Goal: Information Seeking & Learning: Learn about a topic

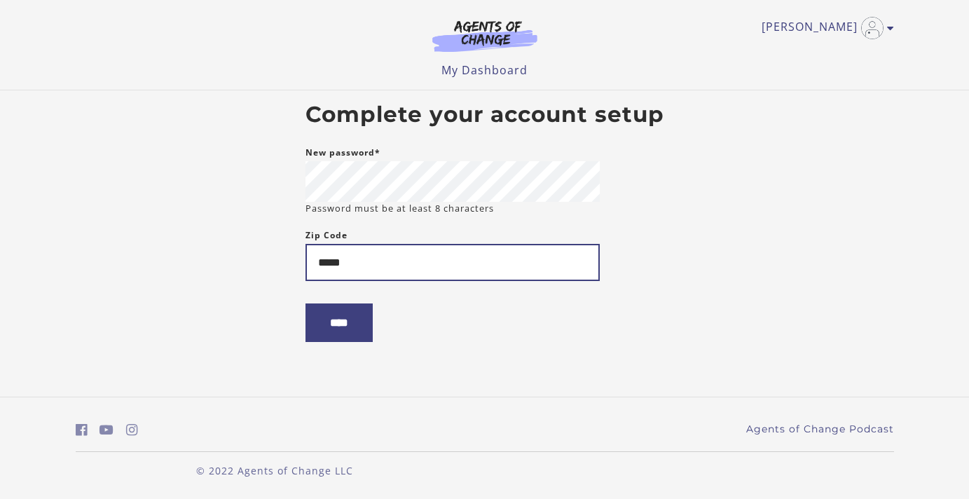
type input "*****"
click at [344, 326] on input "****" at bounding box center [338, 322] width 67 height 39
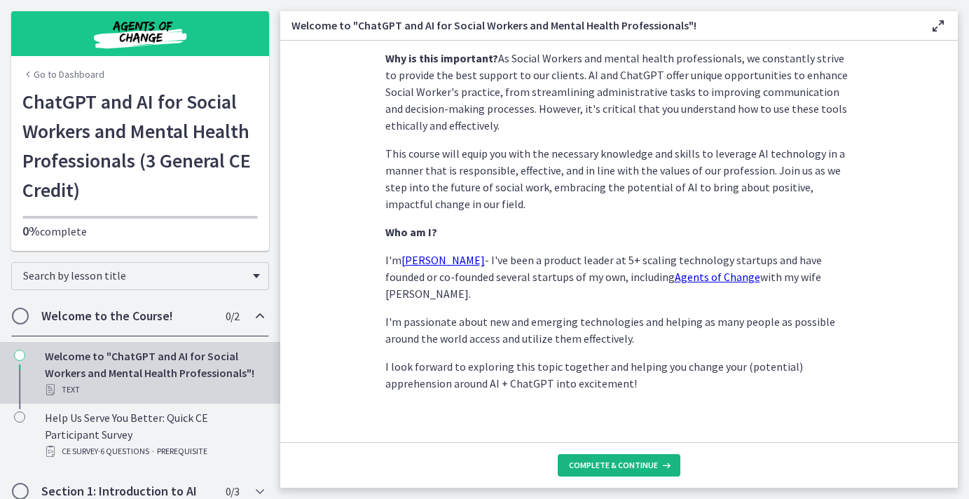
click at [633, 466] on span "Complete & continue" at bounding box center [613, 464] width 89 height 11
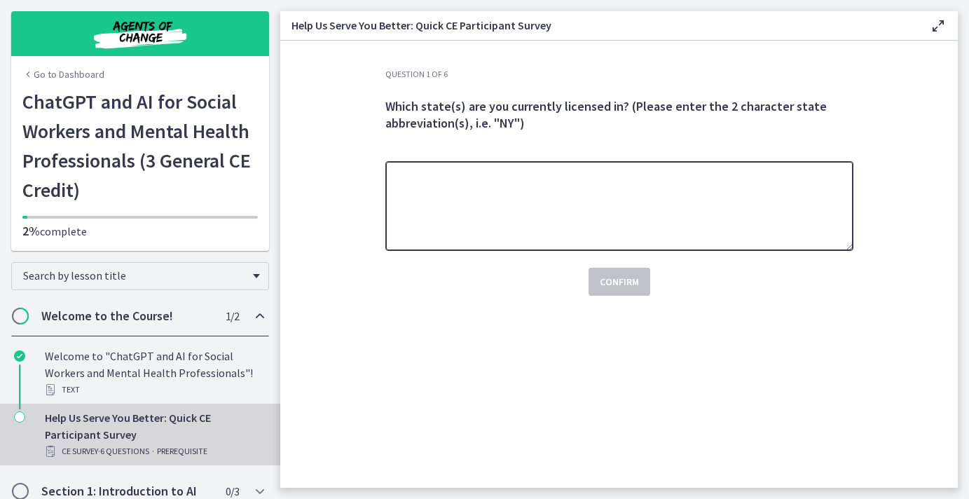
click at [525, 188] on textarea at bounding box center [619, 206] width 468 height 90
type textarea "**"
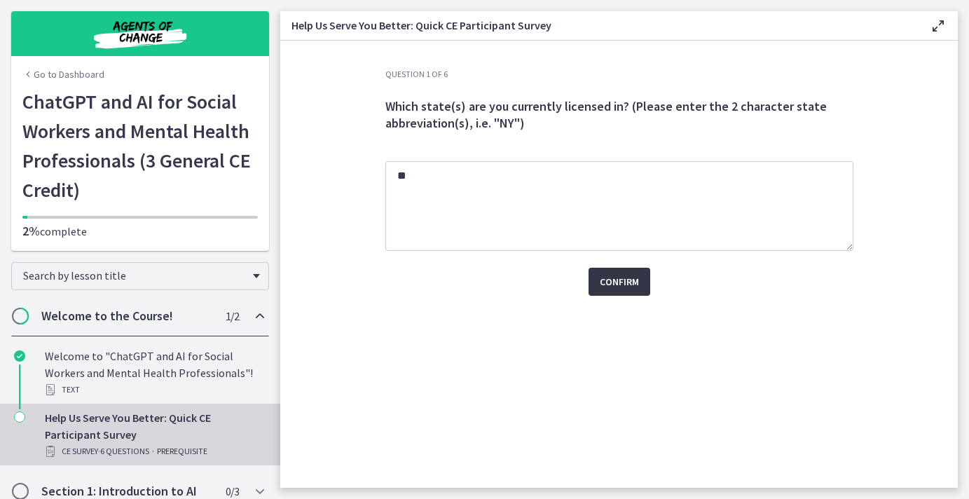
click at [614, 277] on span "Confirm" at bounding box center [619, 281] width 39 height 17
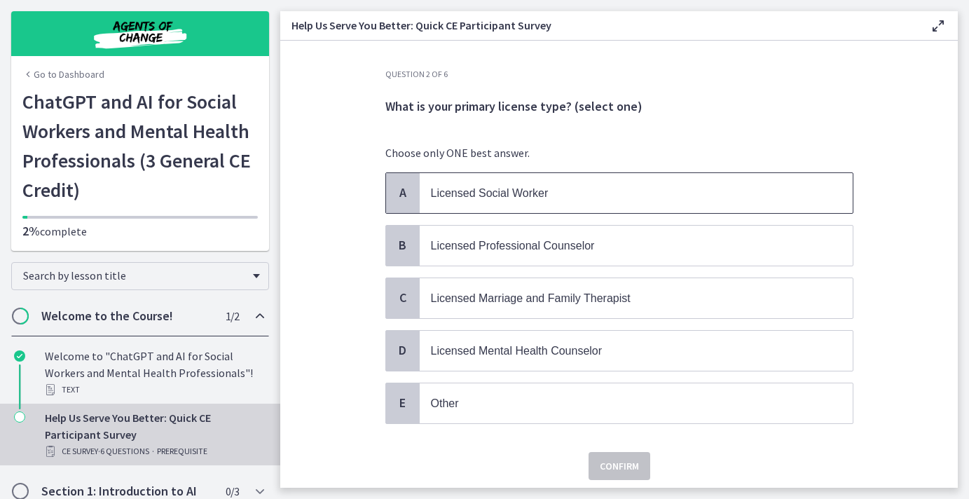
click at [552, 199] on p "Licensed Social Worker" at bounding box center [622, 193] width 382 height 18
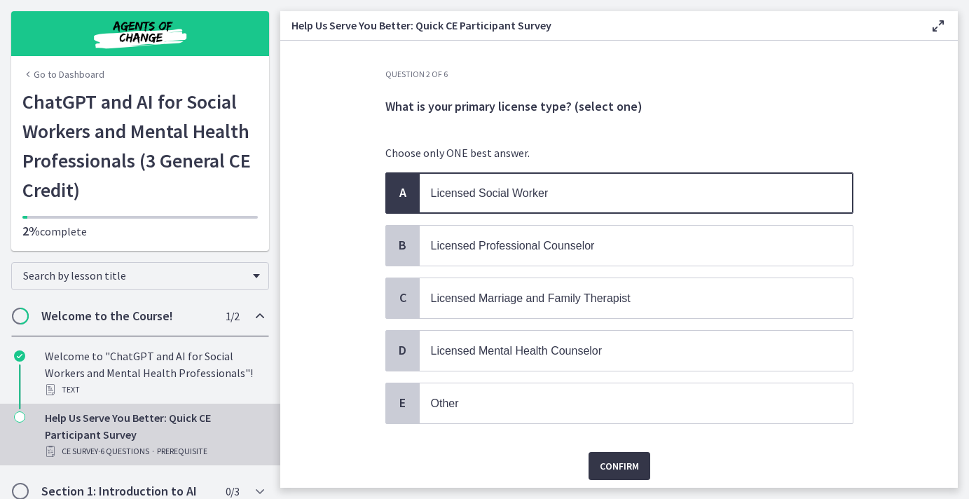
click at [626, 471] on span "Confirm" at bounding box center [619, 465] width 39 height 17
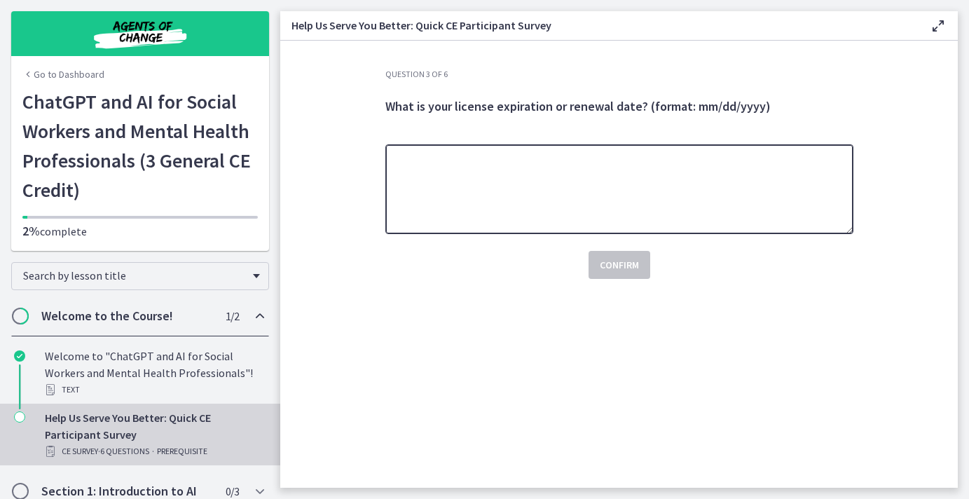
click at [584, 212] on textarea at bounding box center [619, 189] width 468 height 90
type textarea "**********"
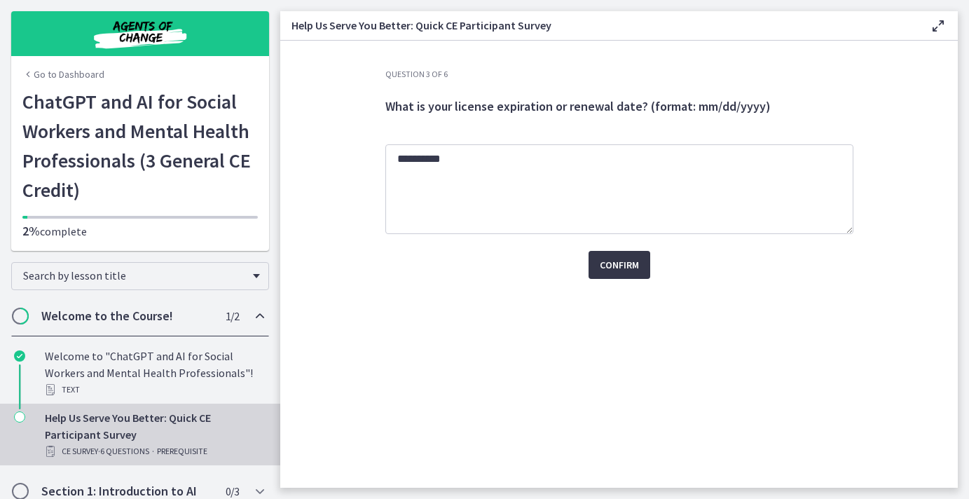
click at [613, 261] on span "Confirm" at bounding box center [619, 264] width 39 height 17
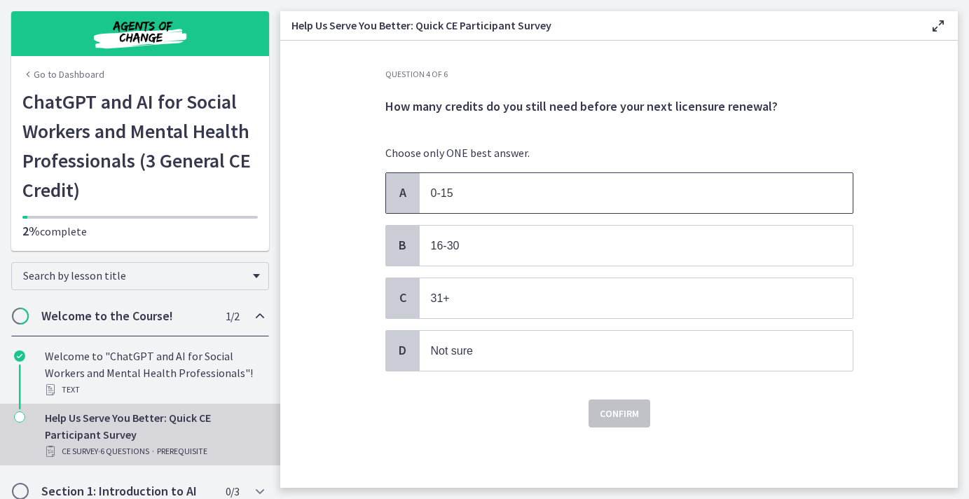
click at [459, 202] on span "0-15" at bounding box center [636, 193] width 433 height 40
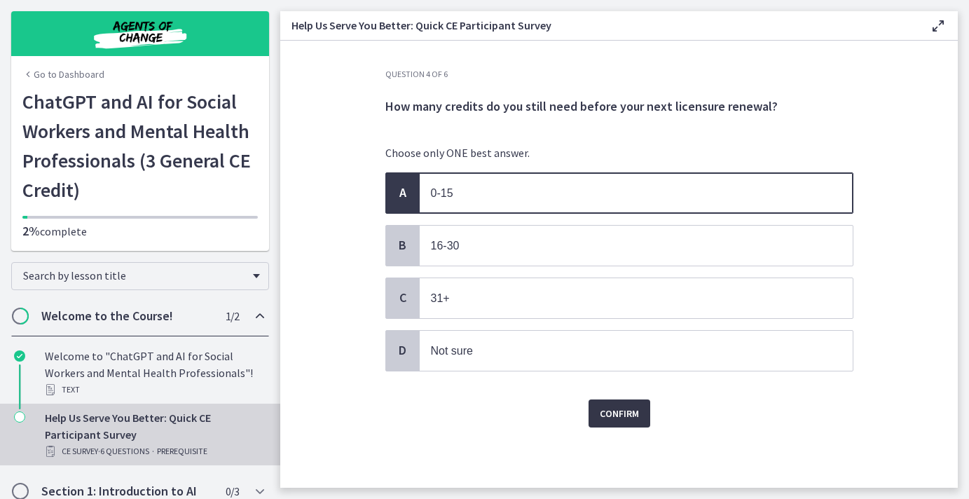
click at [614, 417] on span "Confirm" at bounding box center [619, 413] width 39 height 17
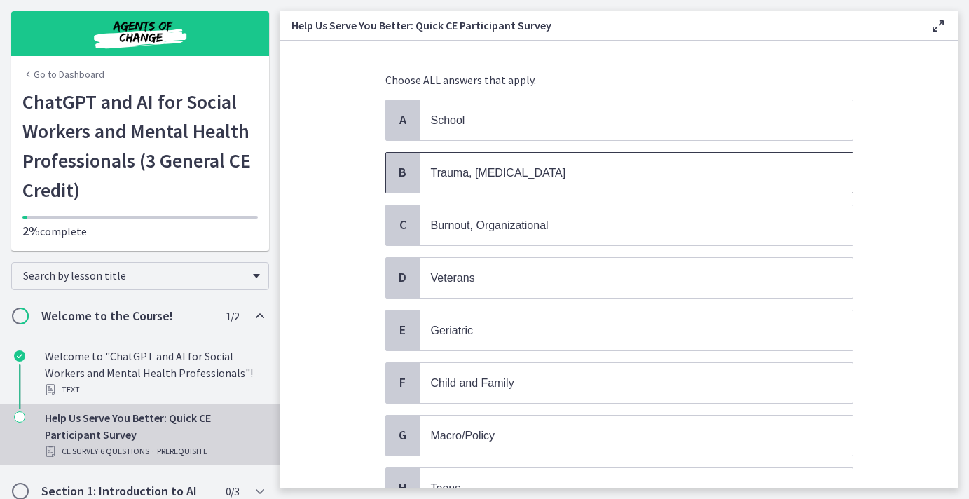
scroll to position [72, 0]
click at [462, 117] on span "School" at bounding box center [448, 121] width 34 height 12
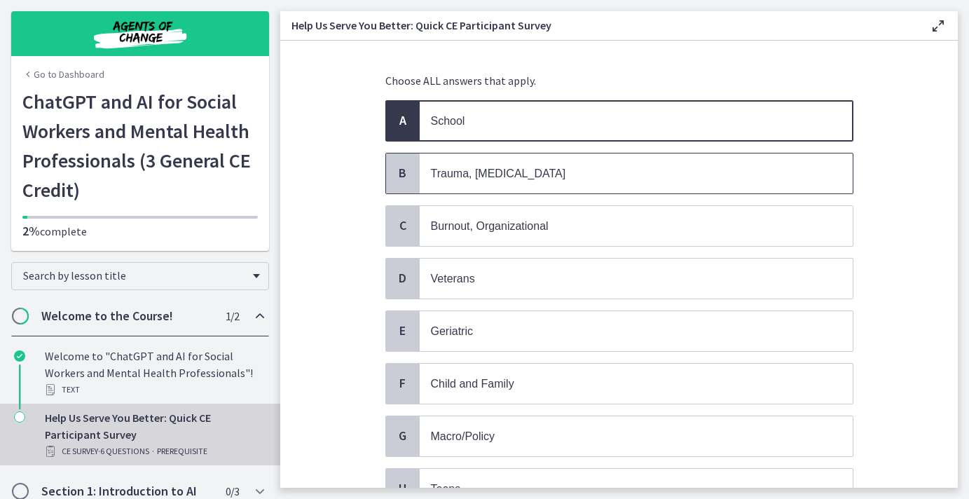
click at [460, 163] on span "Trauma, PTSD" at bounding box center [636, 173] width 433 height 40
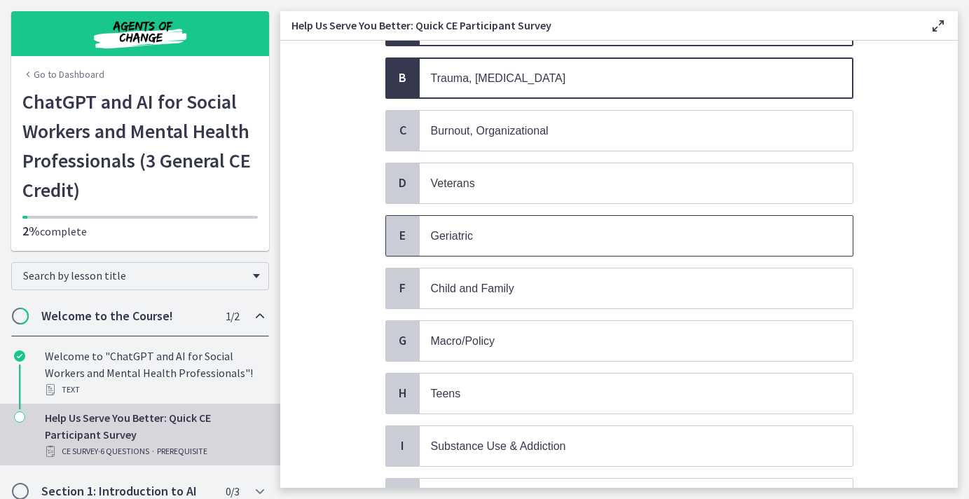
scroll to position [169, 0]
click at [445, 290] on span "Child and Family" at bounding box center [472, 287] width 83 height 12
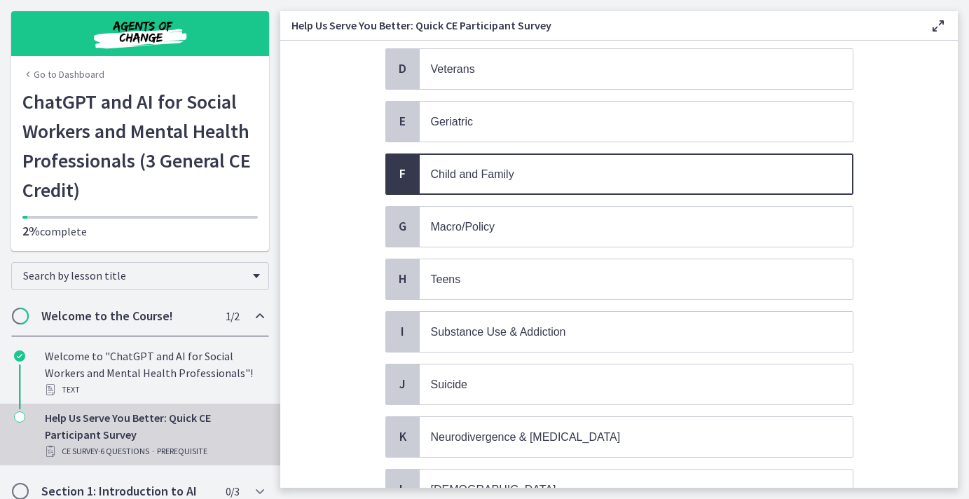
scroll to position [293, 0]
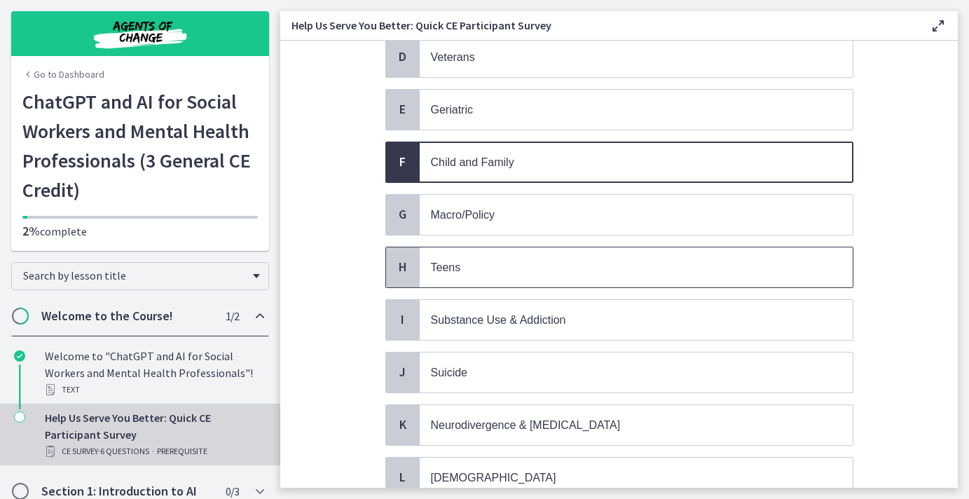
click at [440, 256] on span "Teens" at bounding box center [636, 267] width 433 height 40
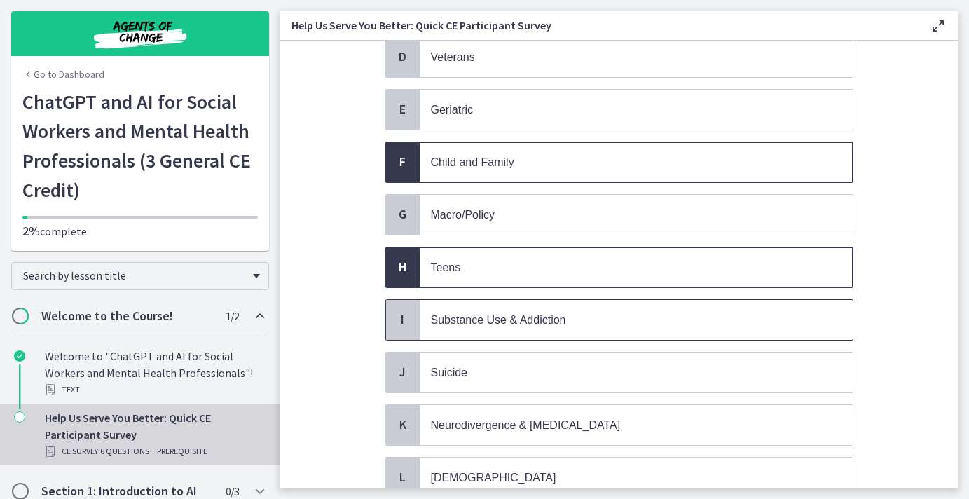
click at [443, 332] on span "Substance Use & Addiction" at bounding box center [636, 320] width 433 height 40
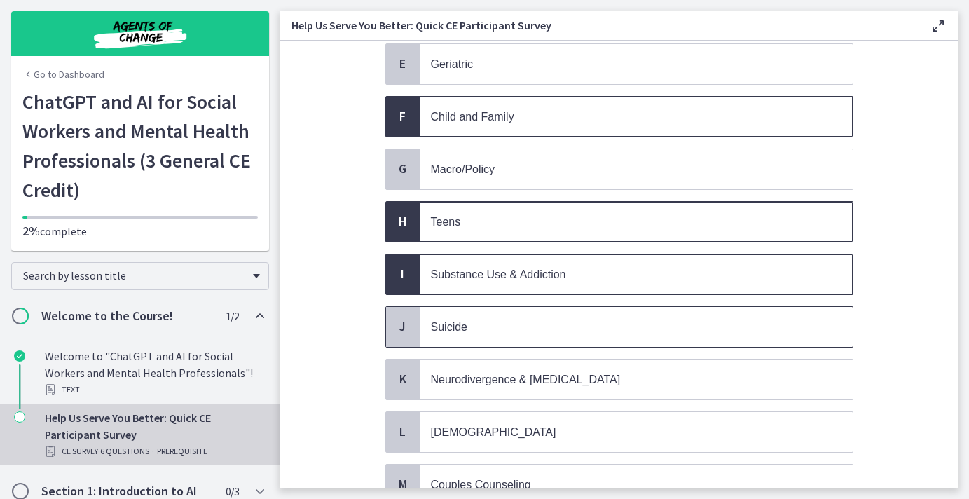
click at [443, 332] on span "Suicide" at bounding box center [449, 327] width 36 height 12
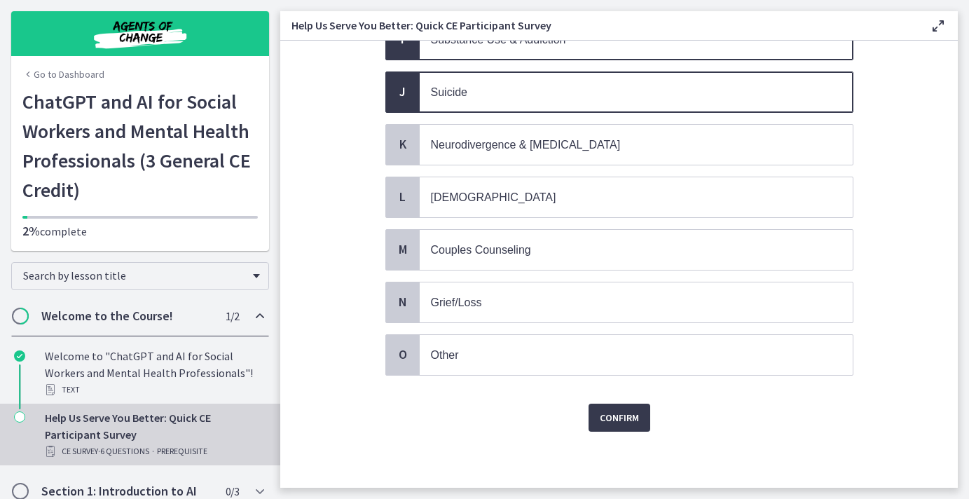
scroll to position [574, 0]
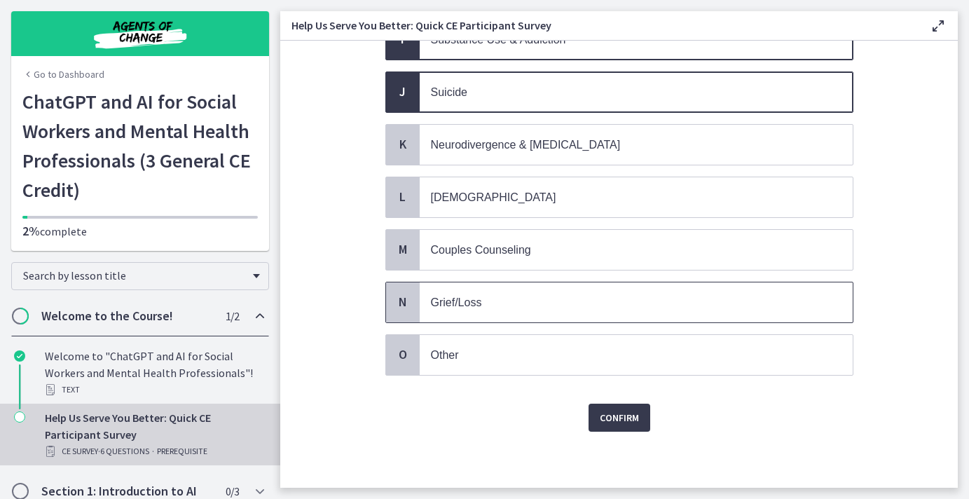
click at [466, 296] on span "Grief/Loss" at bounding box center [456, 302] width 51 height 12
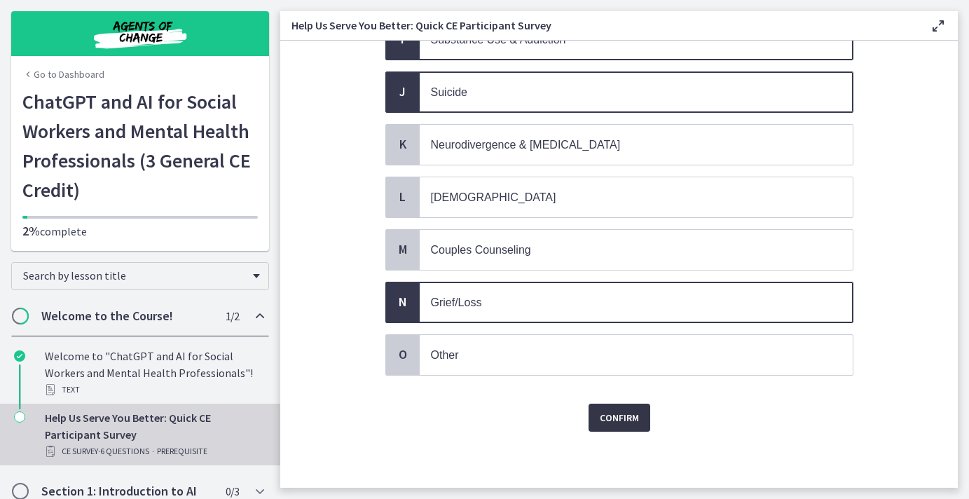
click at [624, 420] on span "Confirm" at bounding box center [619, 417] width 39 height 17
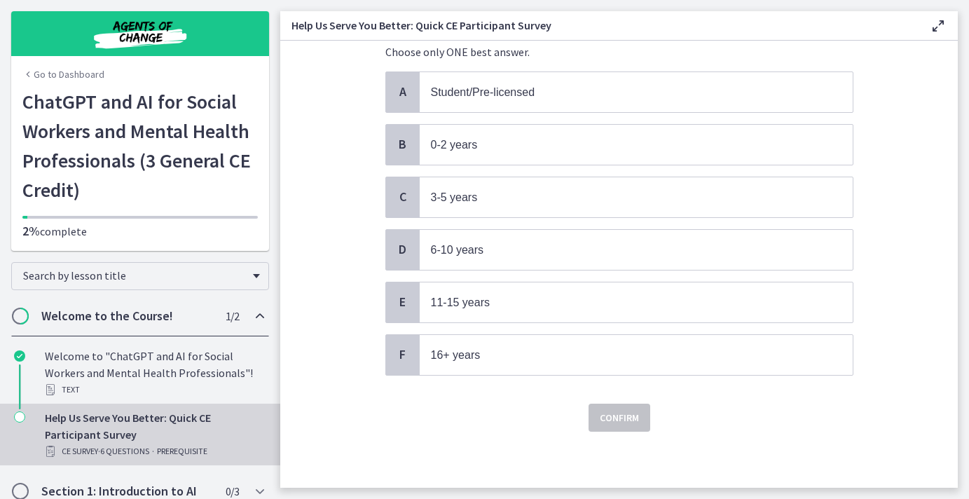
scroll to position [0, 0]
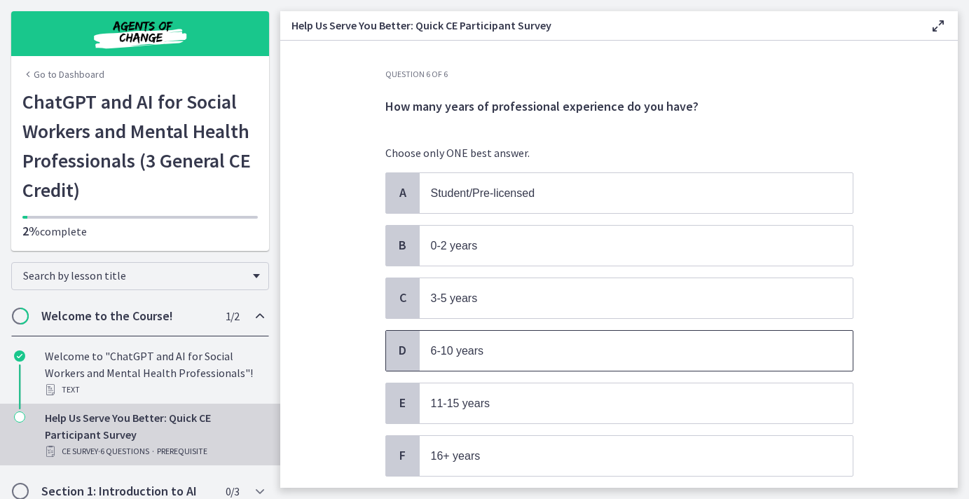
click at [444, 345] on span "6-10 years" at bounding box center [457, 351] width 53 height 12
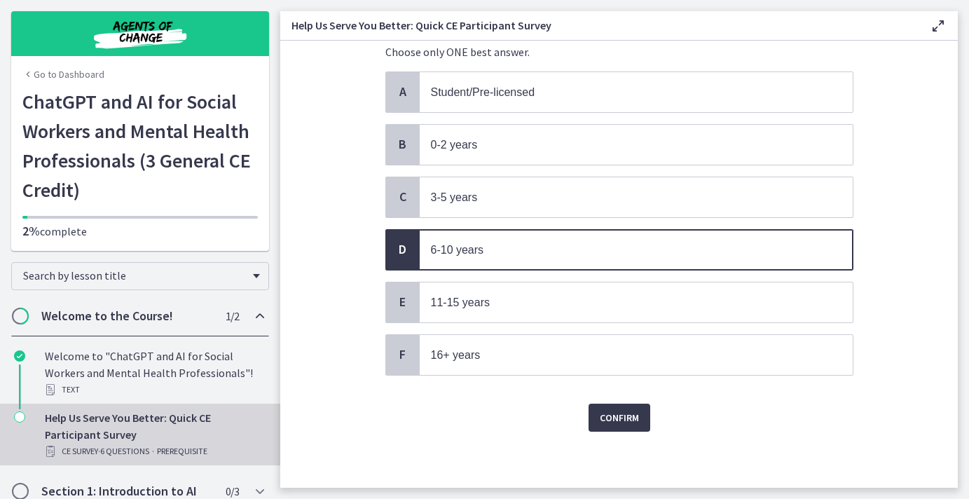
scroll to position [101, 0]
click at [601, 424] on span "Confirm" at bounding box center [619, 417] width 39 height 17
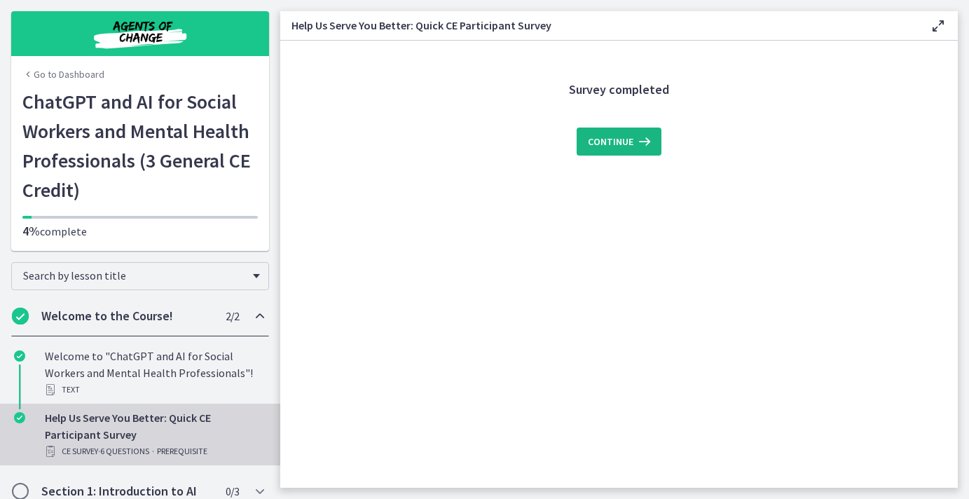
scroll to position [0, 0]
click at [613, 138] on span "Continue" at bounding box center [611, 141] width 46 height 17
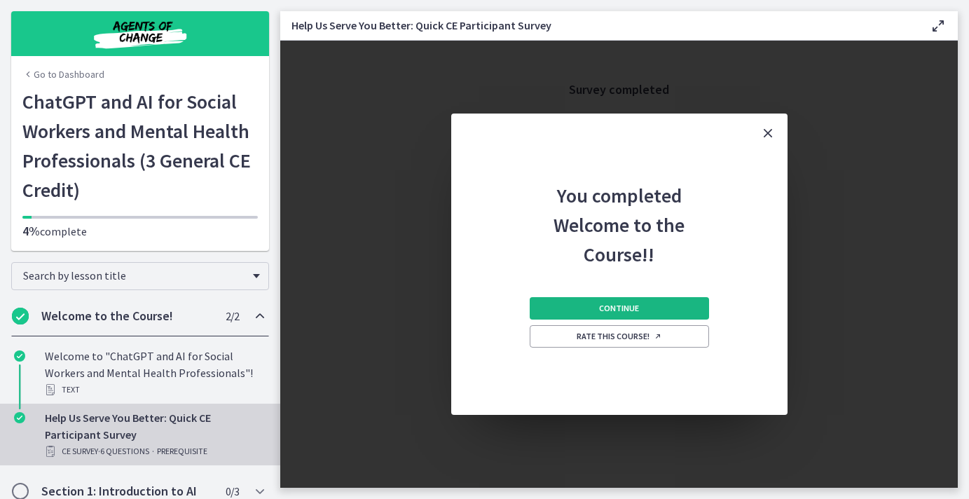
click at [595, 313] on button "Continue" at bounding box center [618, 308] width 179 height 22
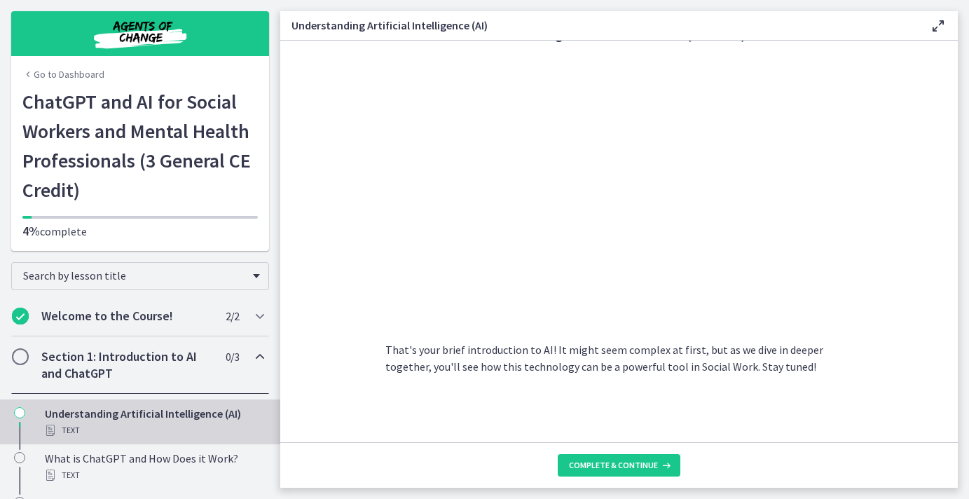
scroll to position [628, 0]
click at [611, 469] on span "Complete & continue" at bounding box center [613, 464] width 89 height 11
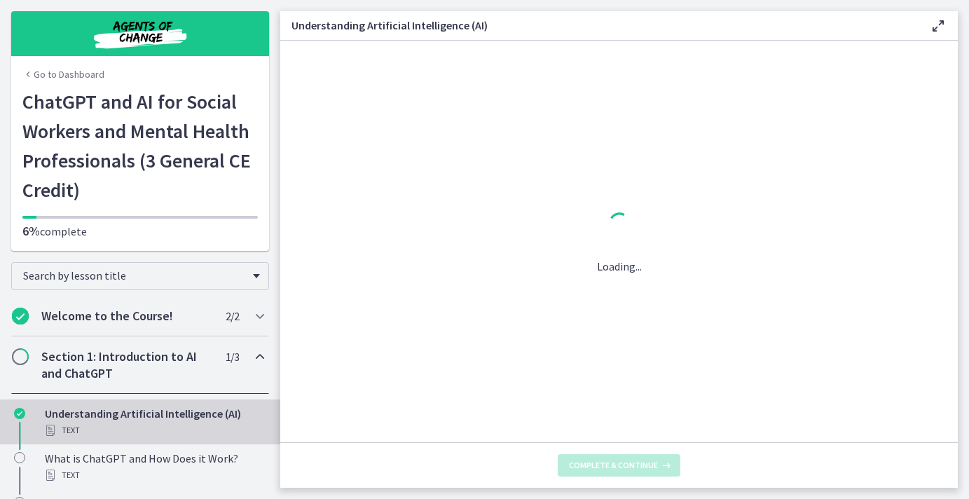
scroll to position [0, 0]
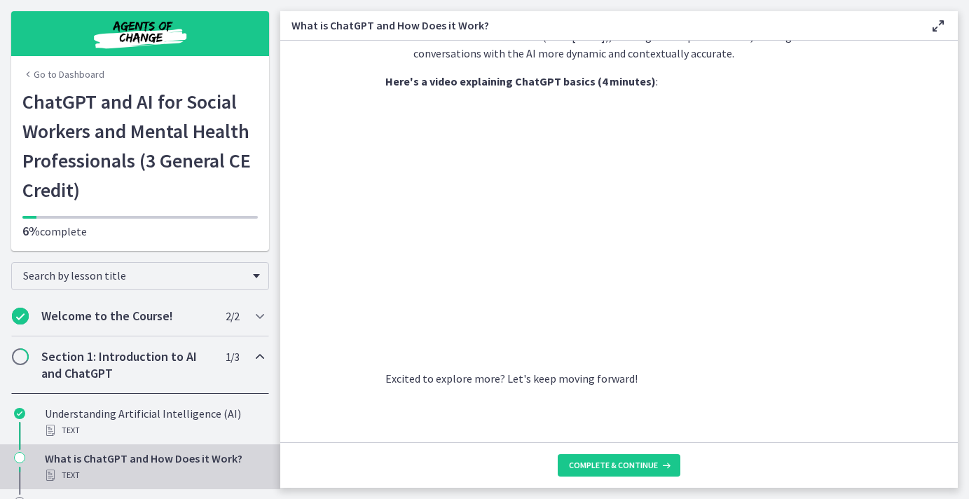
scroll to position [707, 0]
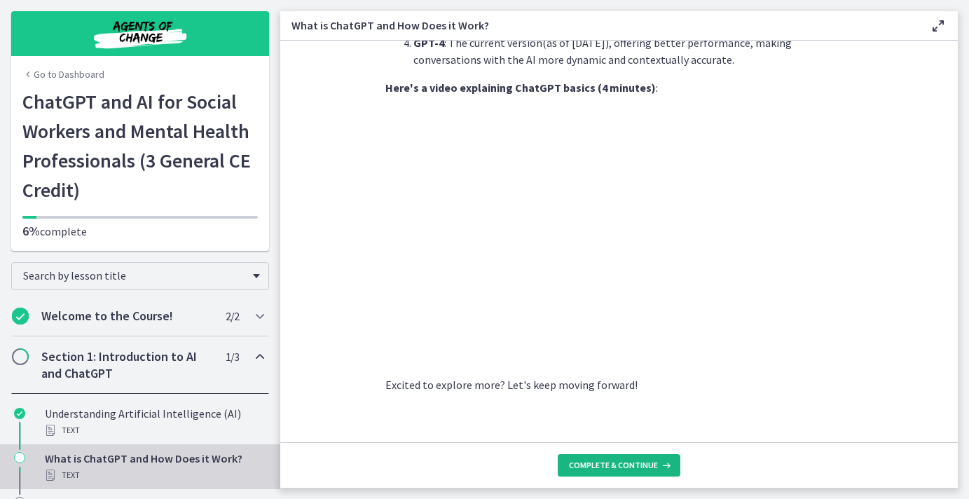
click at [624, 461] on span "Complete & continue" at bounding box center [613, 464] width 89 height 11
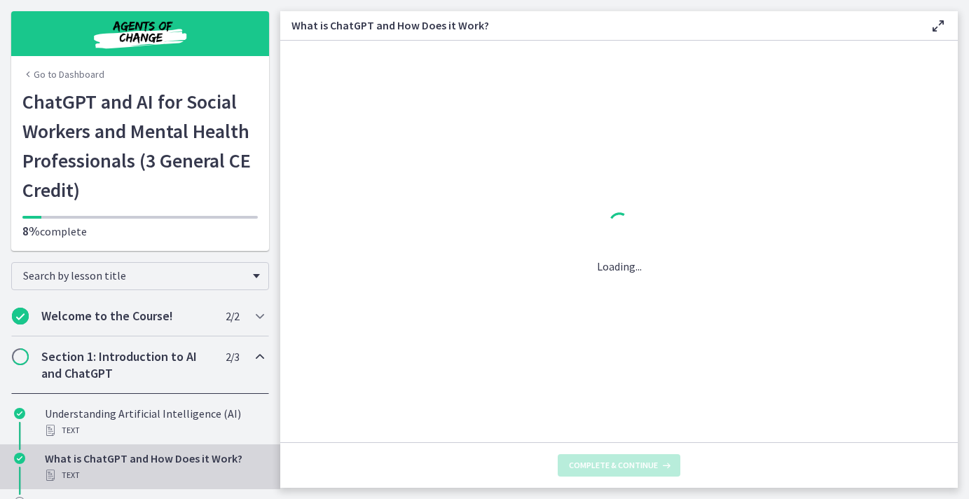
scroll to position [0, 0]
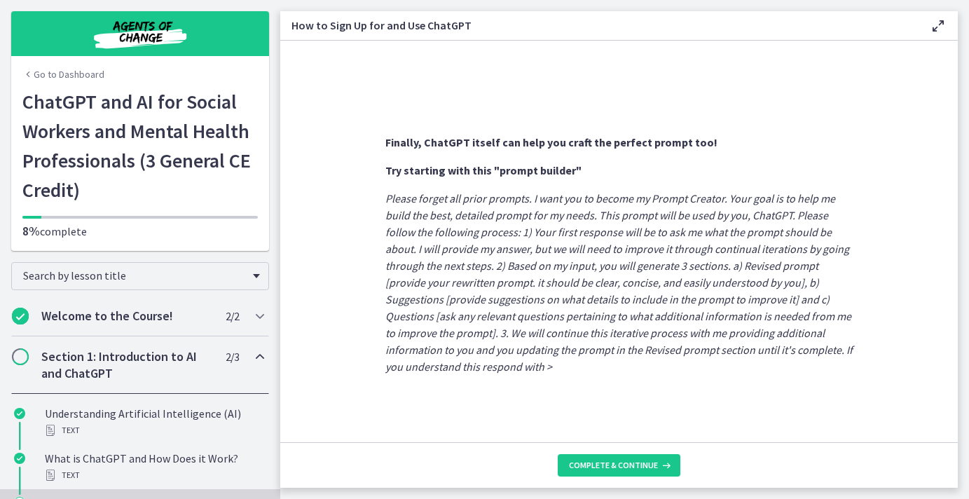
scroll to position [773, 0]
click at [620, 473] on button "Complete & continue" at bounding box center [619, 465] width 123 height 22
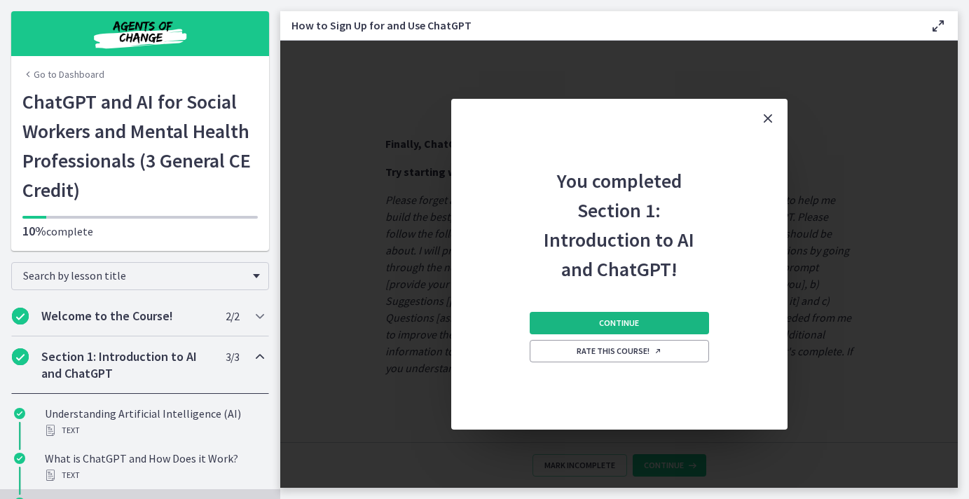
click at [635, 320] on span "Continue" at bounding box center [619, 322] width 40 height 11
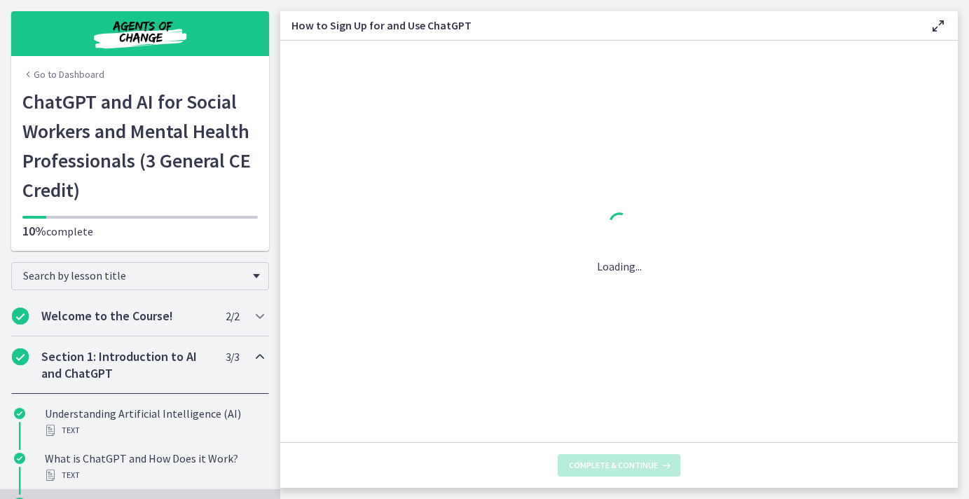
scroll to position [0, 0]
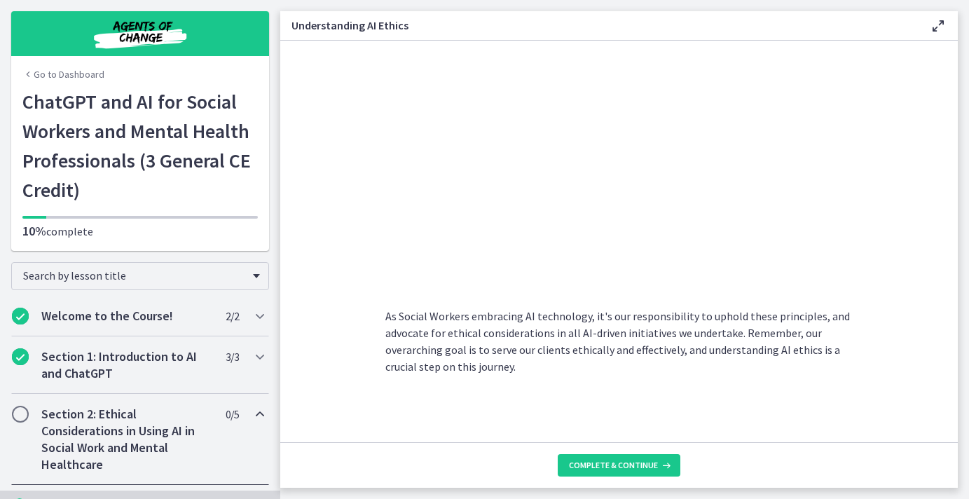
scroll to position [718, 0]
click at [638, 462] on span "Complete & continue" at bounding box center [613, 464] width 89 height 11
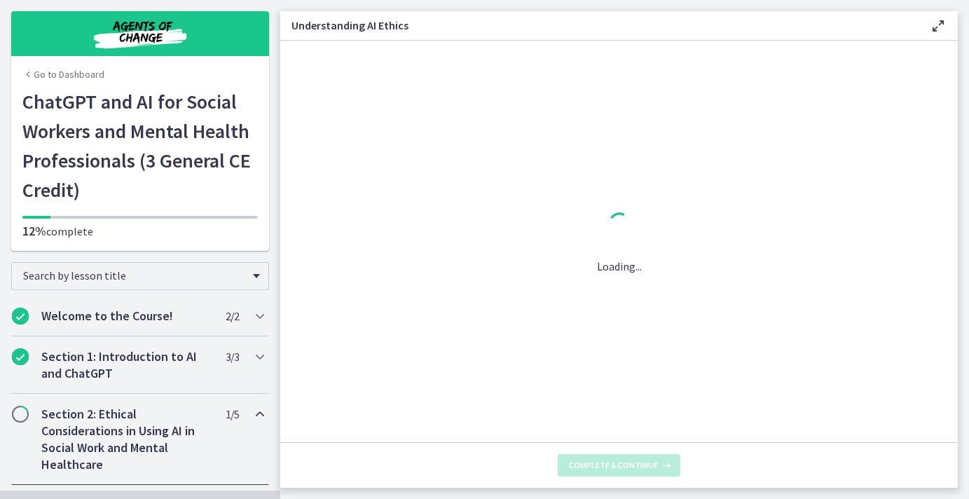
scroll to position [0, 0]
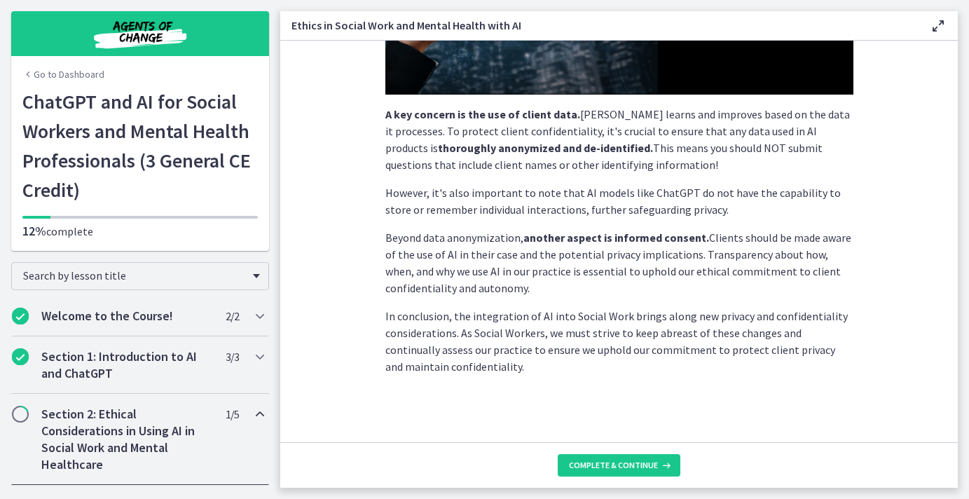
scroll to position [372, 0]
click at [611, 459] on span "Complete & continue" at bounding box center [613, 464] width 89 height 11
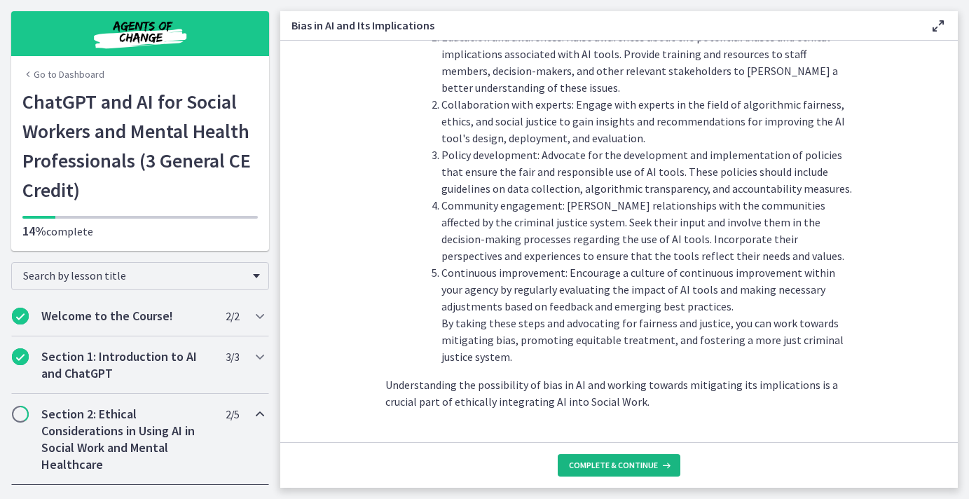
click at [651, 472] on button "Complete & continue" at bounding box center [619, 465] width 123 height 22
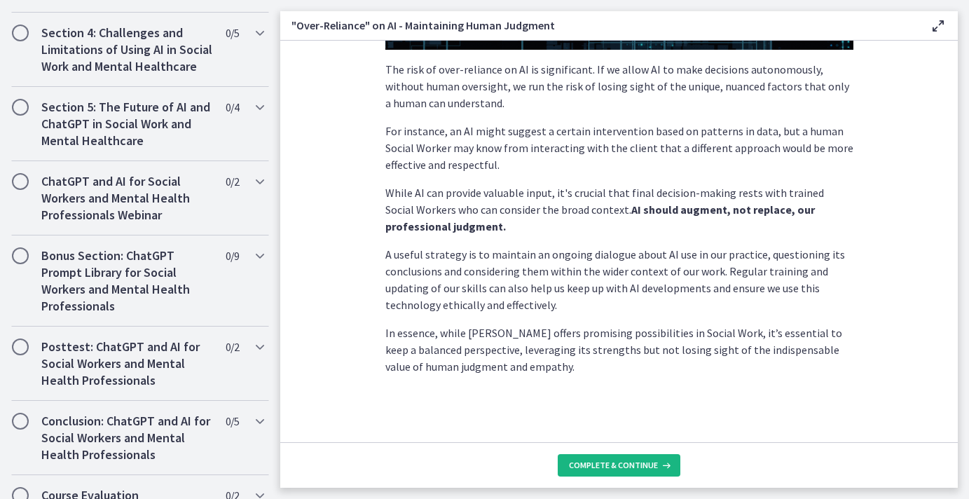
click at [641, 472] on button "Complete & continue" at bounding box center [619, 465] width 123 height 22
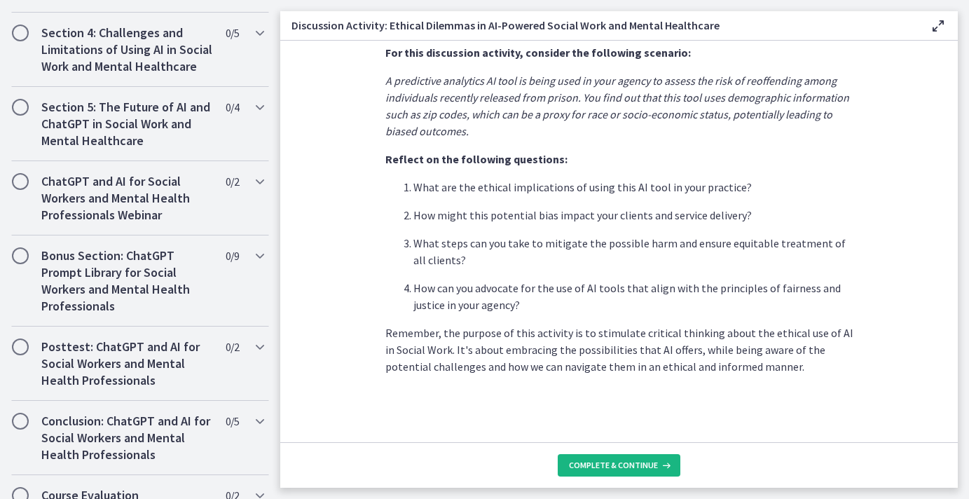
click at [633, 469] on span "Complete & continue" at bounding box center [613, 464] width 89 height 11
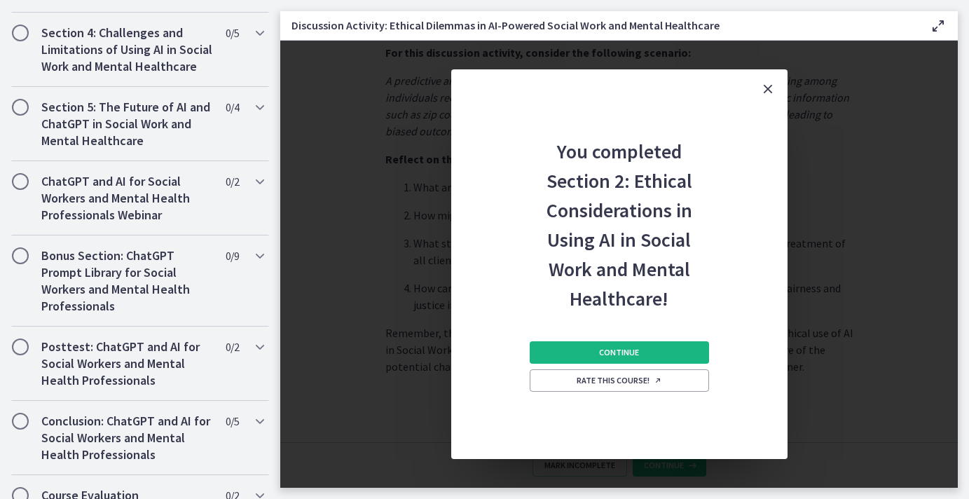
click at [622, 359] on button "Continue" at bounding box center [618, 352] width 179 height 22
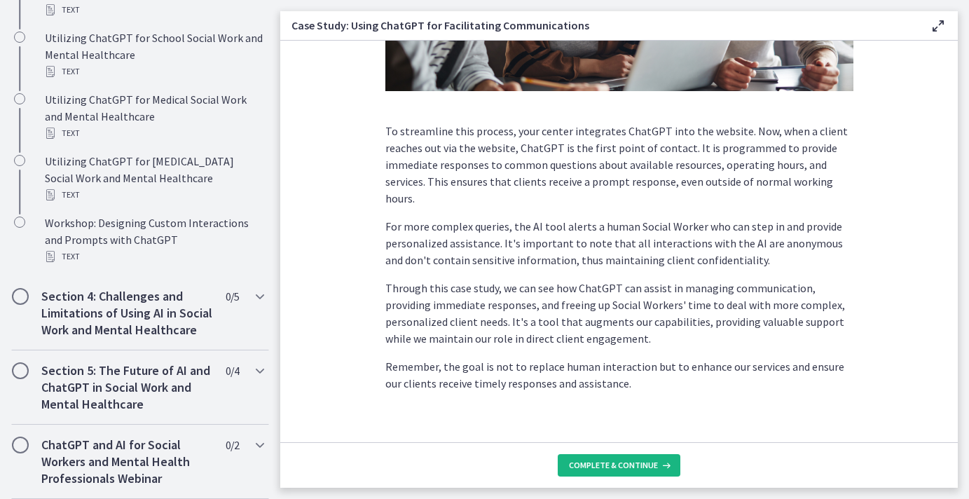
click at [598, 469] on span "Complete & continue" at bounding box center [613, 464] width 89 height 11
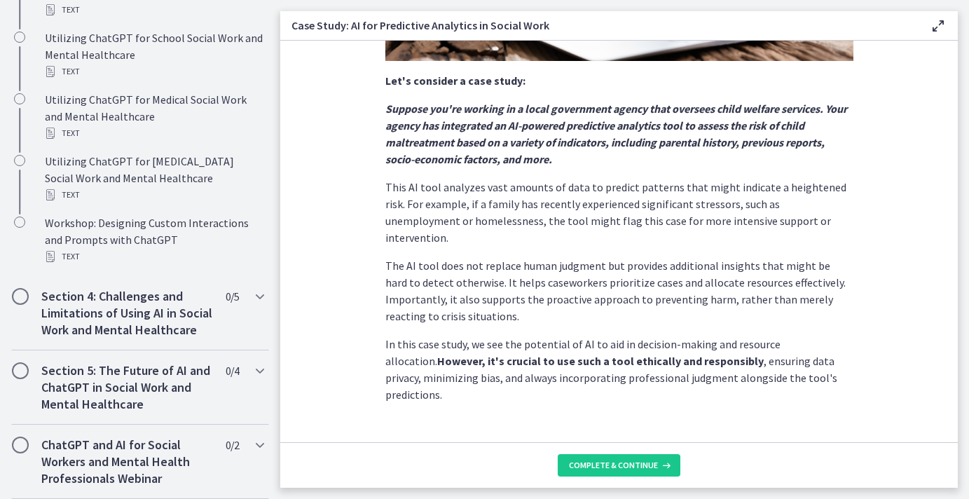
scroll to position [338, 0]
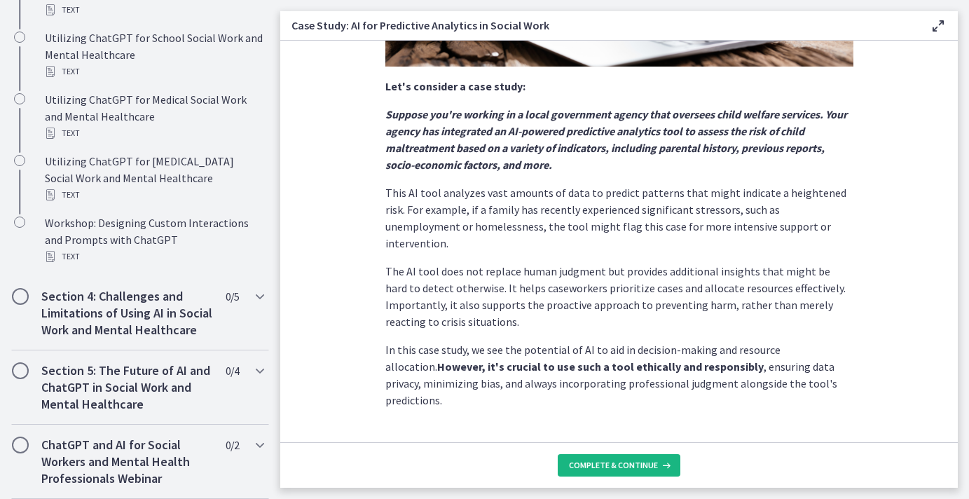
click at [616, 459] on button "Complete & continue" at bounding box center [619, 465] width 123 height 22
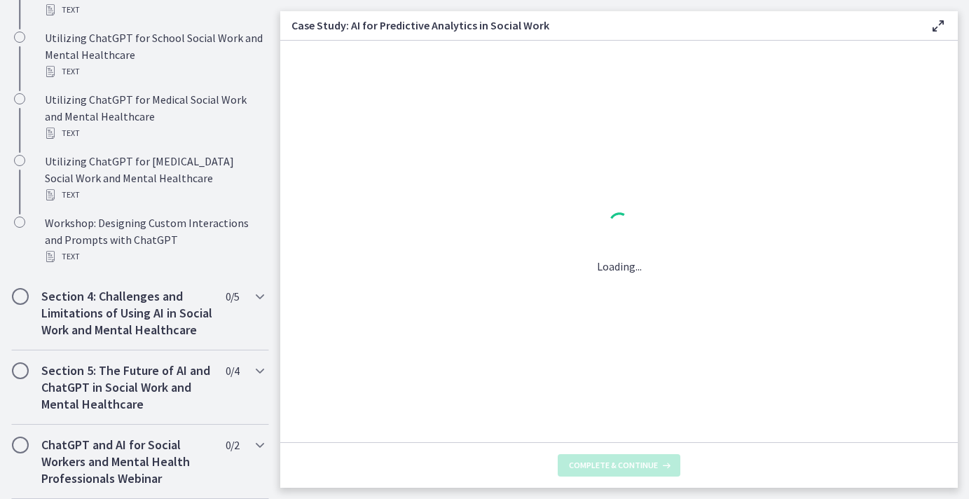
scroll to position [0, 0]
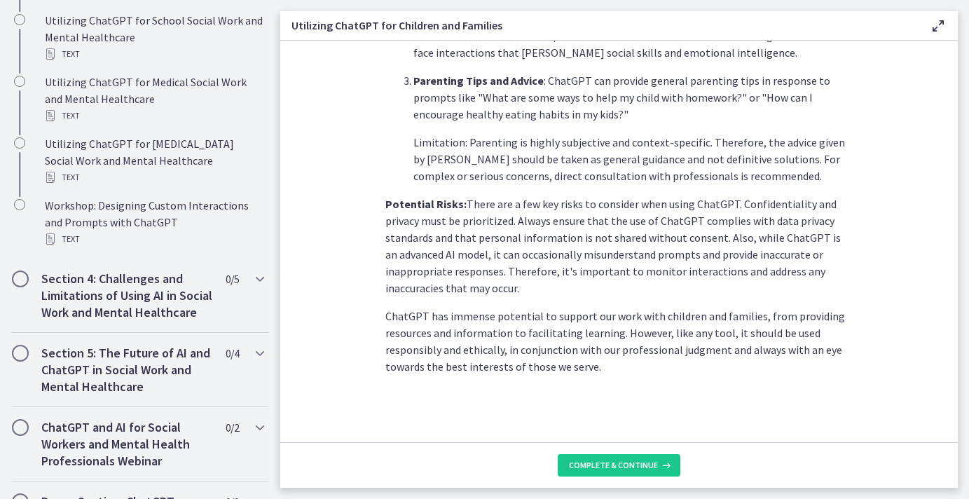
scroll to position [635, 0]
click at [604, 463] on span "Complete & continue" at bounding box center [613, 464] width 89 height 11
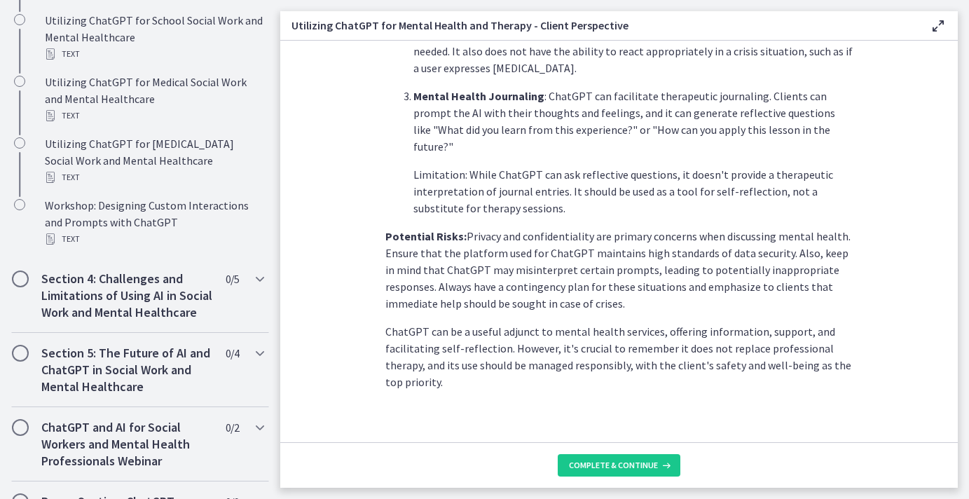
scroll to position [607, 0]
click at [604, 462] on span "Complete & continue" at bounding box center [613, 464] width 89 height 11
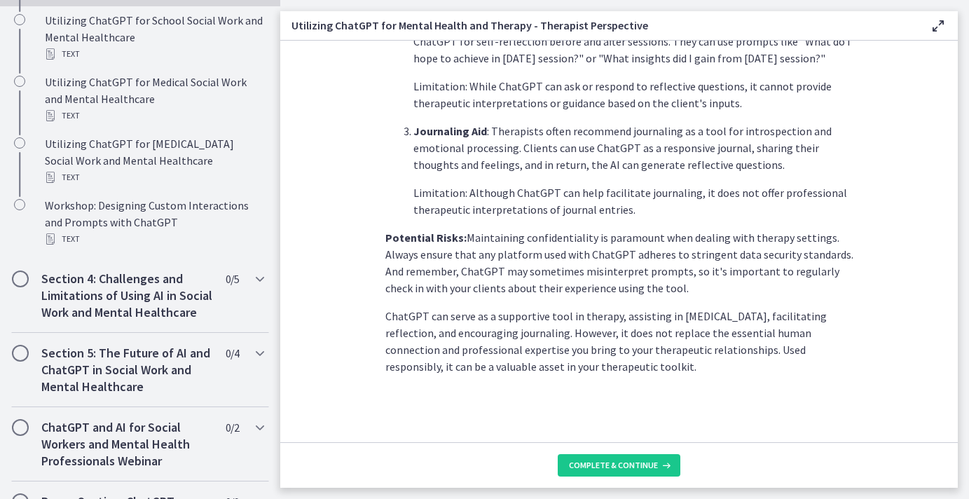
scroll to position [574, 0]
click at [598, 467] on span "Complete & continue" at bounding box center [613, 464] width 89 height 11
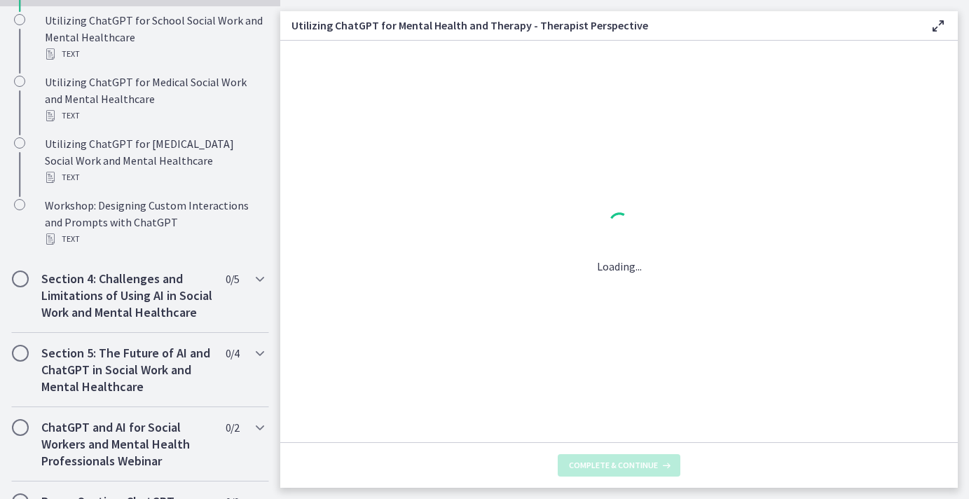
scroll to position [0, 0]
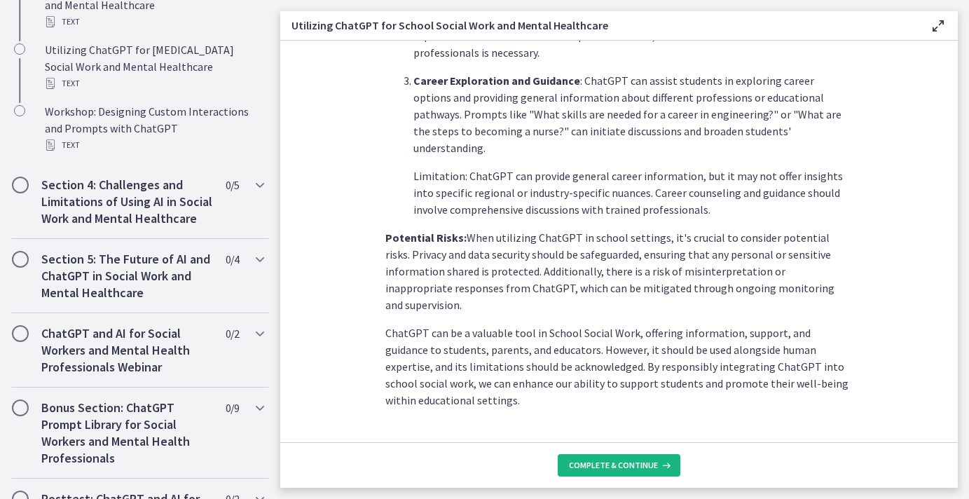
click at [605, 461] on span "Complete & continue" at bounding box center [613, 464] width 89 height 11
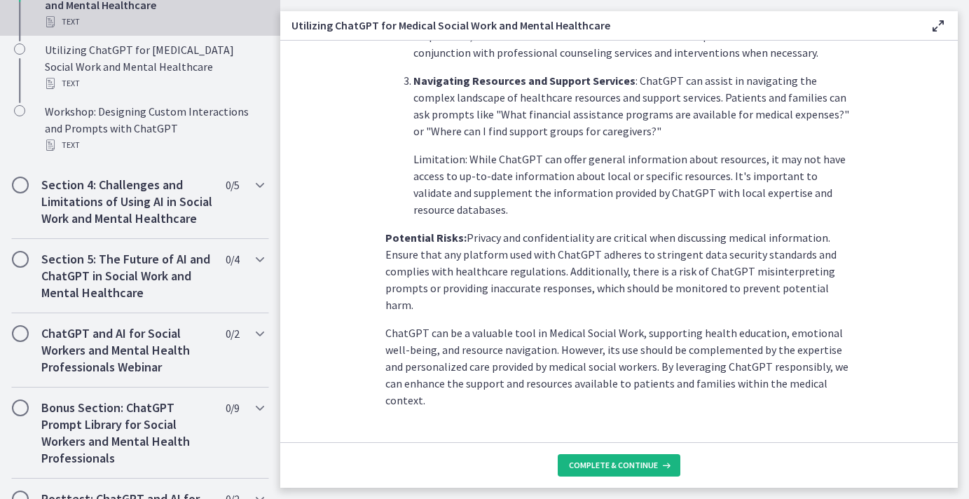
click at [610, 459] on span "Complete & continue" at bounding box center [613, 464] width 89 height 11
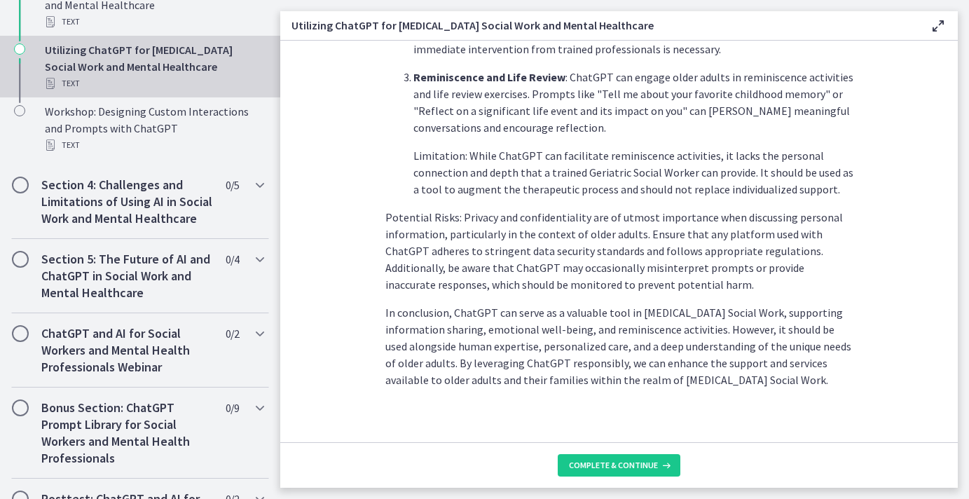
scroll to position [658, 0]
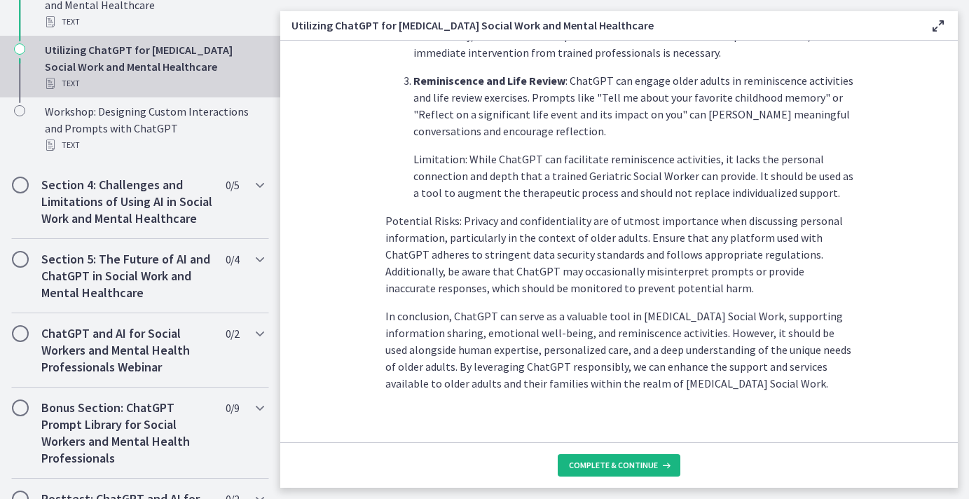
click at [618, 459] on button "Complete & continue" at bounding box center [619, 465] width 123 height 22
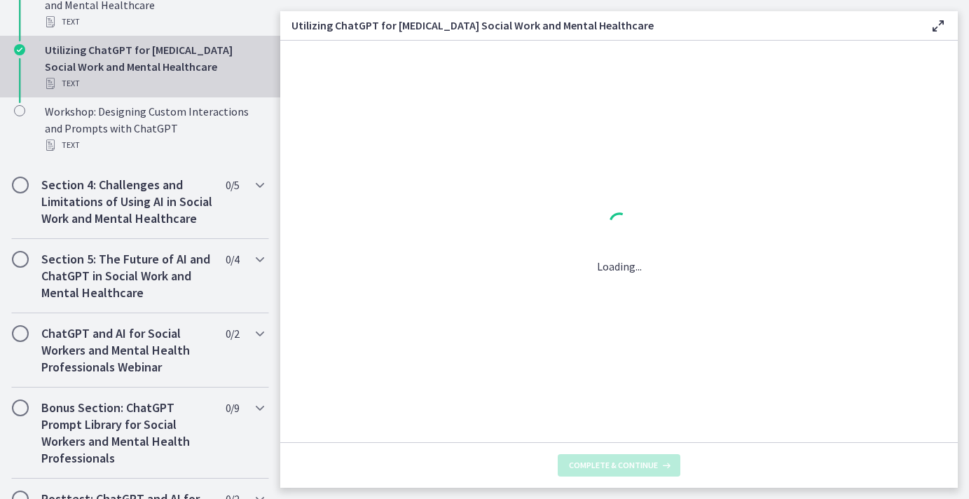
scroll to position [0, 0]
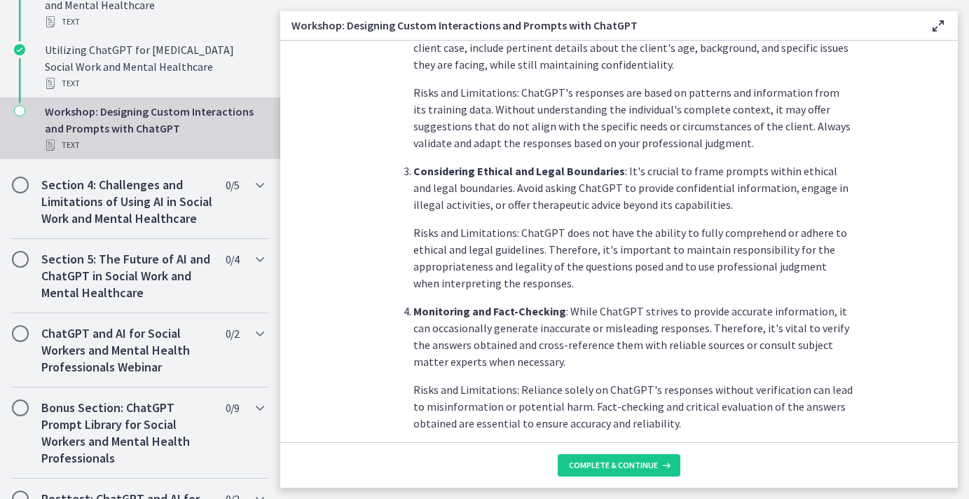
scroll to position [759, 0]
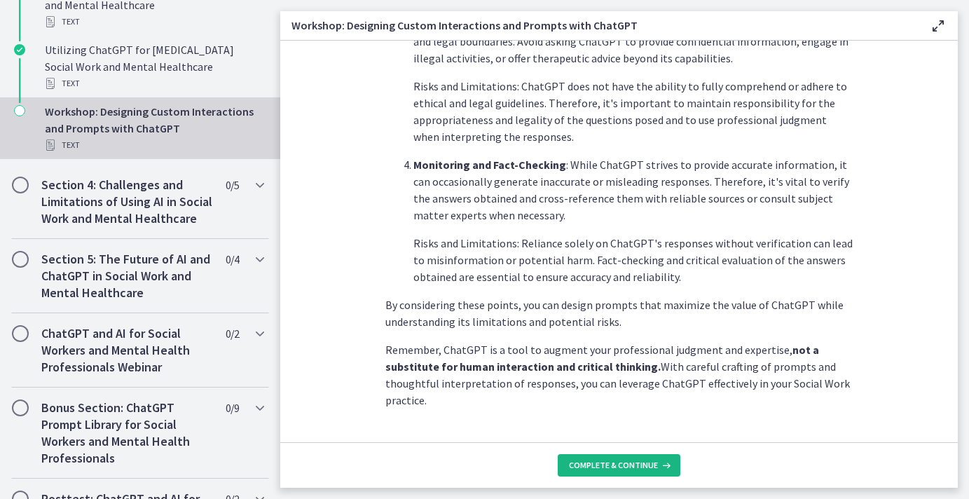
click at [593, 459] on button "Complete & continue" at bounding box center [619, 465] width 123 height 22
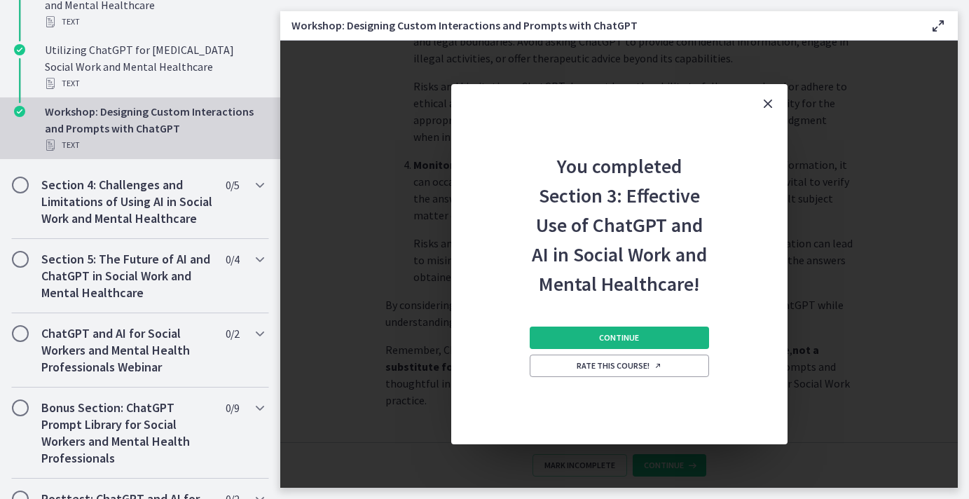
click at [619, 335] on span "Continue" at bounding box center [619, 337] width 40 height 11
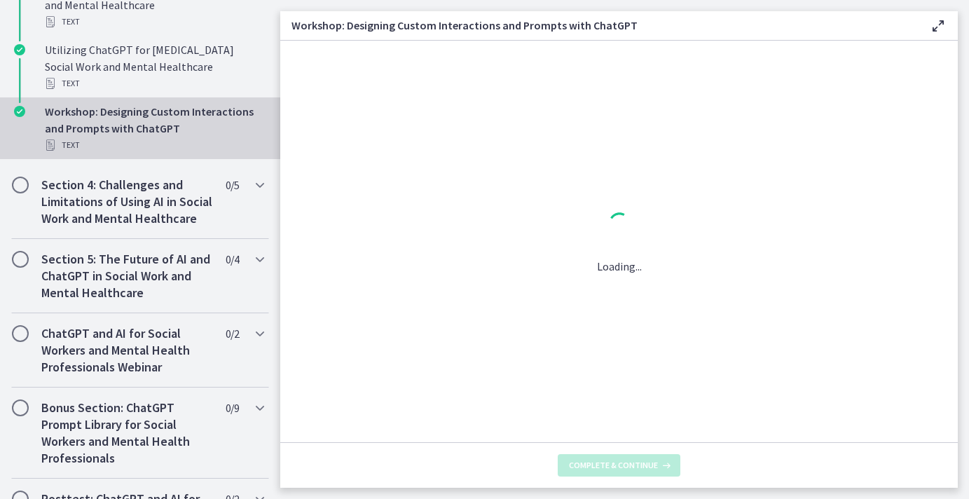
scroll to position [0, 0]
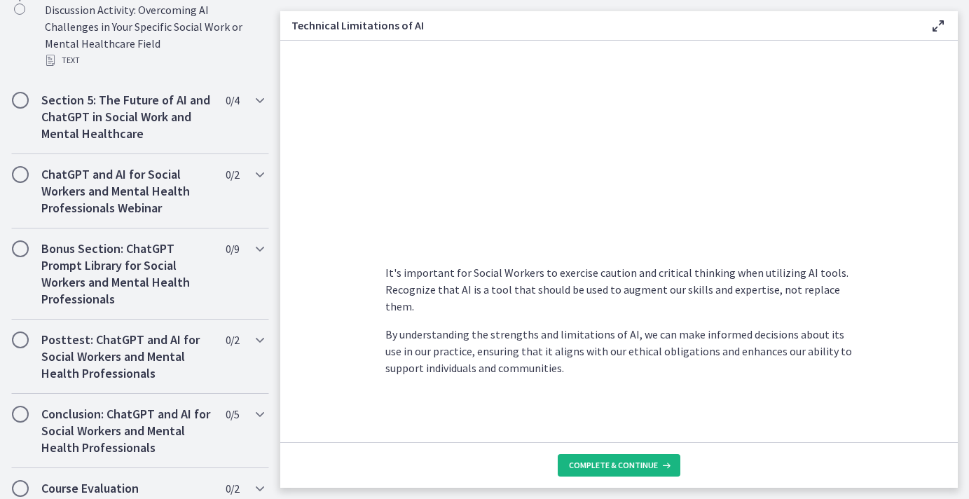
click at [630, 462] on span "Complete & continue" at bounding box center [613, 464] width 89 height 11
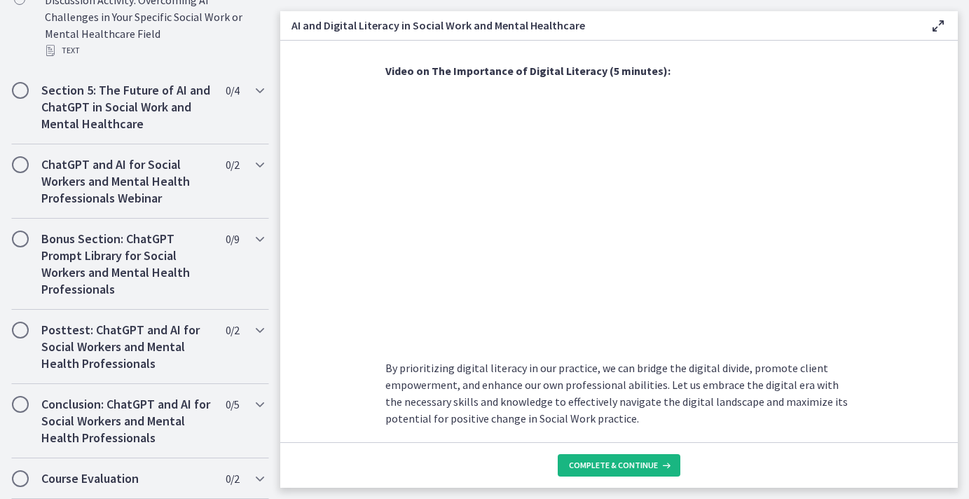
click at [604, 472] on button "Complete & continue" at bounding box center [619, 465] width 123 height 22
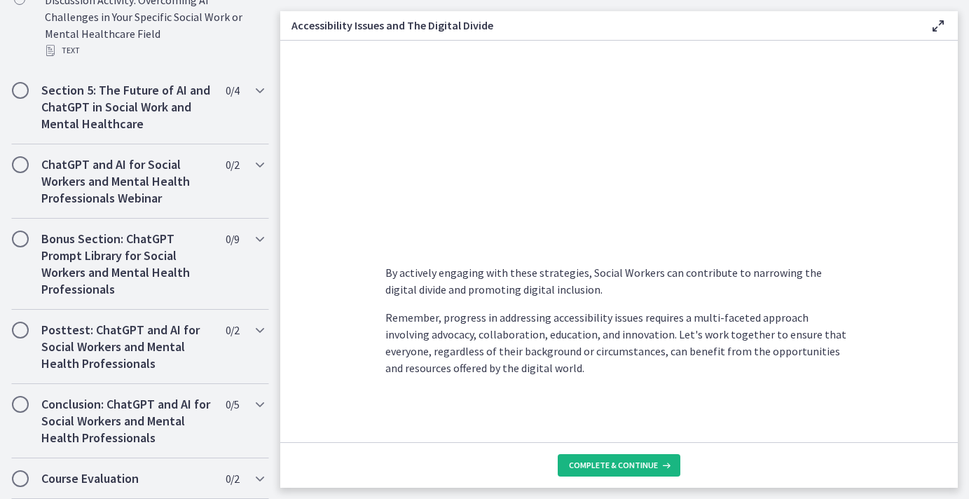
click at [614, 457] on button "Complete & continue" at bounding box center [619, 465] width 123 height 22
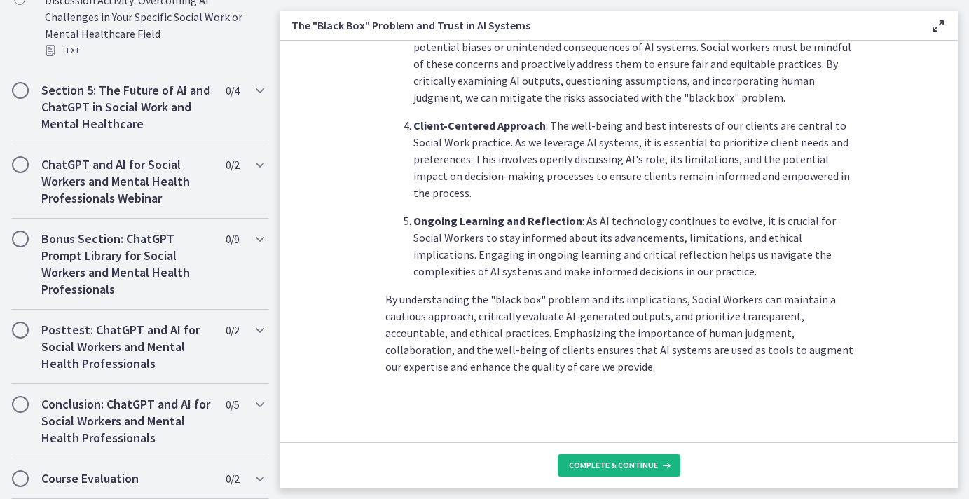
click at [611, 471] on button "Complete & continue" at bounding box center [619, 465] width 123 height 22
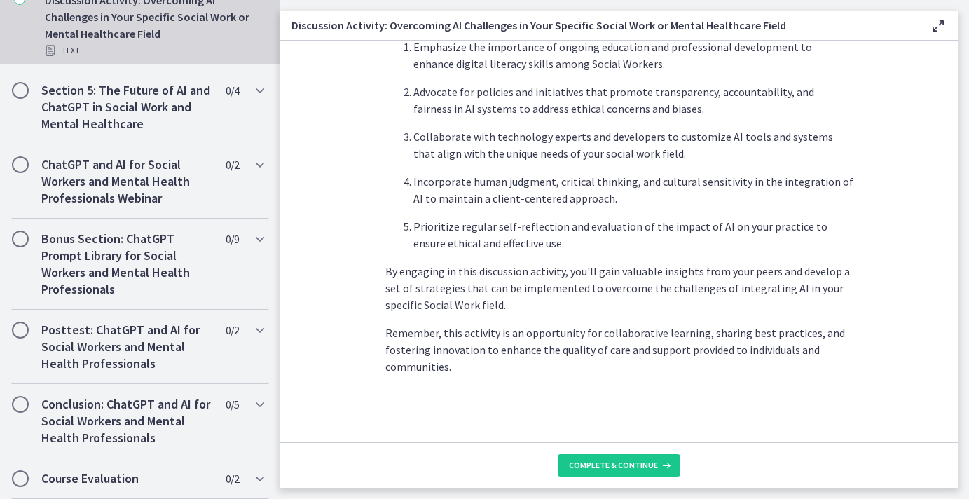
scroll to position [876, 0]
click at [588, 465] on span "Complete & continue" at bounding box center [613, 464] width 89 height 11
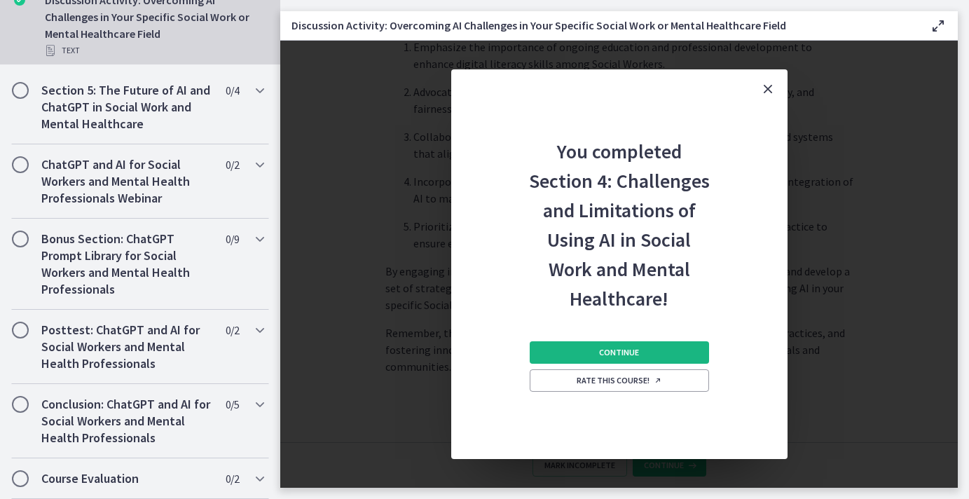
click at [632, 354] on span "Continue" at bounding box center [619, 352] width 40 height 11
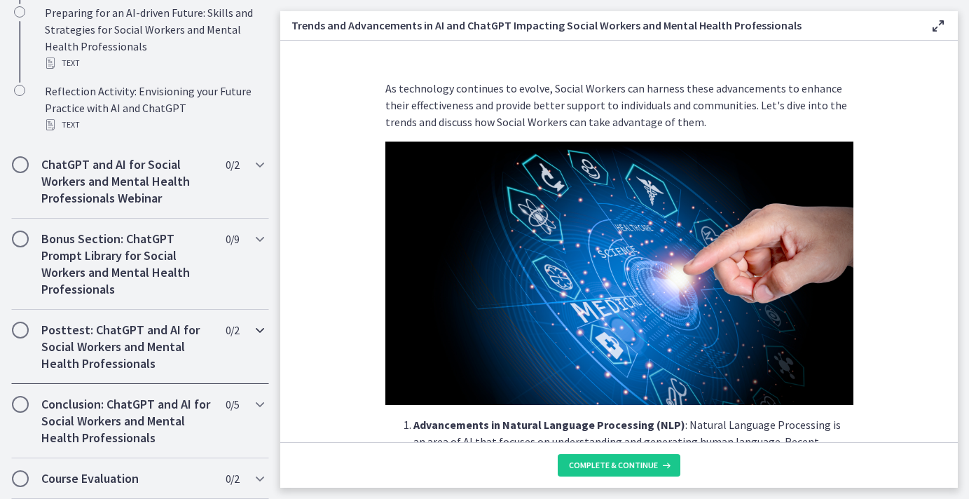
scroll to position [854, 0]
click at [618, 472] on button "Complete & continue" at bounding box center [619, 465] width 123 height 22
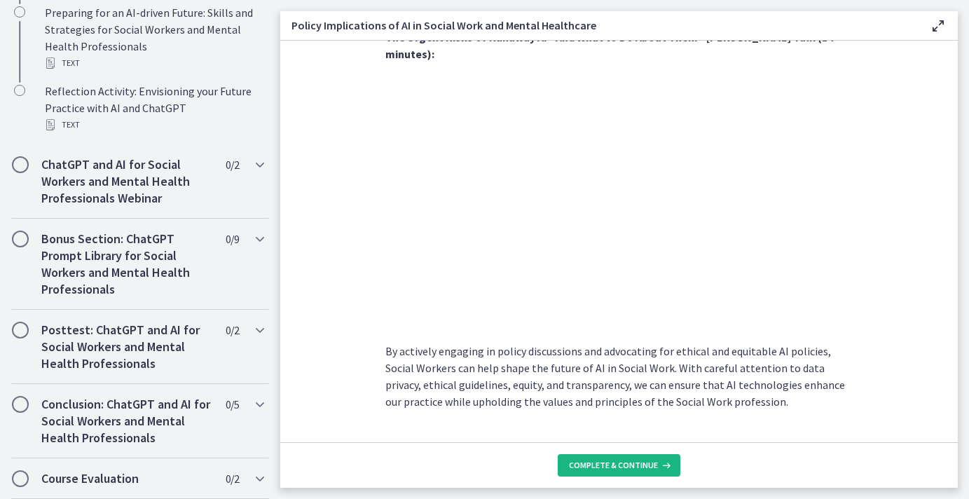
click at [616, 464] on span "Complete & continue" at bounding box center [613, 464] width 89 height 11
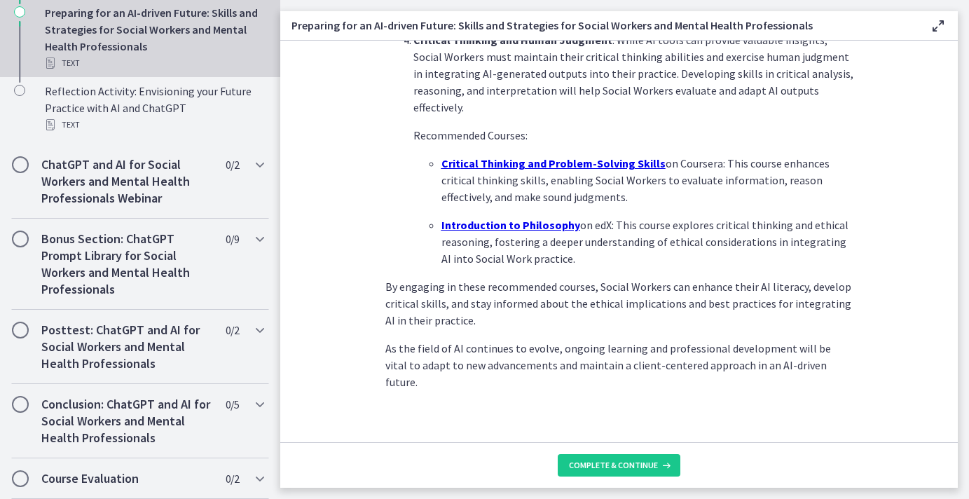
scroll to position [1011, 0]
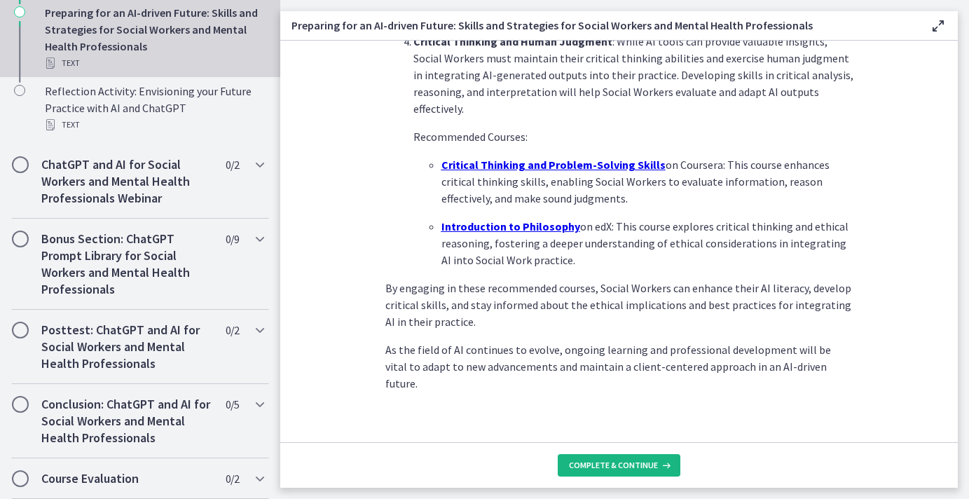
click at [623, 466] on span "Complete & continue" at bounding box center [613, 464] width 89 height 11
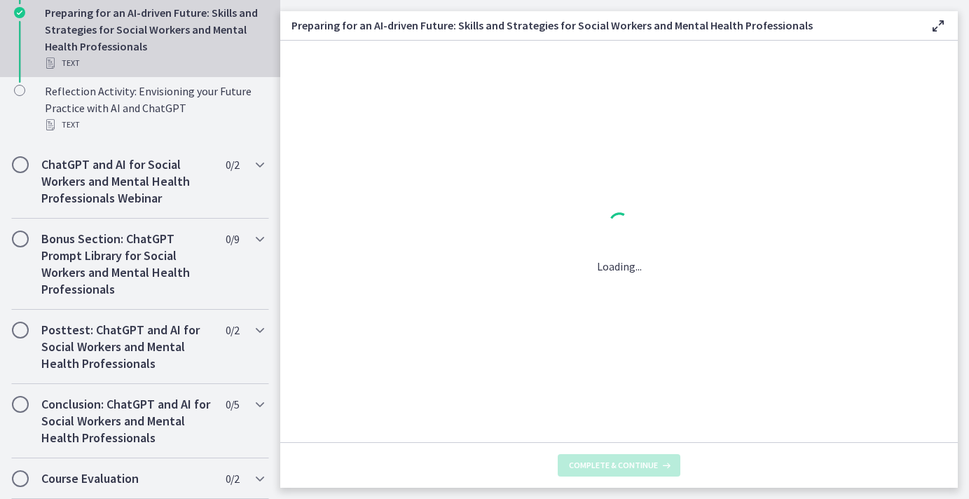
scroll to position [0, 0]
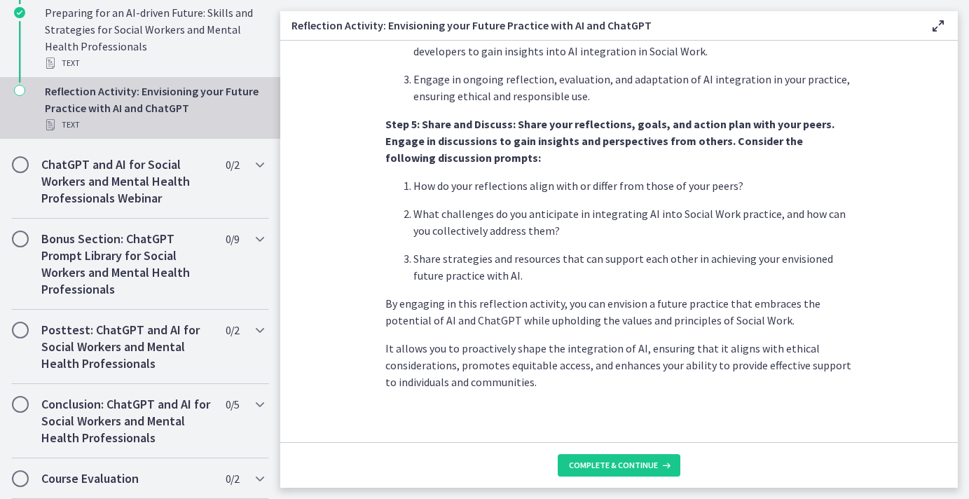
scroll to position [1201, 0]
click at [609, 457] on button "Complete & continue" at bounding box center [619, 465] width 123 height 22
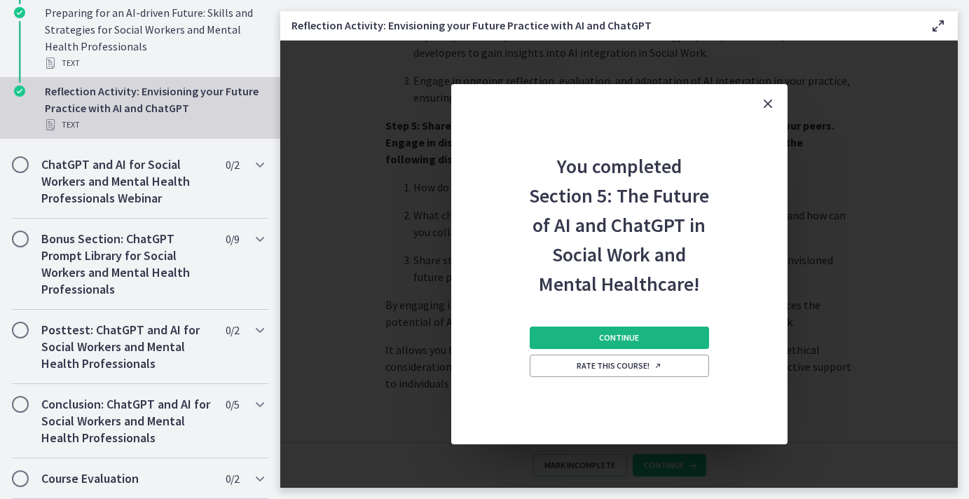
click at [637, 333] on span "Continue" at bounding box center [619, 337] width 40 height 11
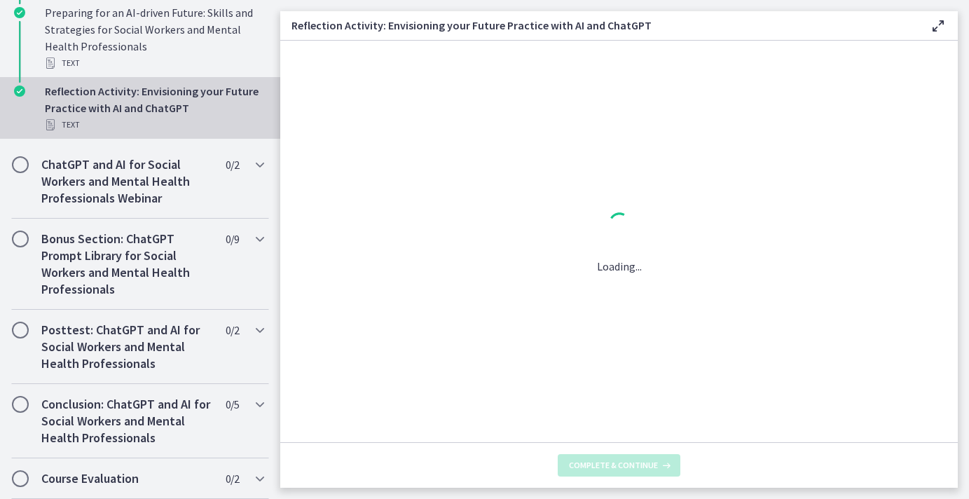
scroll to position [0, 0]
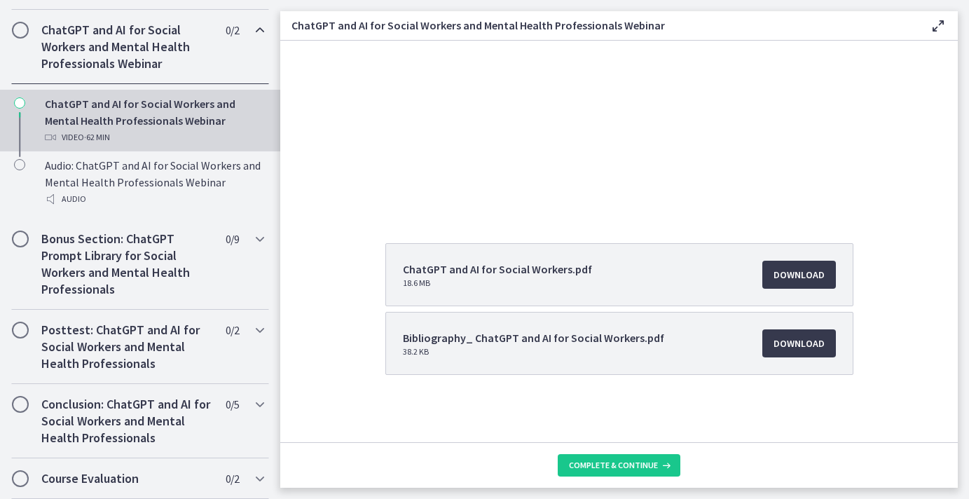
scroll to position [148, 0]
click at [642, 467] on span "Complete & continue" at bounding box center [613, 464] width 89 height 11
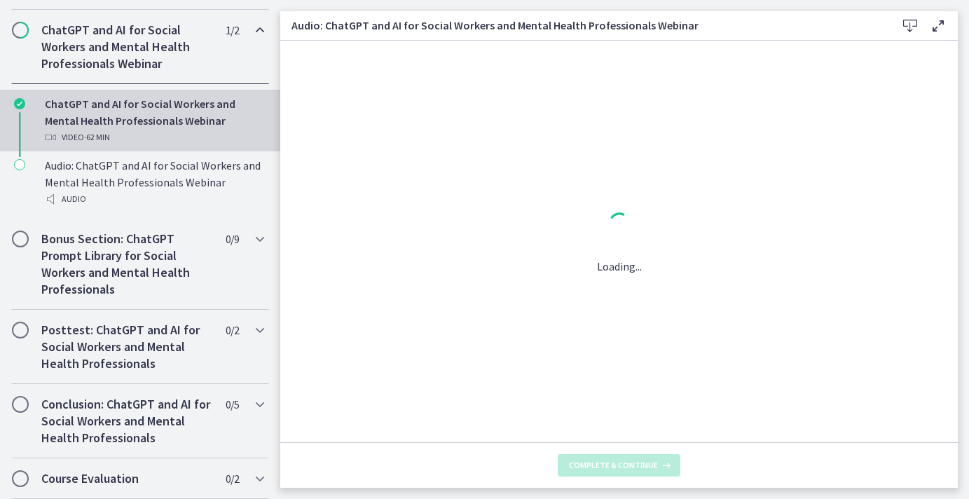
scroll to position [0, 0]
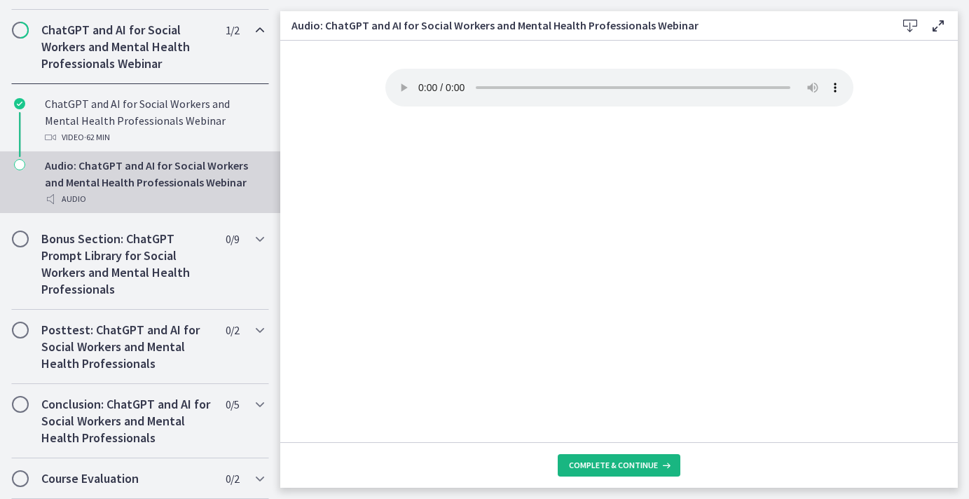
click at [590, 459] on button "Complete & continue" at bounding box center [619, 465] width 123 height 22
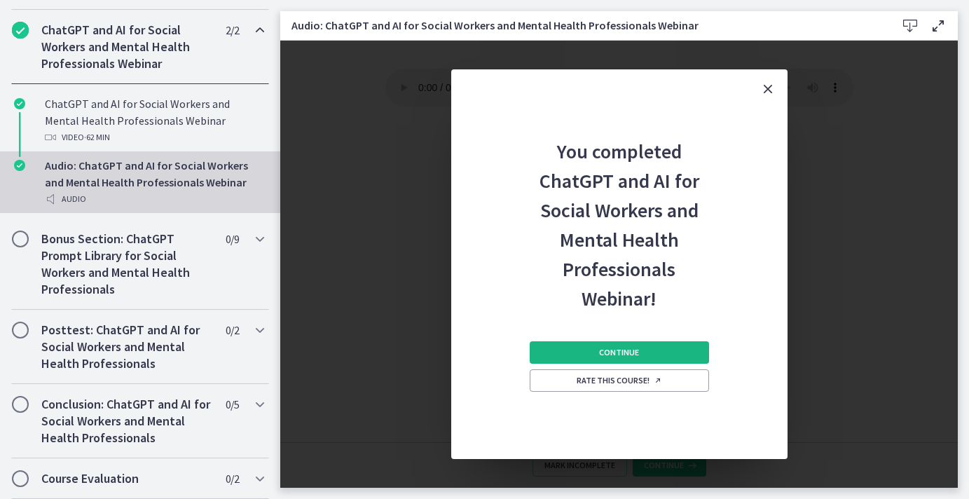
click at [610, 342] on button "Continue" at bounding box center [618, 352] width 179 height 22
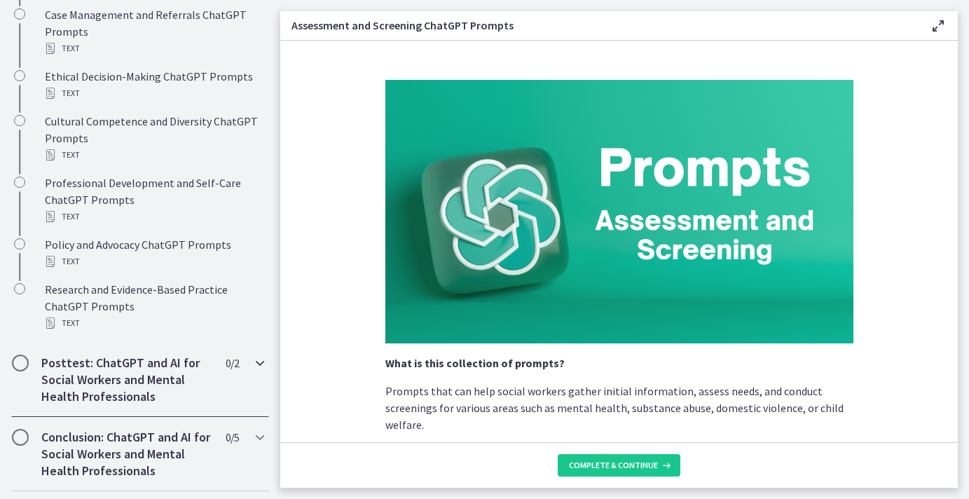
scroll to position [1062, 0]
click at [602, 460] on span "Complete & continue" at bounding box center [613, 464] width 89 height 11
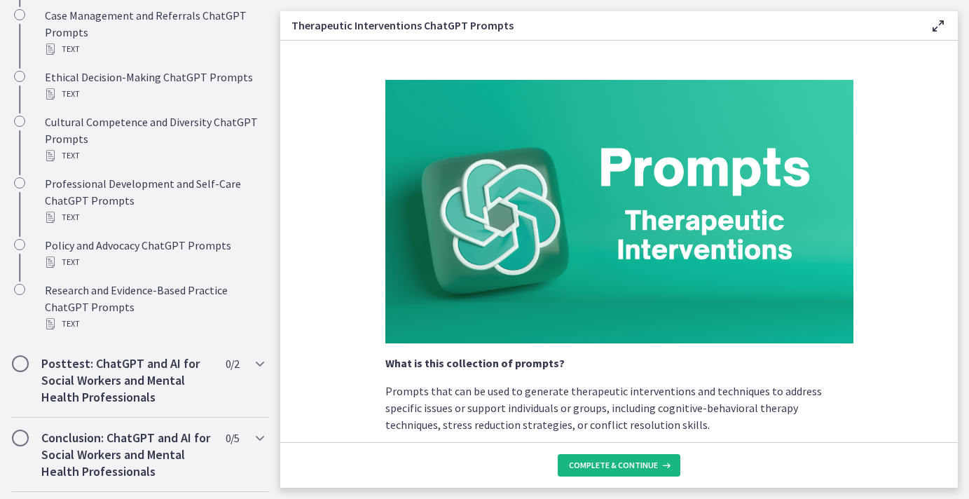
click at [600, 466] on span "Complete & continue" at bounding box center [613, 464] width 89 height 11
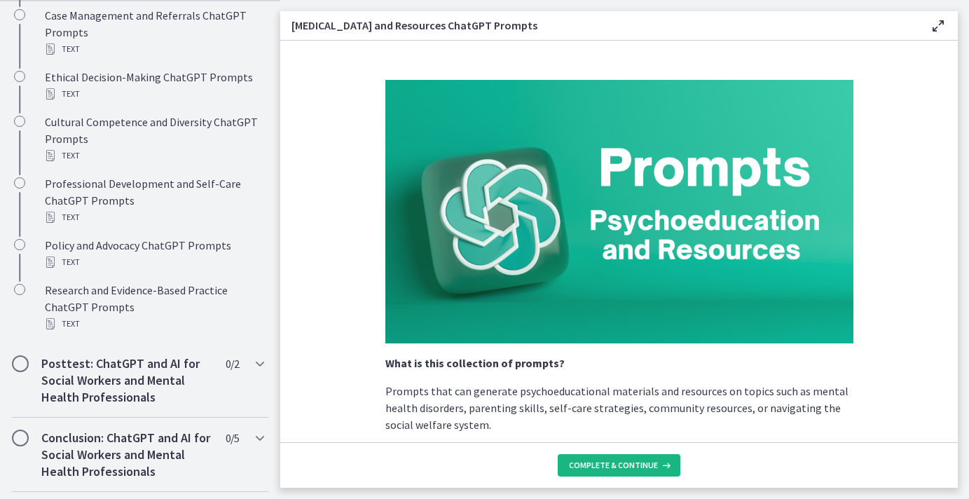
click at [600, 465] on span "Complete & continue" at bounding box center [613, 464] width 89 height 11
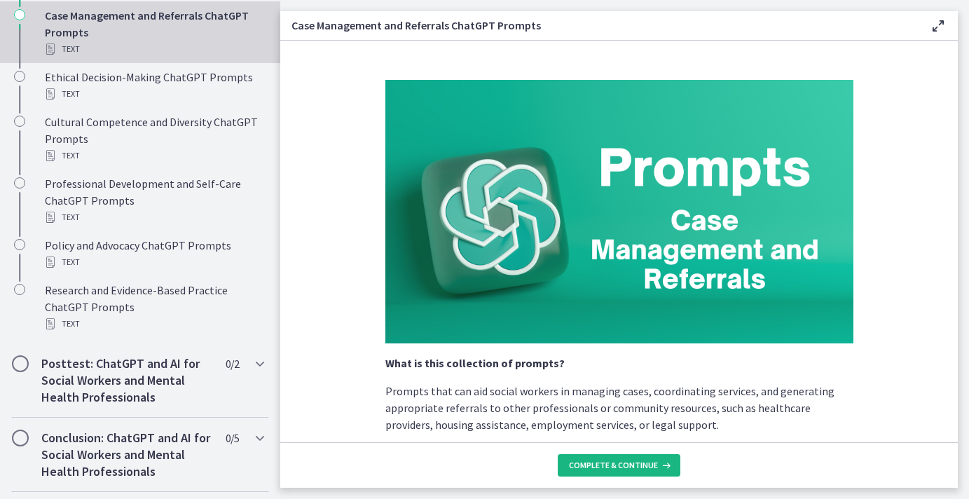
click at [600, 466] on span "Complete & continue" at bounding box center [613, 464] width 89 height 11
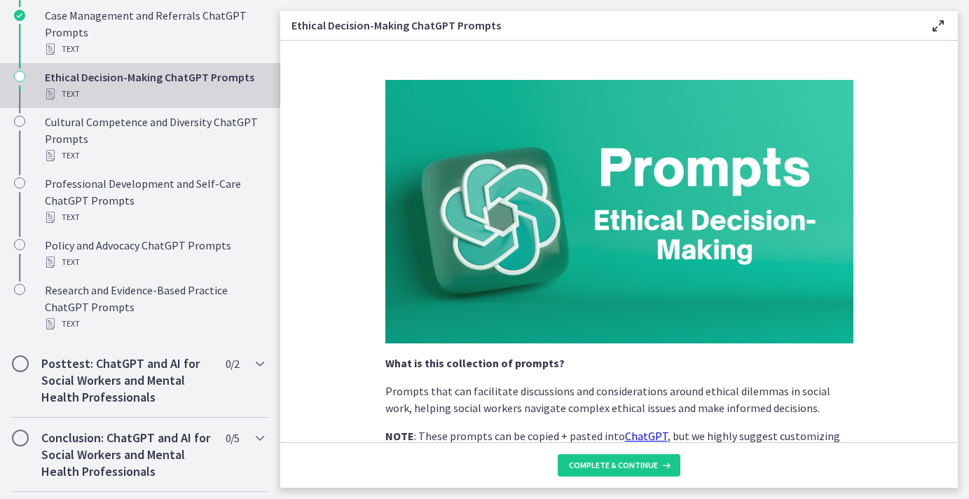
click at [600, 466] on span "Complete & continue" at bounding box center [613, 464] width 89 height 11
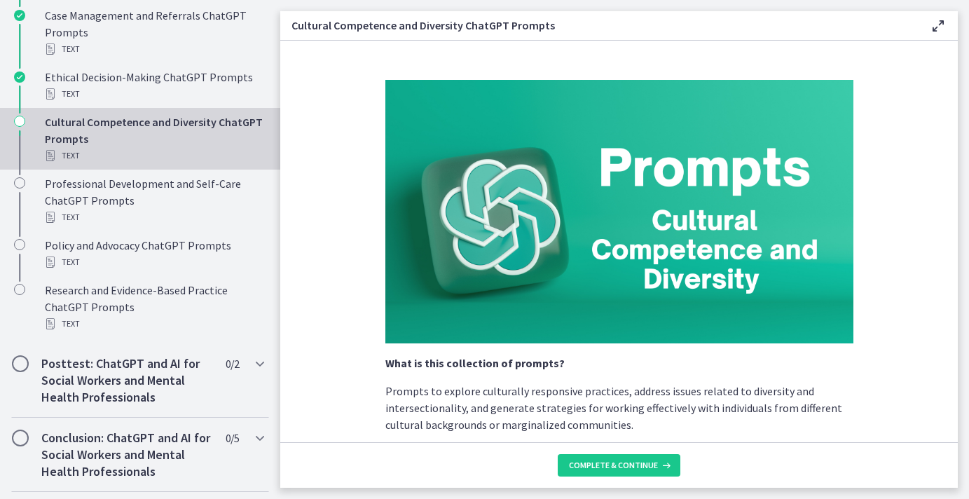
click at [600, 466] on span "Complete & continue" at bounding box center [613, 464] width 89 height 11
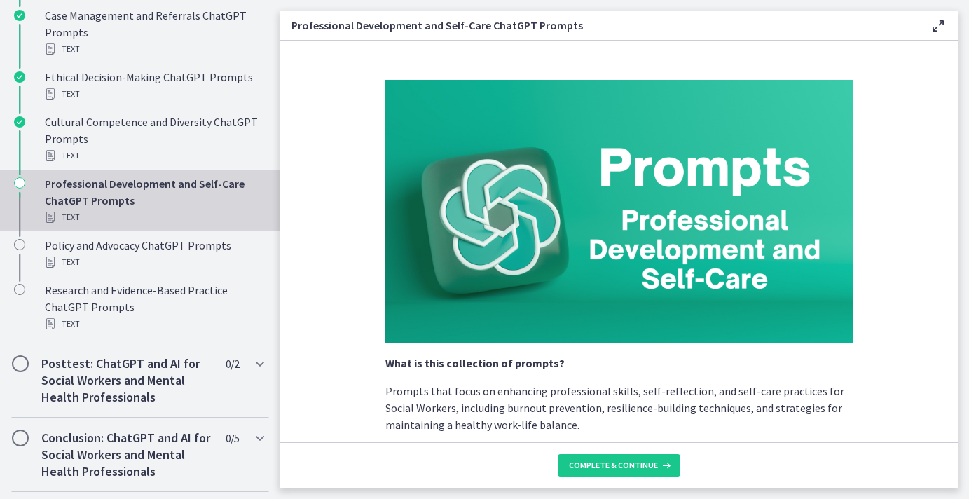
click at [600, 466] on span "Complete & continue" at bounding box center [613, 464] width 89 height 11
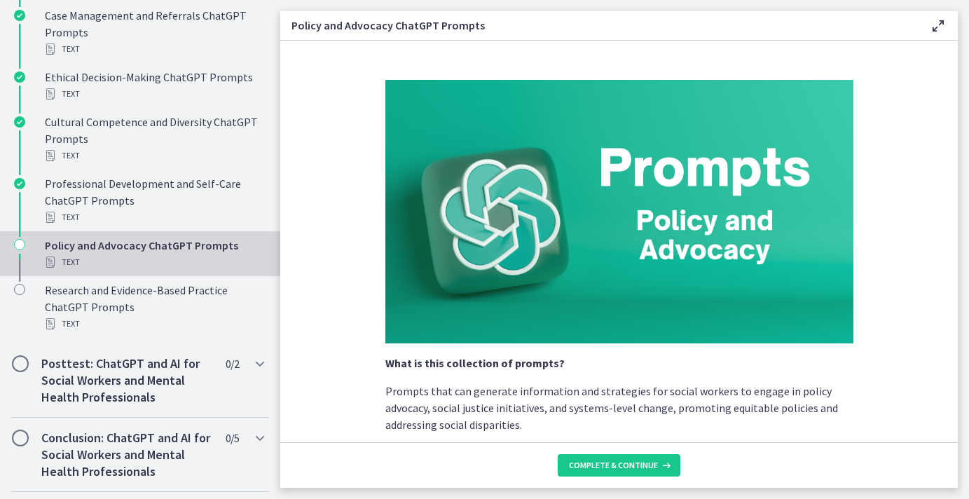
click at [600, 466] on span "Complete & continue" at bounding box center [613, 464] width 89 height 11
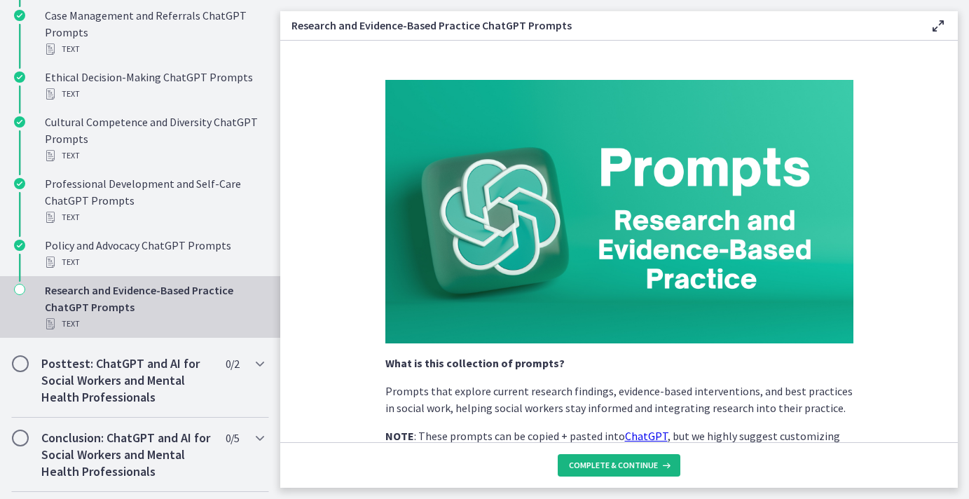
click at [600, 466] on span "Complete & continue" at bounding box center [613, 464] width 89 height 11
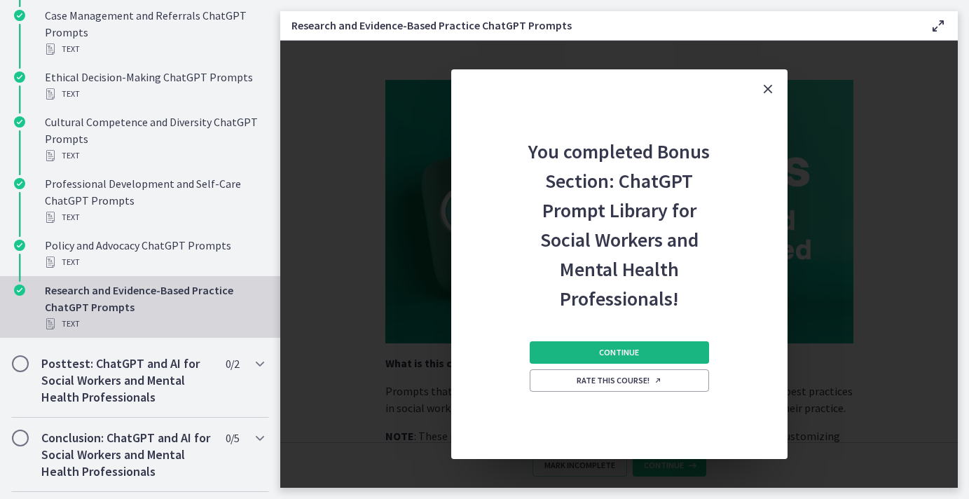
click at [622, 352] on span "Continue" at bounding box center [619, 352] width 40 height 11
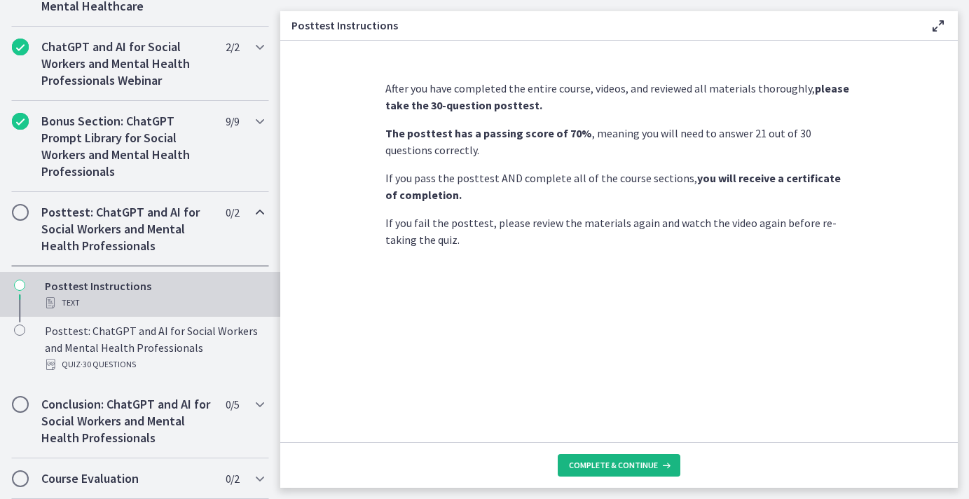
click at [631, 463] on span "Complete & continue" at bounding box center [613, 464] width 89 height 11
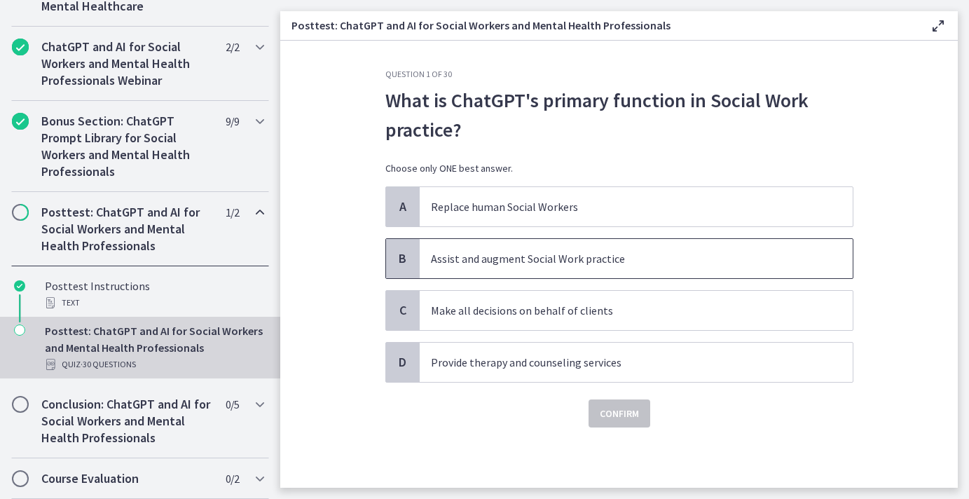
click at [568, 250] on p "Assist and augment Social Work practice" at bounding box center [622, 258] width 382 height 17
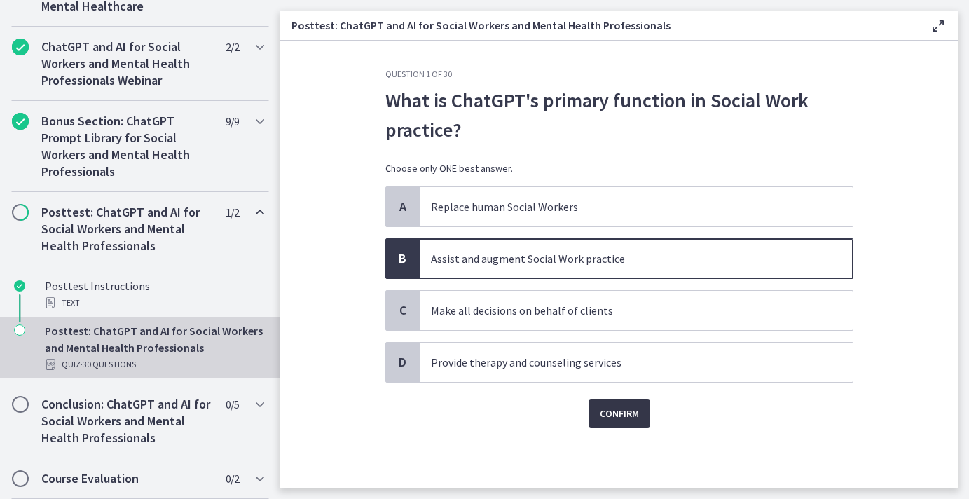
click at [637, 418] on span "Confirm" at bounding box center [619, 413] width 39 height 17
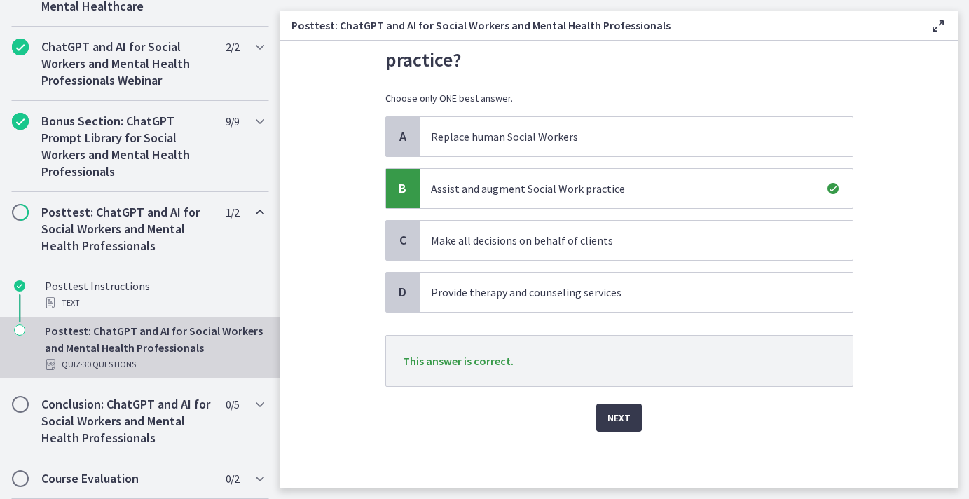
scroll to position [70, 0]
click at [612, 406] on button "Next" at bounding box center [619, 417] width 46 height 28
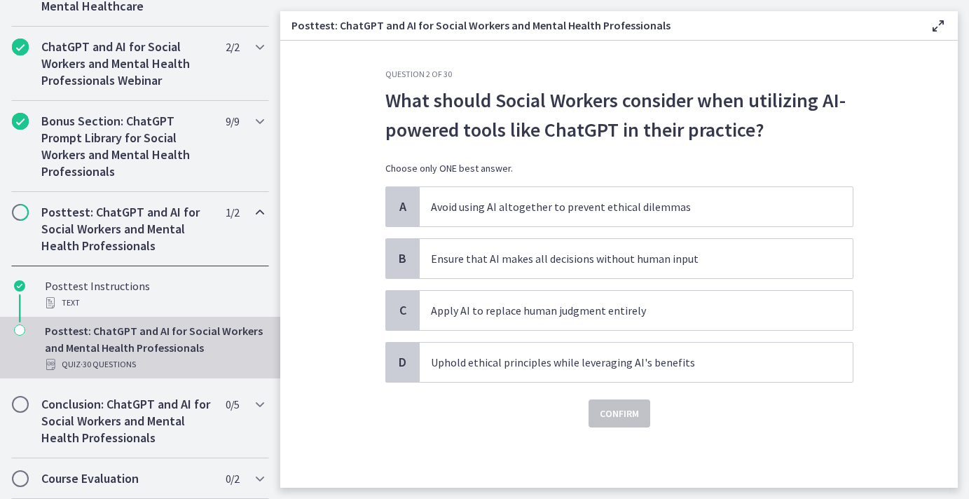
scroll to position [0, 0]
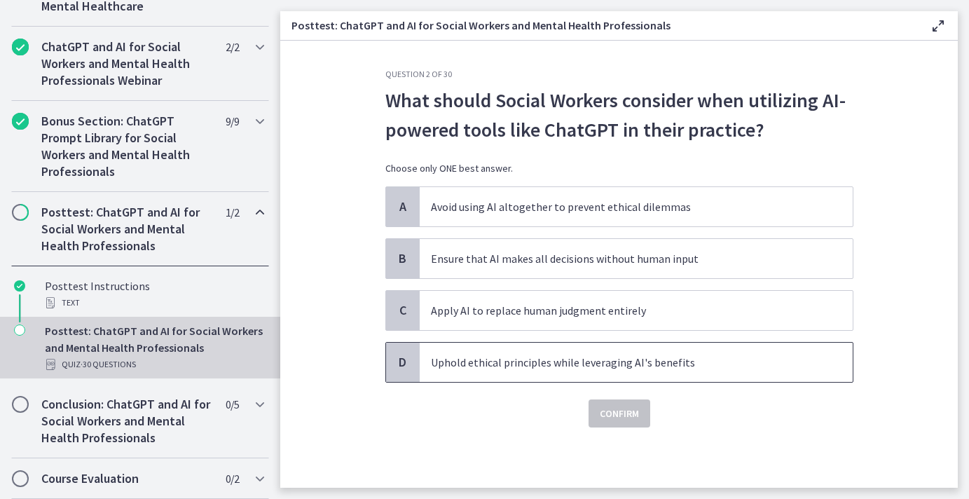
click at [558, 373] on span "Uphold ethical principles while leveraging AI's benefits" at bounding box center [636, 361] width 433 height 39
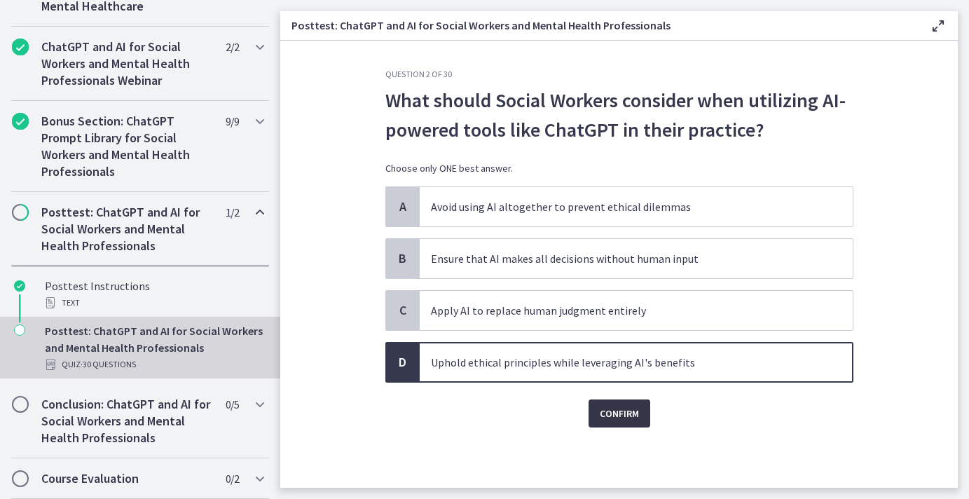
click at [618, 413] on span "Confirm" at bounding box center [619, 413] width 39 height 17
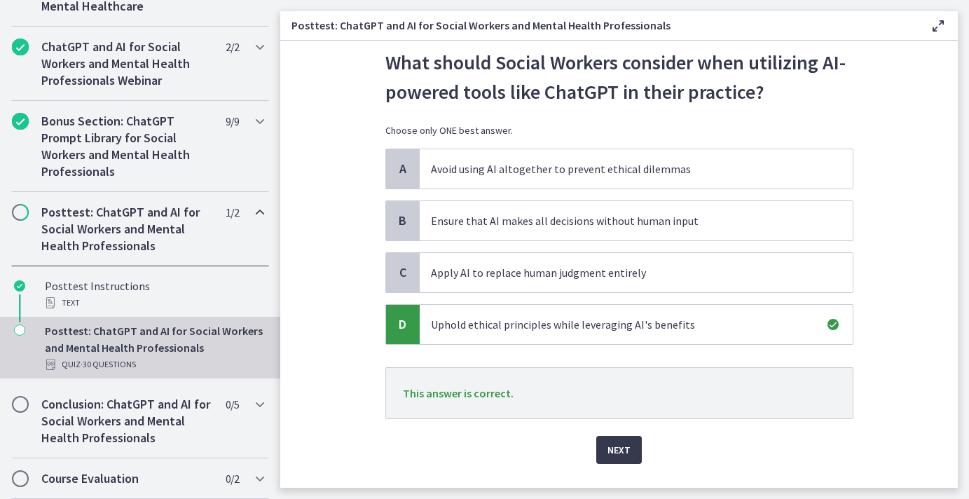
scroll to position [46, 0]
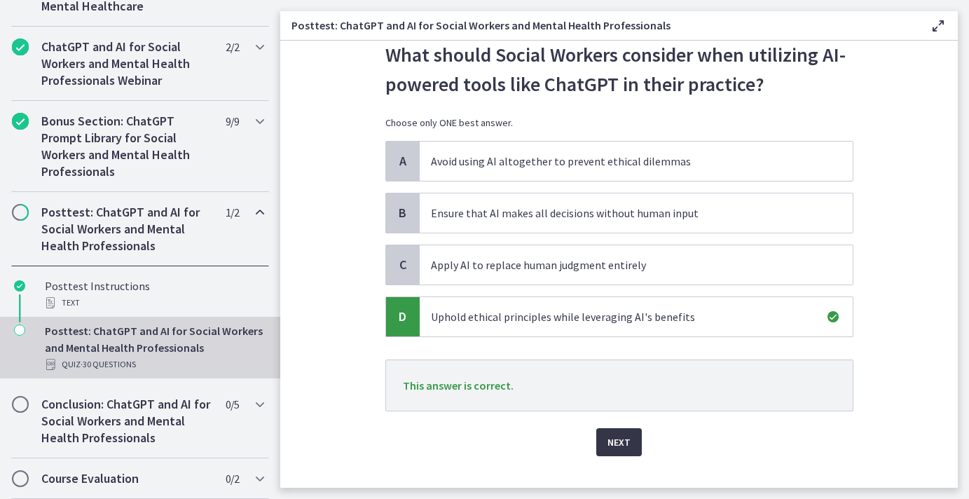
click at [633, 435] on button "Next" at bounding box center [619, 442] width 46 height 28
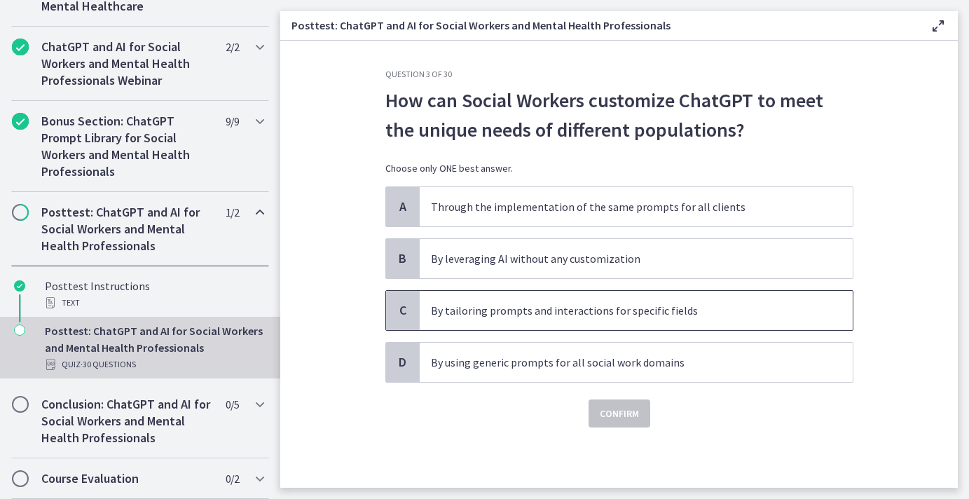
click at [485, 301] on span "By tailoring prompts and interactions for specific fields" at bounding box center [636, 310] width 433 height 39
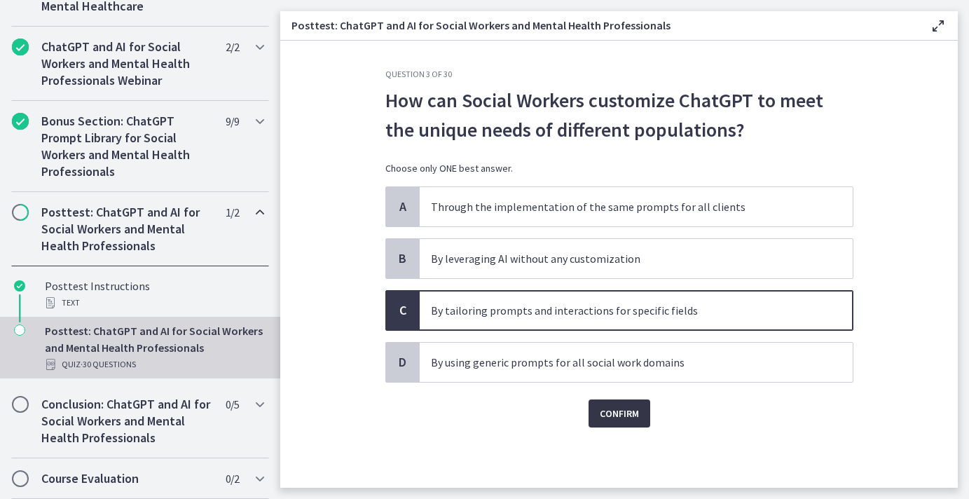
click at [612, 414] on span "Confirm" at bounding box center [619, 413] width 39 height 17
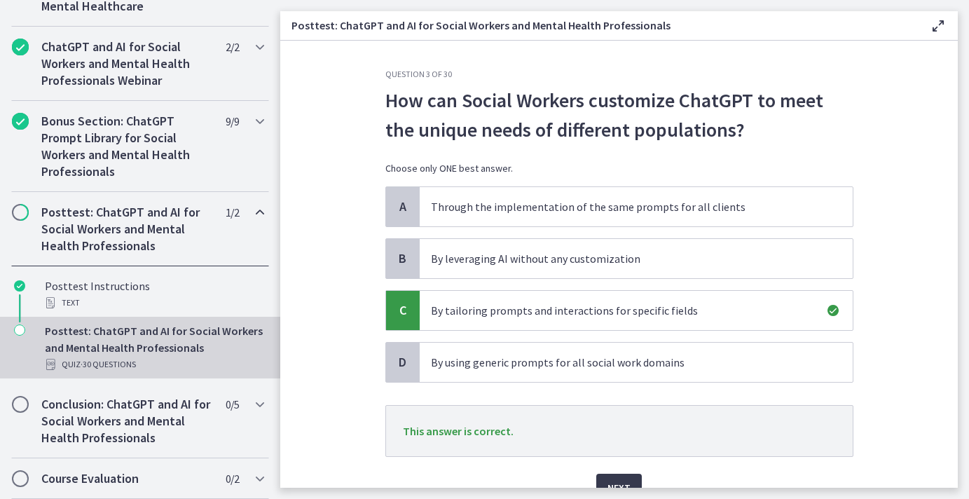
scroll to position [16, 0]
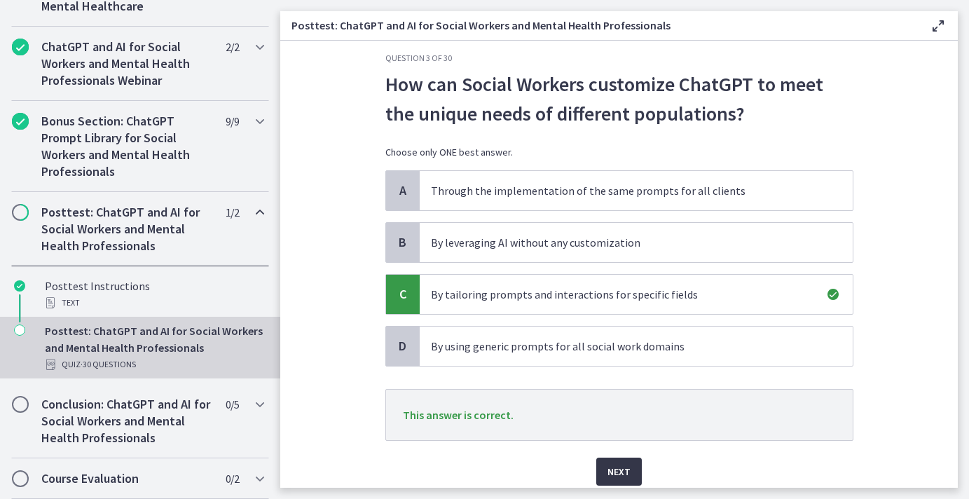
click at [630, 468] on button "Next" at bounding box center [619, 471] width 46 height 28
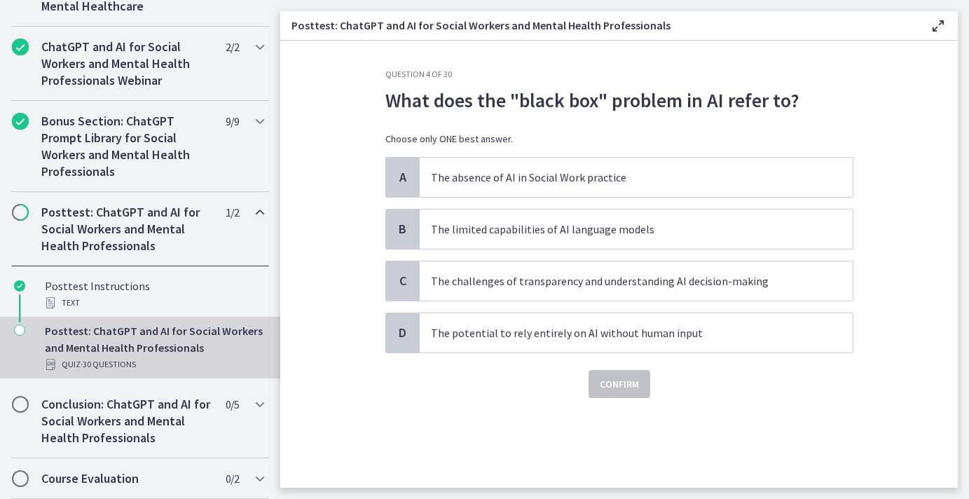
scroll to position [0, 0]
click at [792, 105] on p "What does the "black box" problem in AI refer to?" at bounding box center [619, 99] width 468 height 29
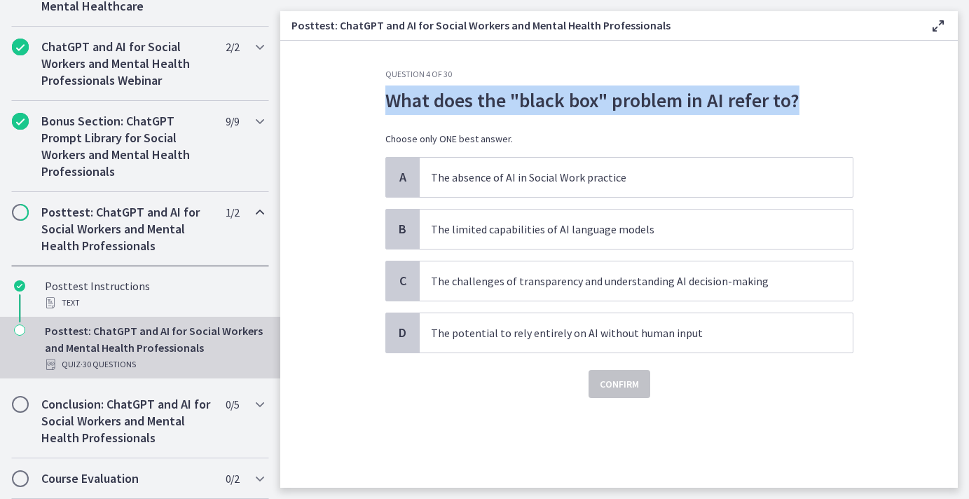
drag, startPoint x: 800, startPoint y: 102, endPoint x: 387, endPoint y: 97, distance: 412.5
click at [387, 97] on p "What does the "black box" problem in AI refer to?" at bounding box center [619, 99] width 468 height 29
copy p "What does the "black box" problem in AI refer to?"
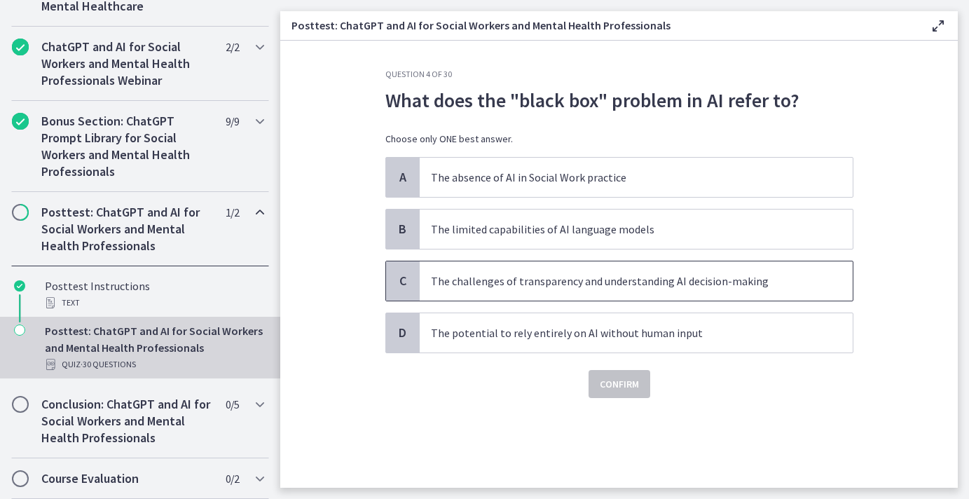
click at [565, 289] on p "The challenges of transparency and understanding AI decision-making" at bounding box center [622, 280] width 382 height 17
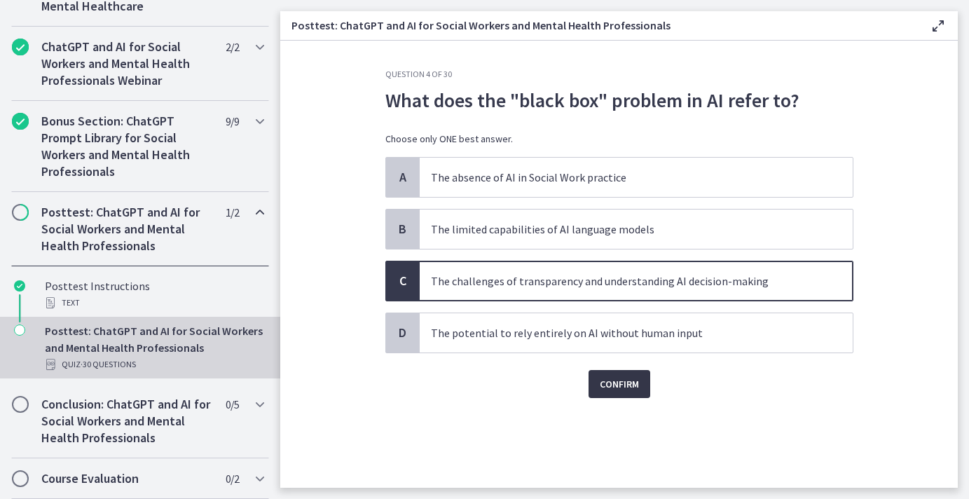
click at [616, 389] on span "Confirm" at bounding box center [619, 383] width 39 height 17
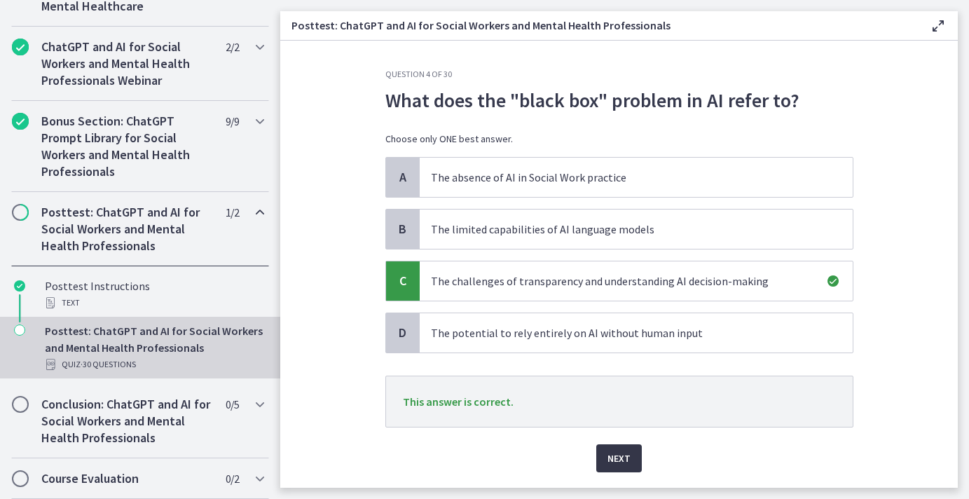
click at [611, 455] on span "Next" at bounding box center [618, 458] width 23 height 17
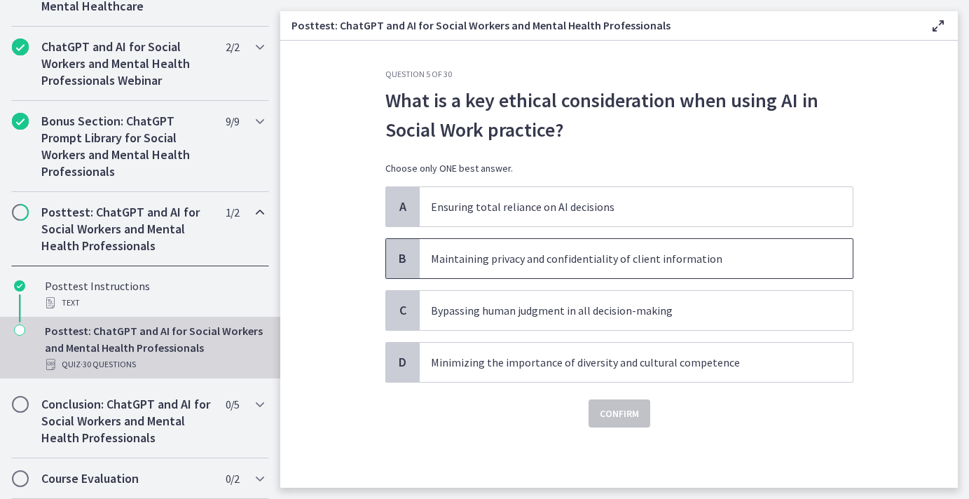
click at [590, 264] on p "Maintaining privacy and confidentiality of client information" at bounding box center [622, 258] width 382 height 17
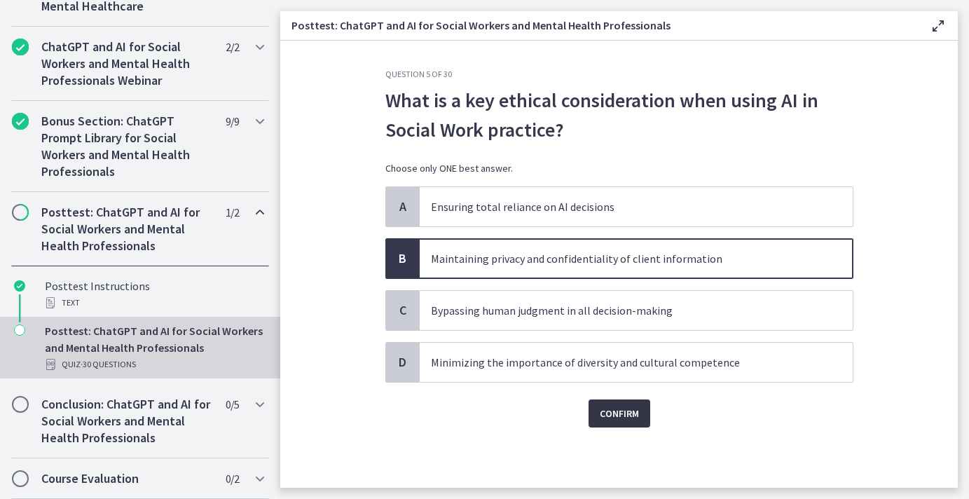
click at [641, 403] on button "Confirm" at bounding box center [619, 413] width 62 height 28
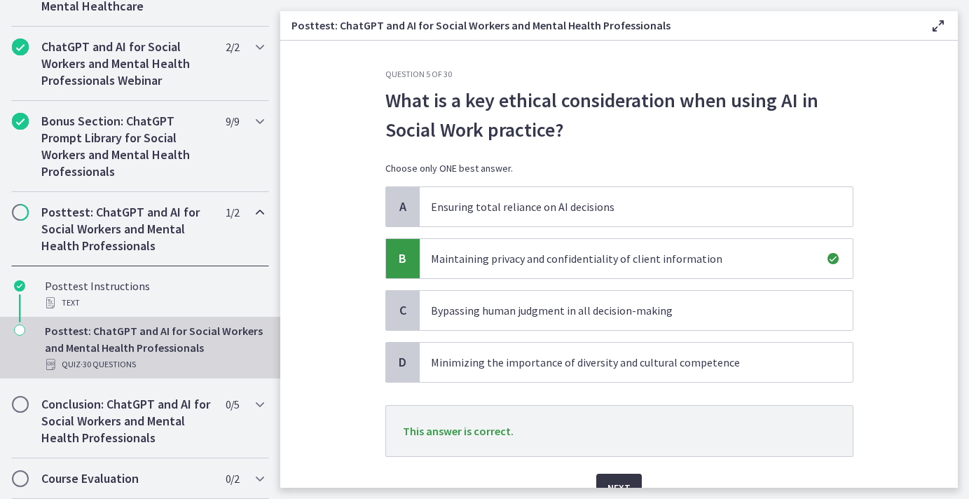
click at [609, 476] on button "Next" at bounding box center [619, 487] width 46 height 28
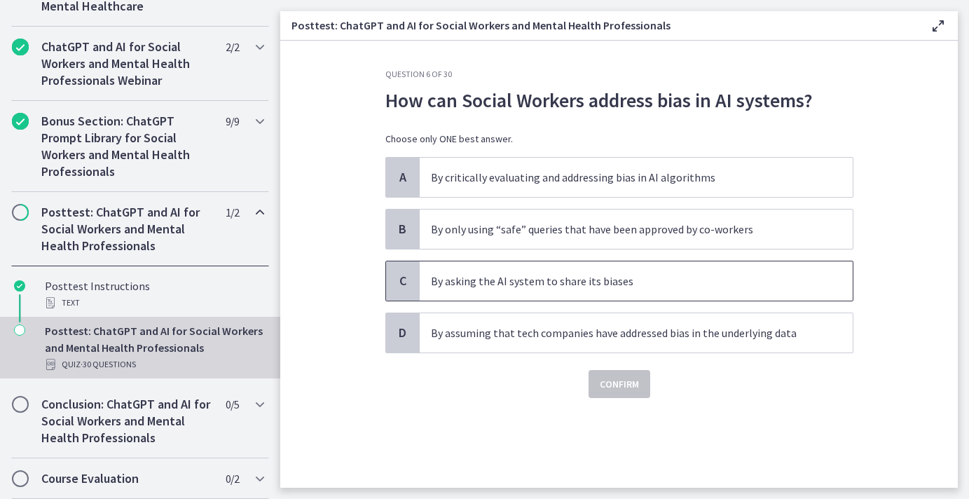
click at [543, 273] on p "By asking the AI system to share its biases" at bounding box center [622, 280] width 382 height 17
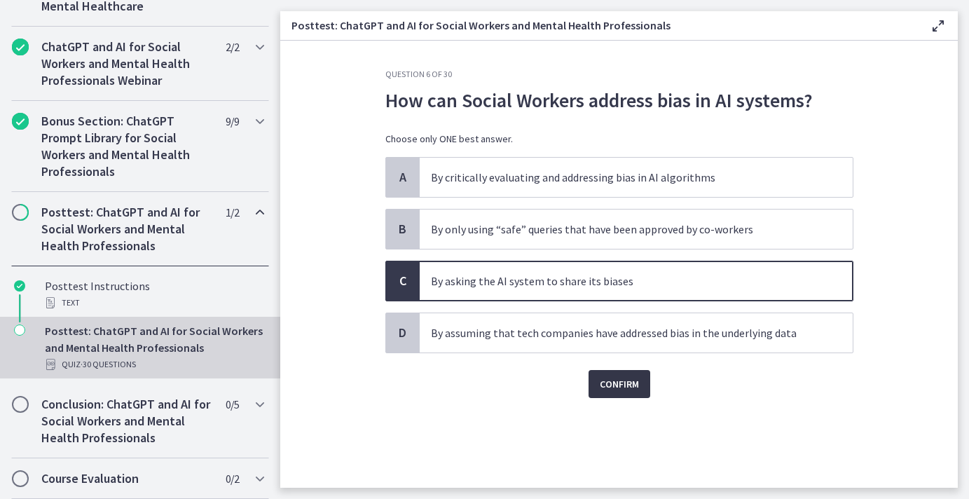
click at [620, 385] on span "Confirm" at bounding box center [619, 383] width 39 height 17
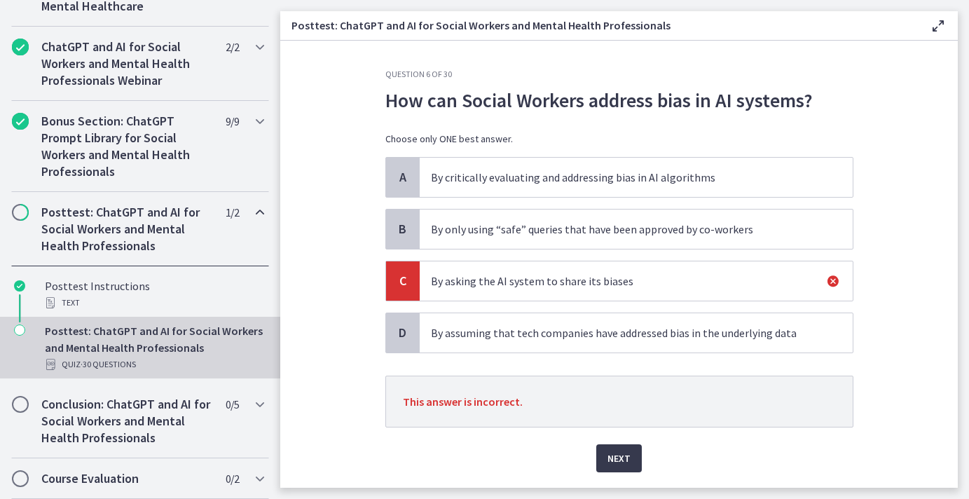
click at [441, 166] on span "By critically evaluating and addressing bias in AI algorithms" at bounding box center [636, 177] width 433 height 39
click at [628, 457] on span "Next" at bounding box center [618, 458] width 23 height 17
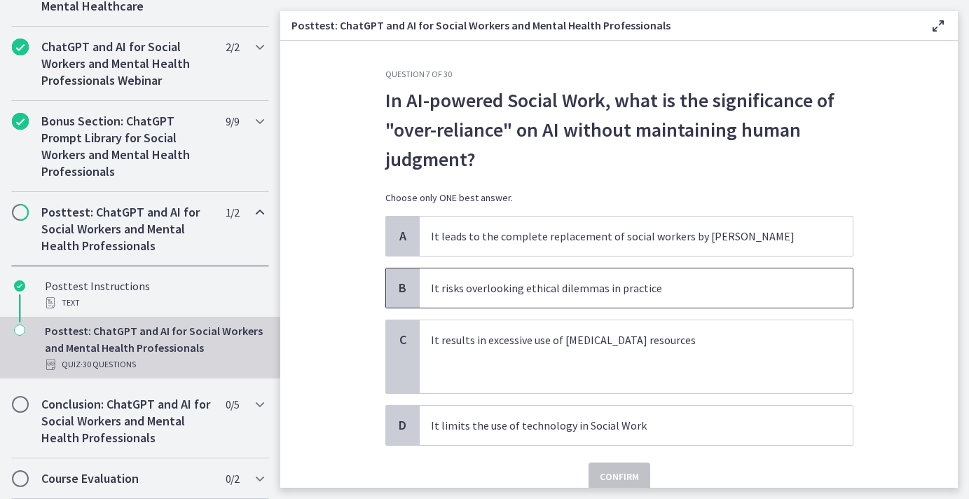
click at [512, 297] on span "It risks overlooking ethical dilemmas in practice" at bounding box center [636, 287] width 433 height 39
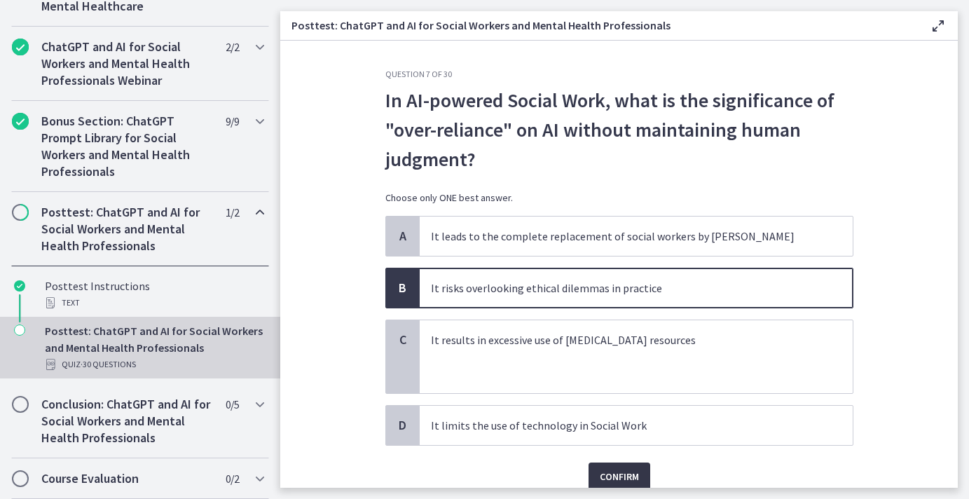
click at [618, 472] on span "Confirm" at bounding box center [619, 476] width 39 height 17
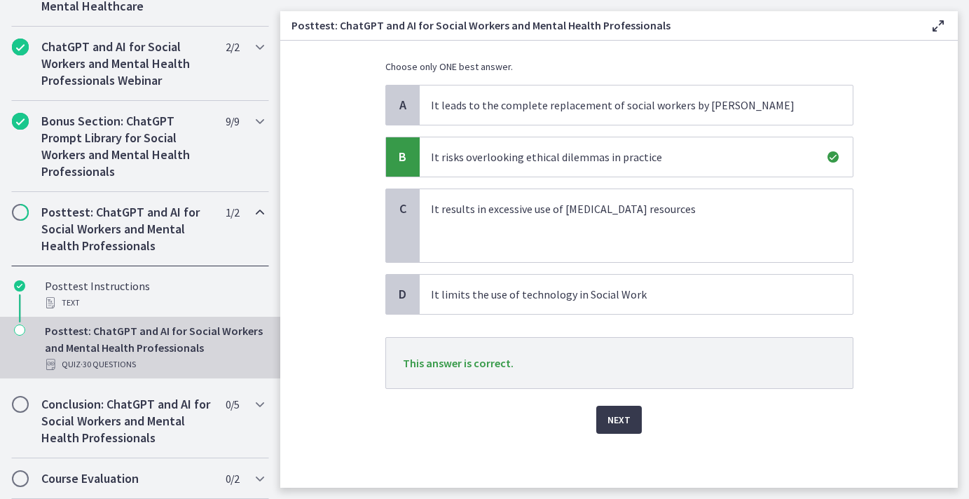
scroll to position [133, 0]
click at [612, 406] on button "Next" at bounding box center [619, 417] width 46 height 28
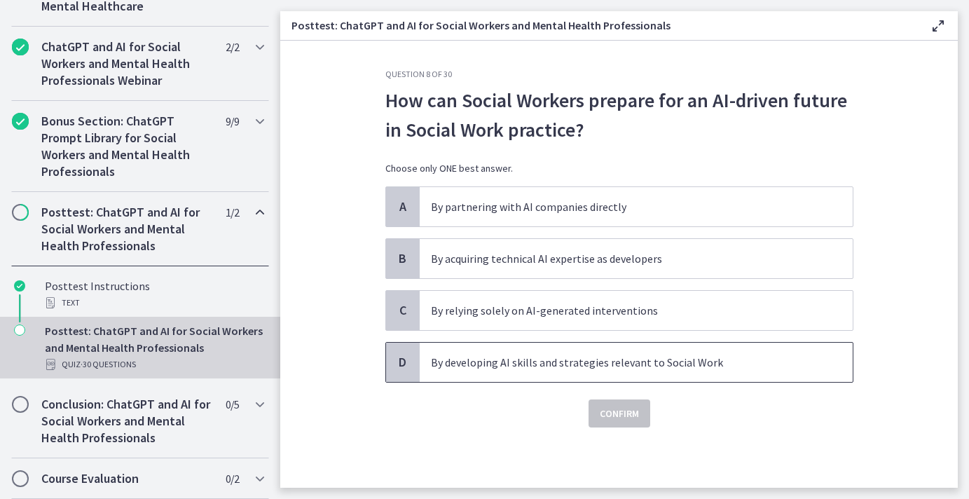
click at [589, 365] on p "By developing AI skills and strategies relevant to Social Work" at bounding box center [622, 362] width 382 height 17
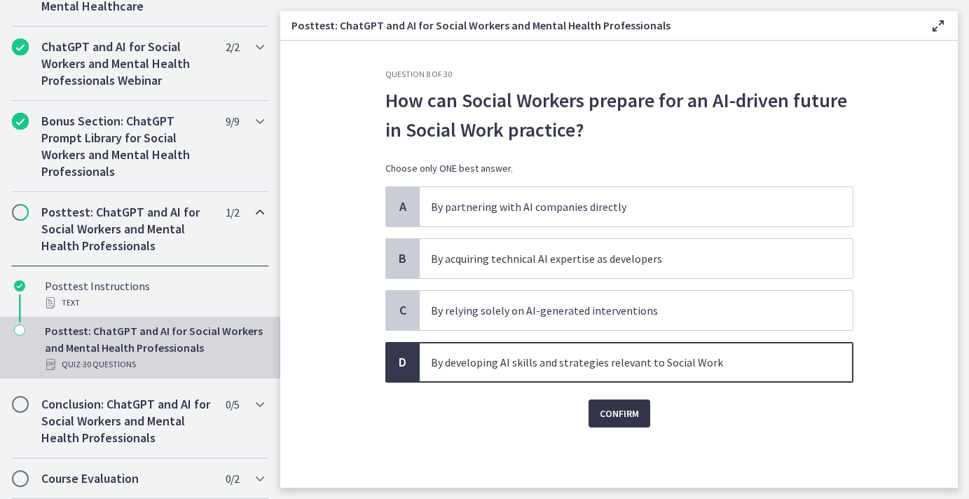
click at [618, 417] on span "Confirm" at bounding box center [619, 413] width 39 height 17
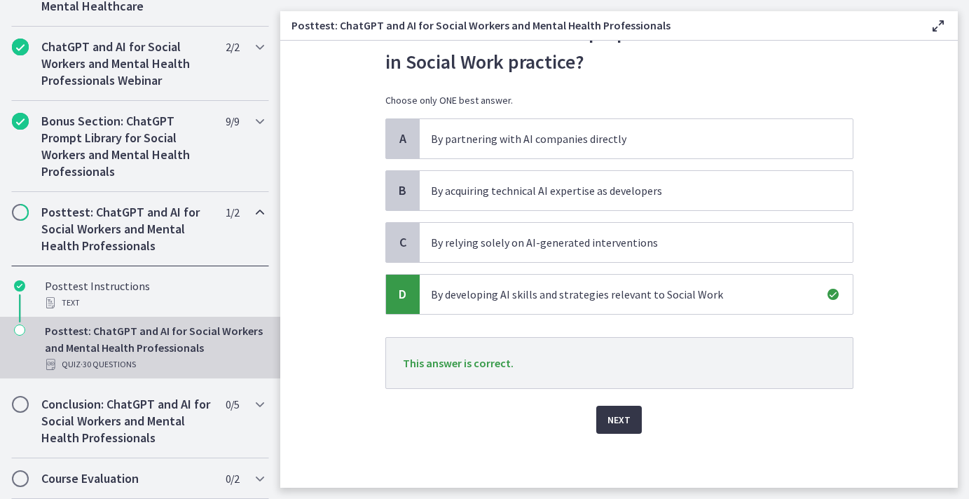
scroll to position [64, 0]
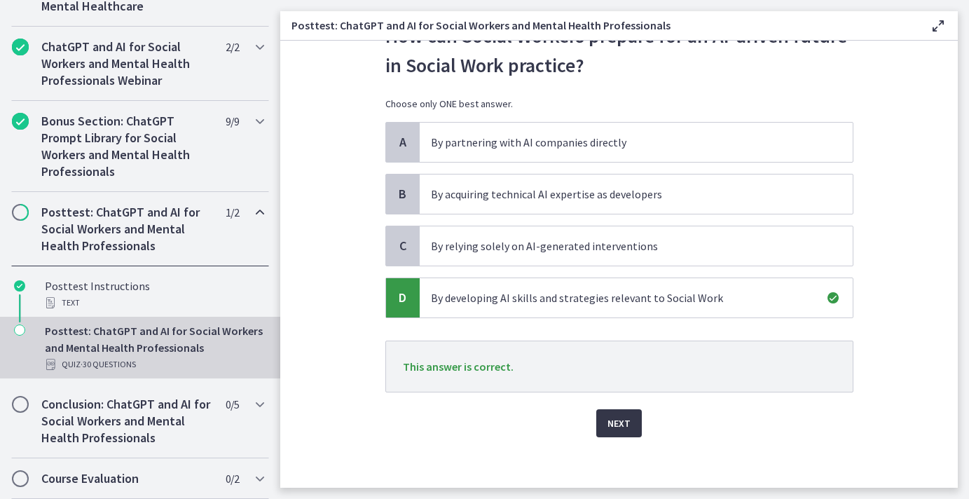
click at [618, 418] on span "Next" at bounding box center [618, 423] width 23 height 17
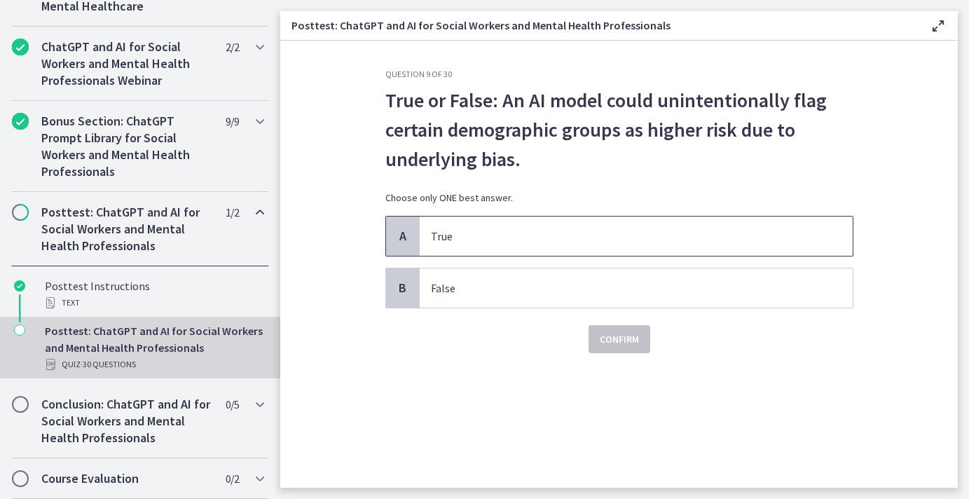
click at [589, 234] on p "True" at bounding box center [622, 236] width 382 height 17
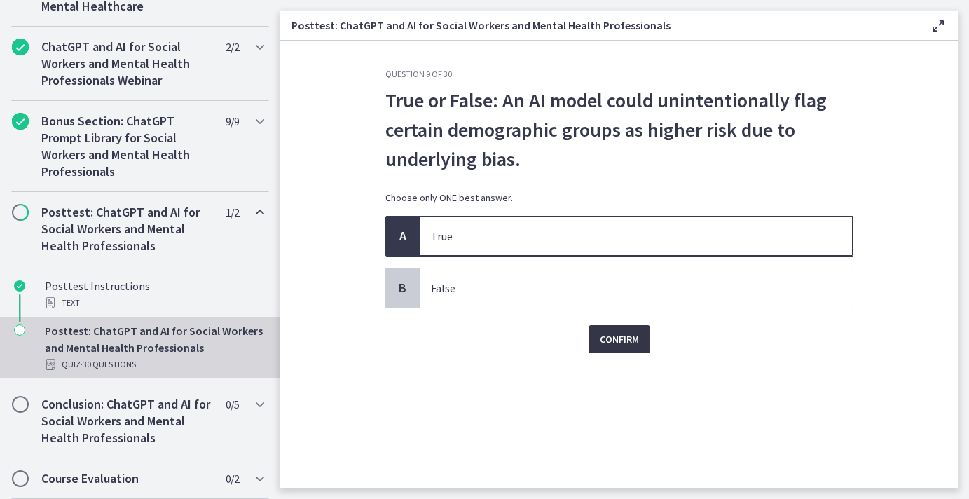
click at [606, 332] on span "Confirm" at bounding box center [619, 339] width 39 height 17
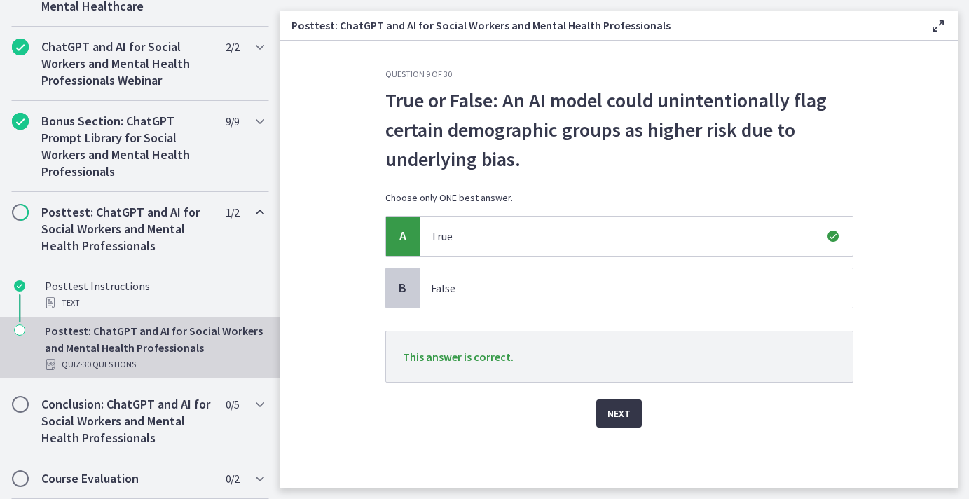
click at [623, 399] on button "Next" at bounding box center [619, 413] width 46 height 28
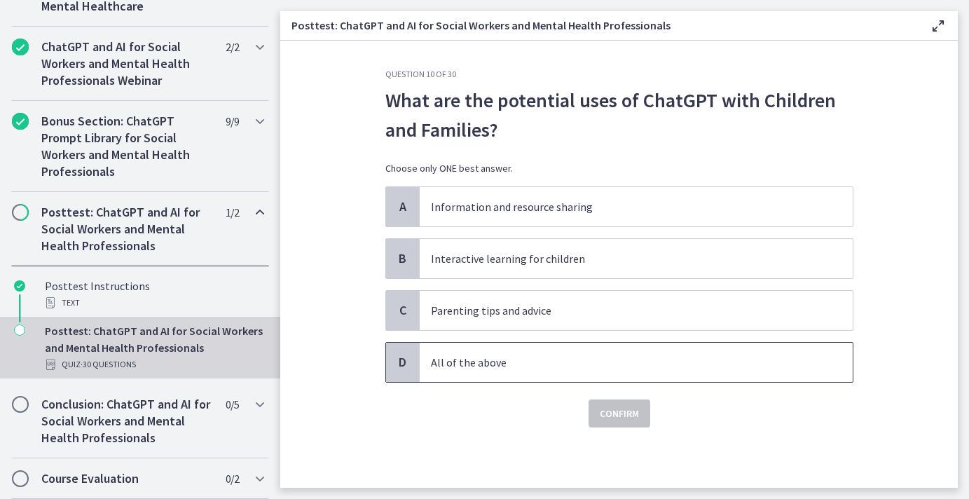
click at [570, 356] on p "All of the above" at bounding box center [622, 362] width 382 height 17
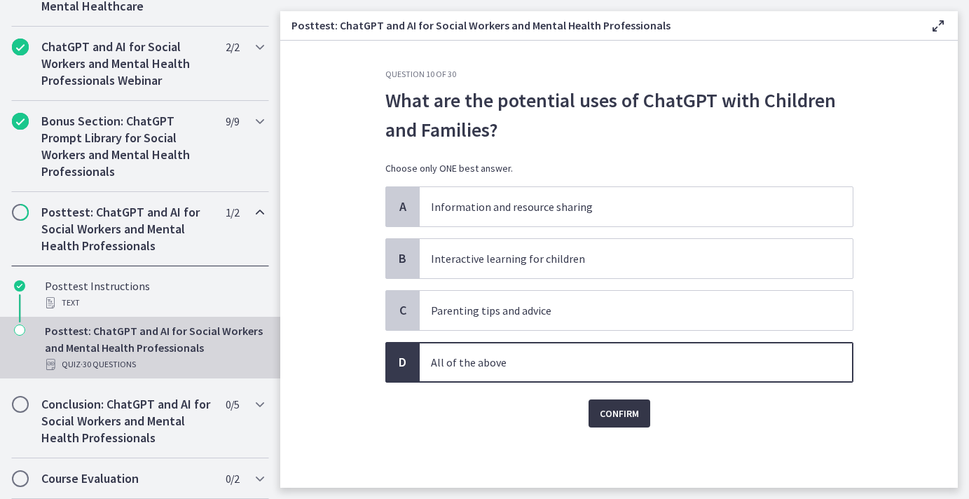
click at [605, 410] on span "Confirm" at bounding box center [619, 413] width 39 height 17
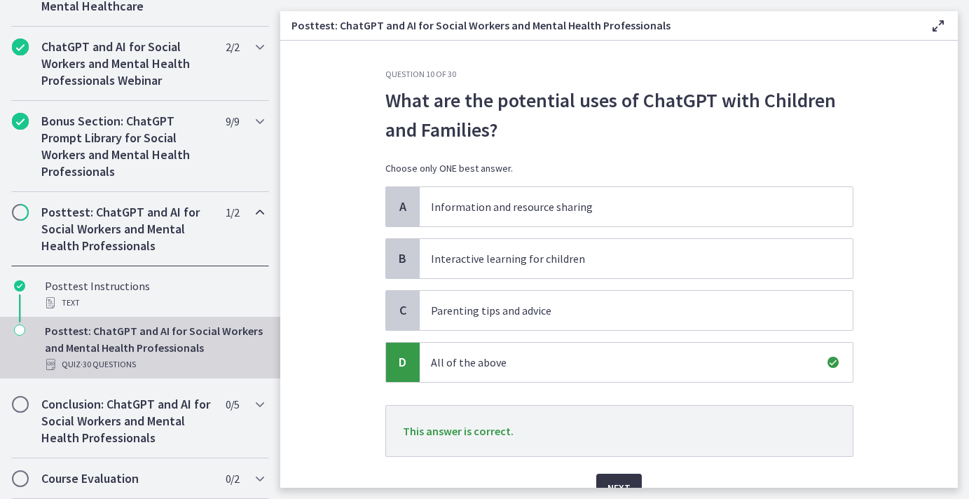
click at [623, 476] on button "Next" at bounding box center [619, 487] width 46 height 28
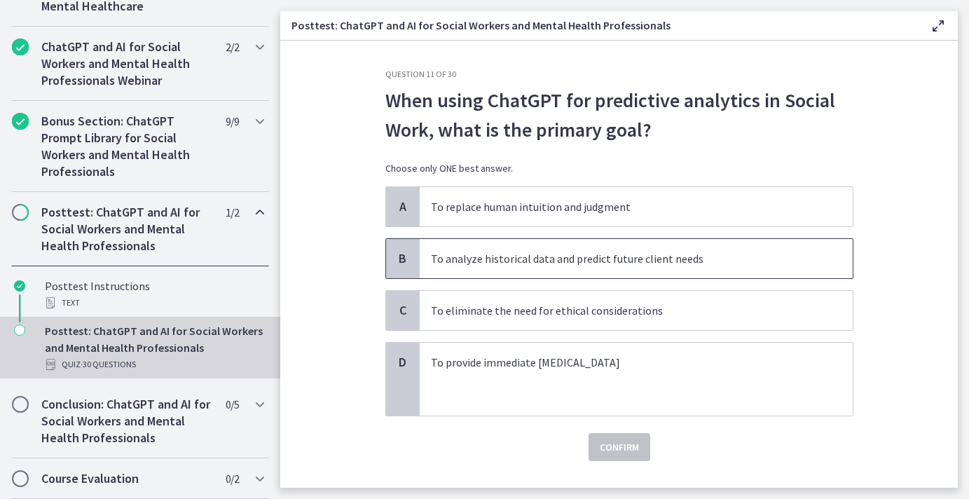
click at [612, 268] on span "To analyze historical data and predict future client needs" at bounding box center [636, 258] width 433 height 39
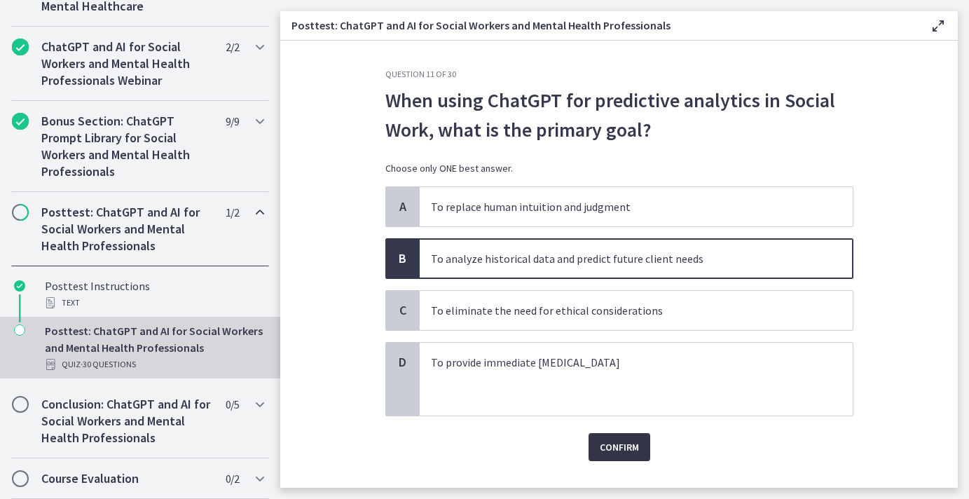
click at [625, 442] on span "Confirm" at bounding box center [619, 446] width 39 height 17
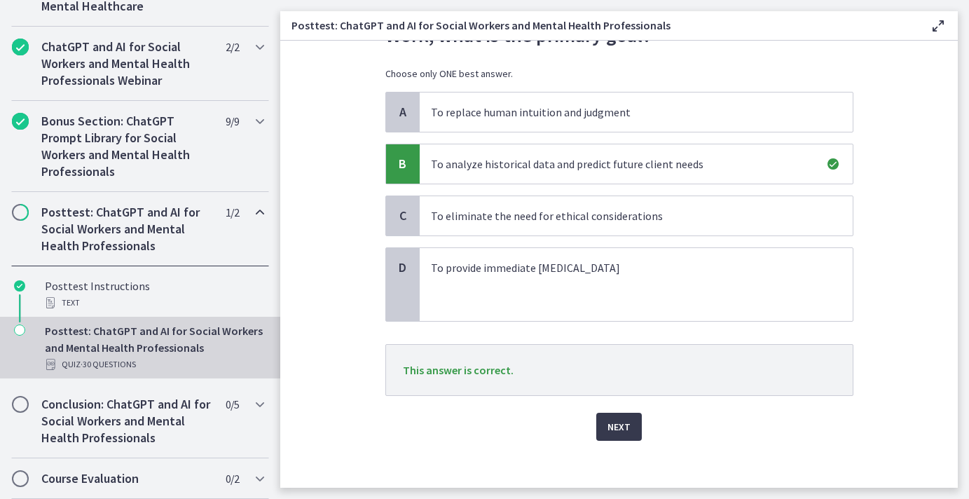
scroll to position [101, 0]
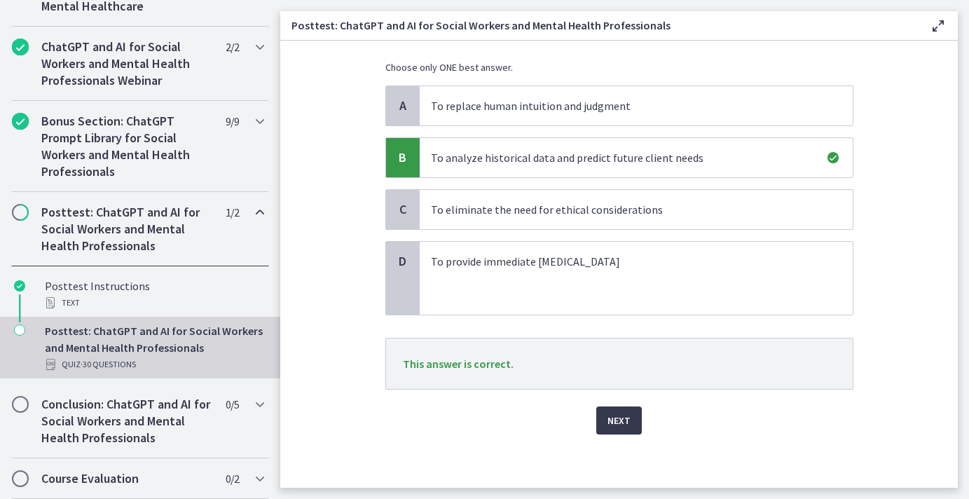
click at [627, 387] on div "Question 11 of 30 When using ChatGPT for predictive analytics in Social Work, w…" at bounding box center [619, 177] width 490 height 419
click at [627, 427] on span "Next" at bounding box center [618, 420] width 23 height 17
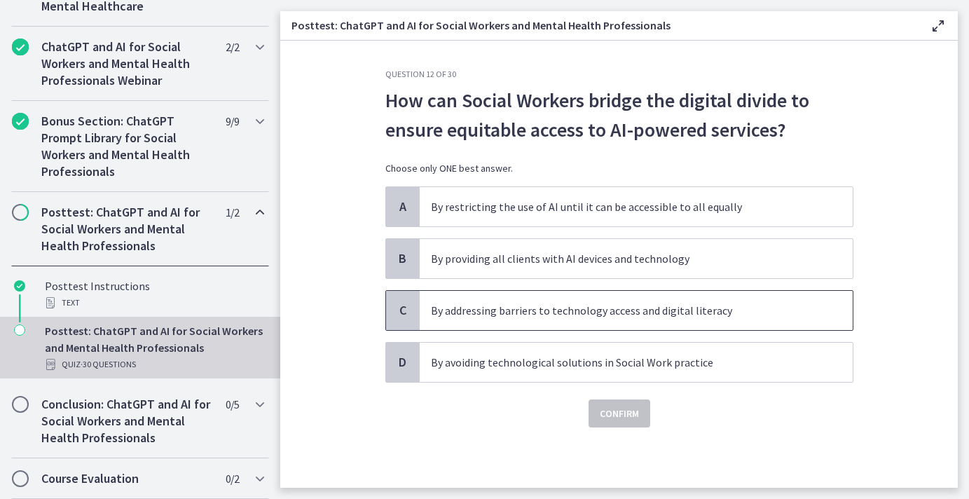
click at [618, 321] on span "By addressing barriers to technology access and digital literacy" at bounding box center [636, 310] width 433 height 39
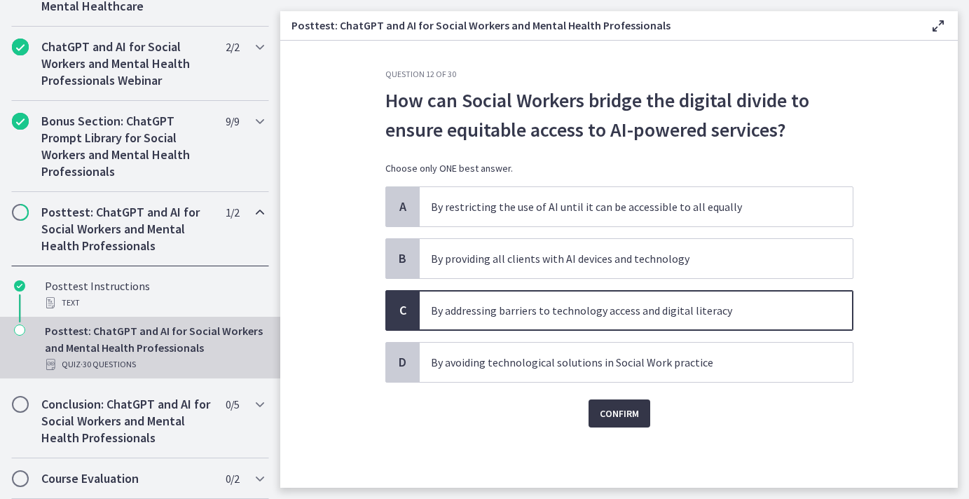
click at [614, 402] on button "Confirm" at bounding box center [619, 413] width 62 height 28
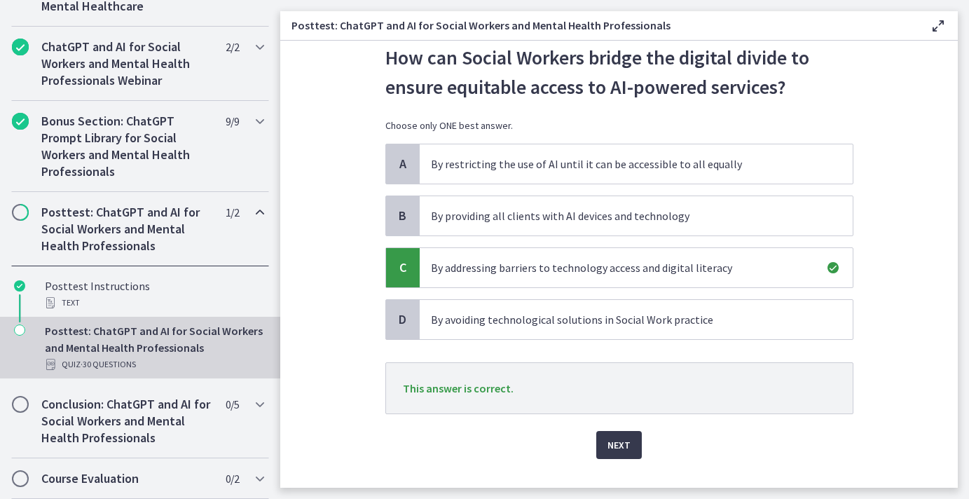
scroll to position [42, 0]
click at [598, 450] on button "Next" at bounding box center [619, 445] width 46 height 28
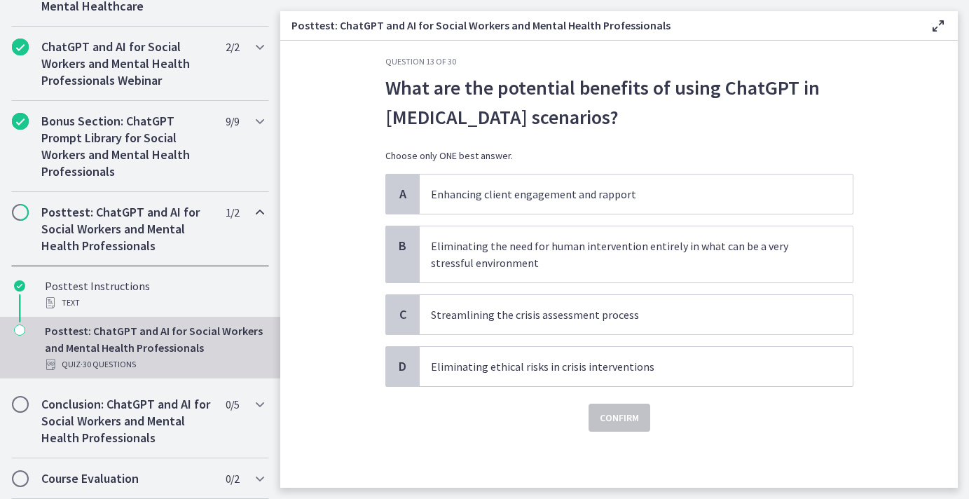
scroll to position [0, 0]
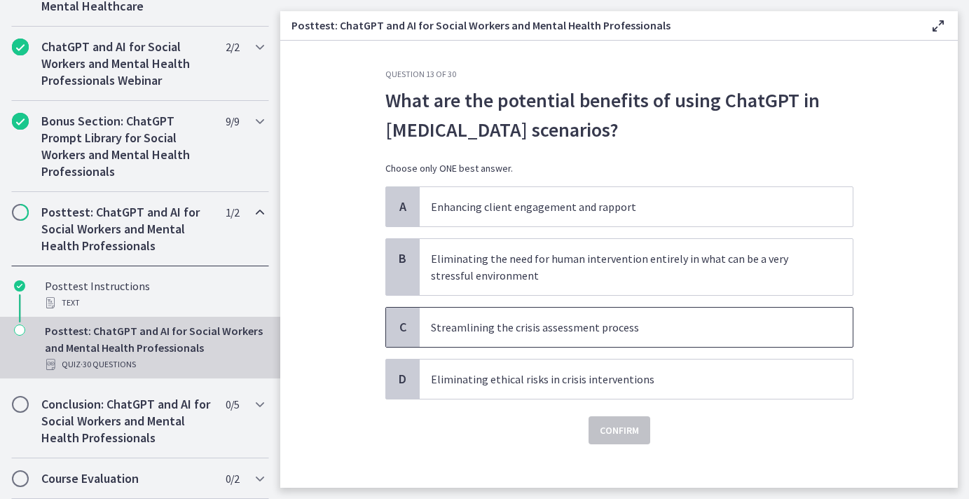
click at [586, 340] on span "Streamlining the crisis assessment process" at bounding box center [636, 326] width 433 height 39
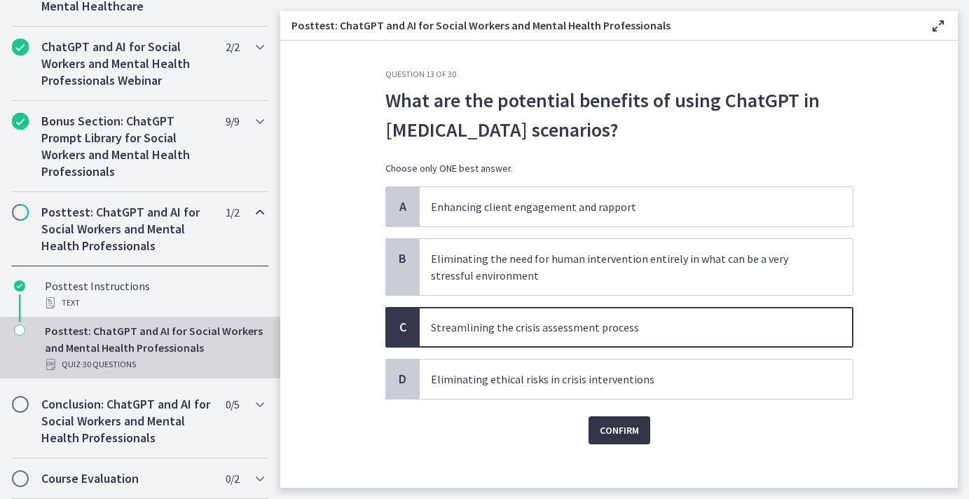
click at [611, 428] on span "Confirm" at bounding box center [619, 430] width 39 height 17
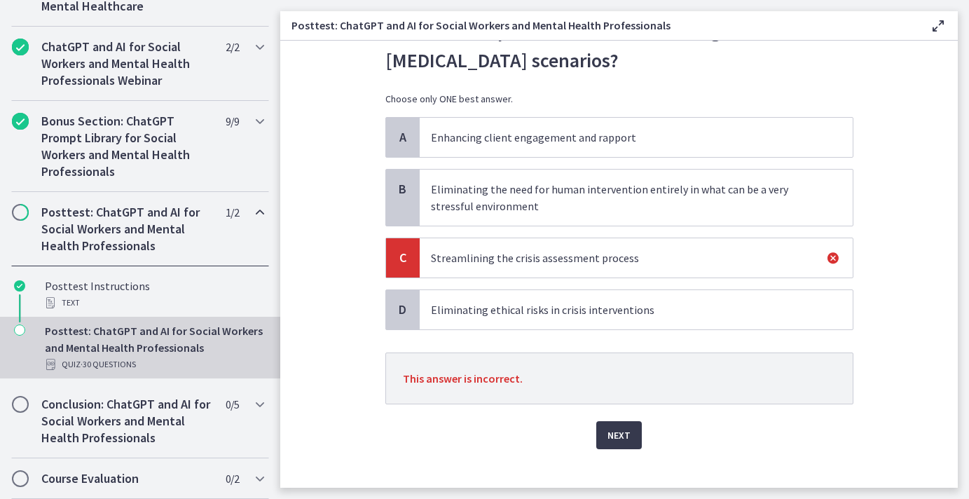
scroll to position [75, 0]
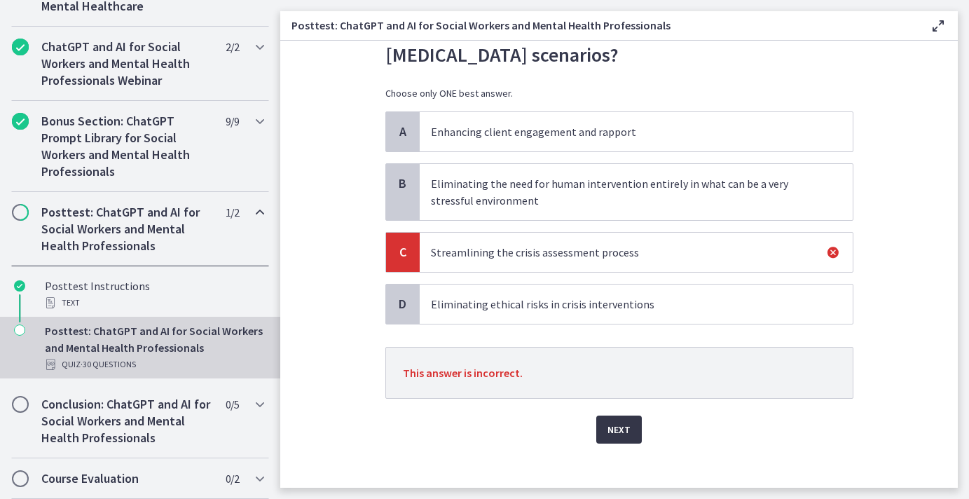
click at [606, 436] on button "Next" at bounding box center [619, 429] width 46 height 28
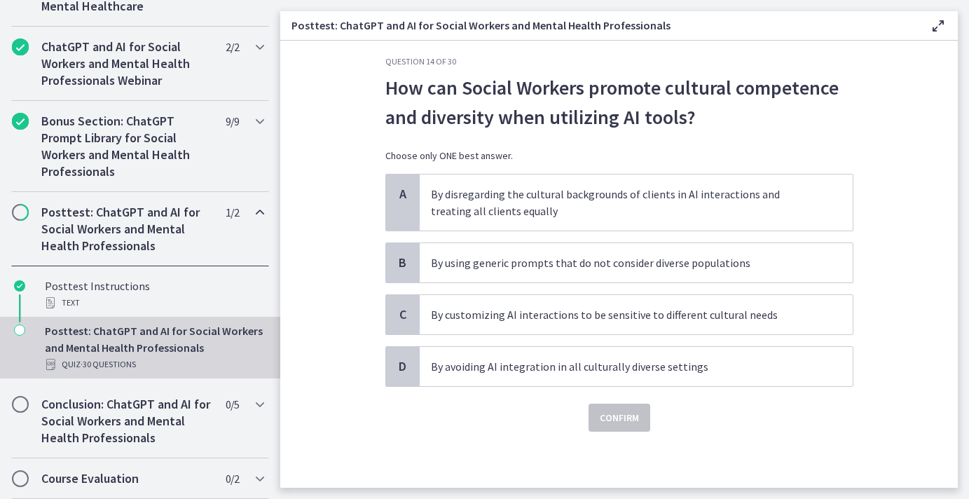
scroll to position [0, 0]
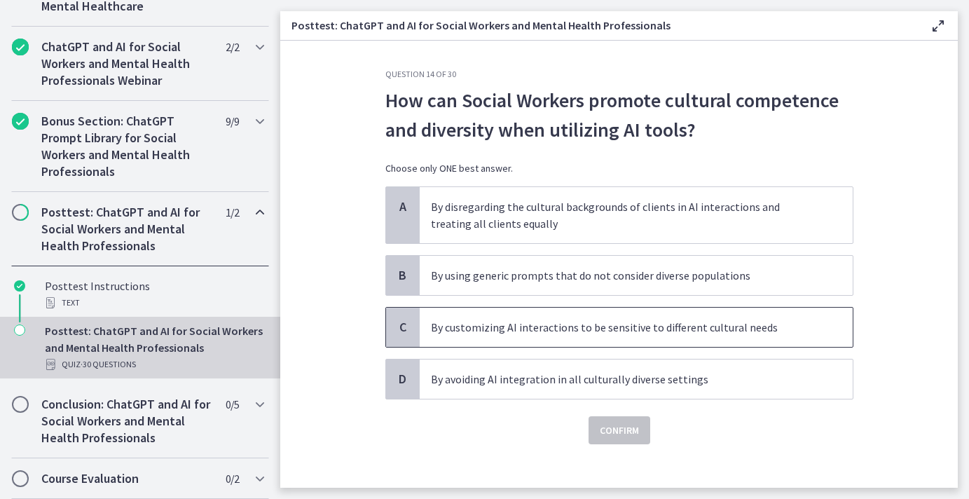
click at [544, 335] on span "By customizing AI interactions to be sensitive to different cultural needs" at bounding box center [636, 326] width 433 height 39
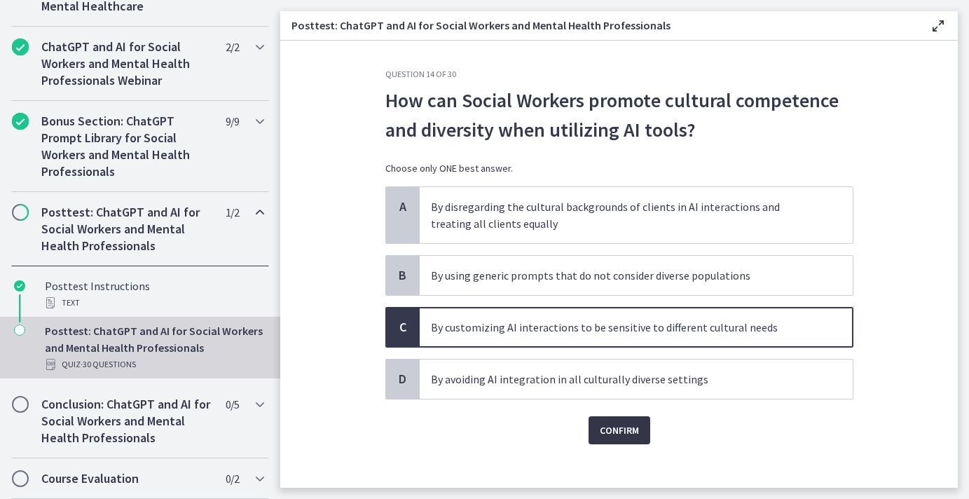
click at [598, 427] on button "Confirm" at bounding box center [619, 430] width 62 height 28
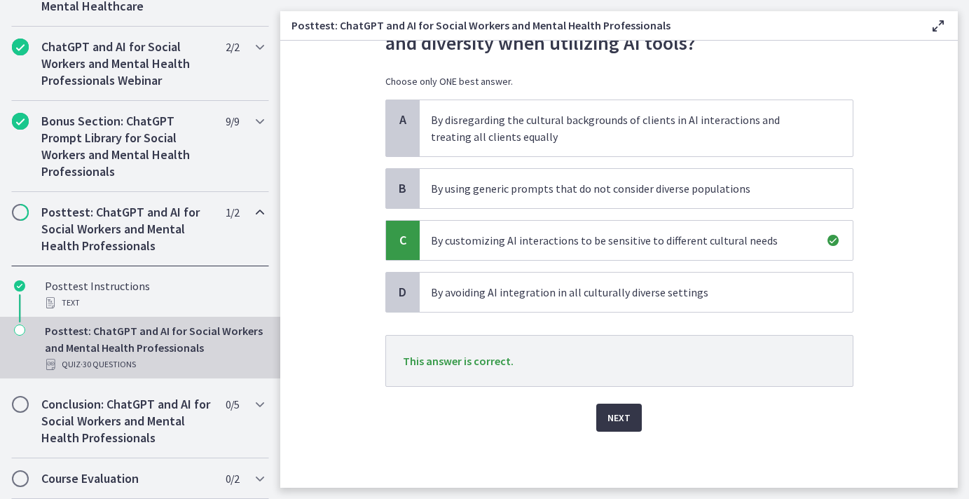
scroll to position [87, 0]
click at [605, 422] on button "Next" at bounding box center [619, 417] width 46 height 28
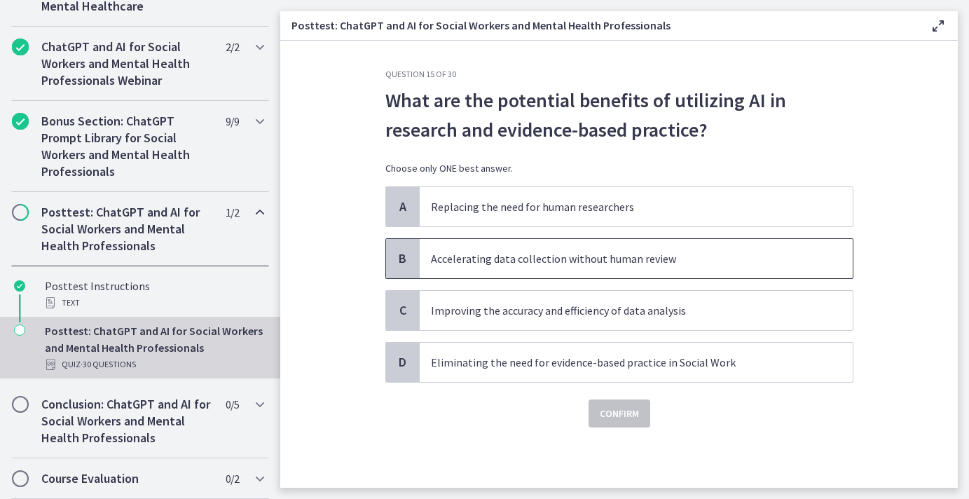
click at [615, 263] on p "Accelerating data collection without human review" at bounding box center [622, 258] width 382 height 17
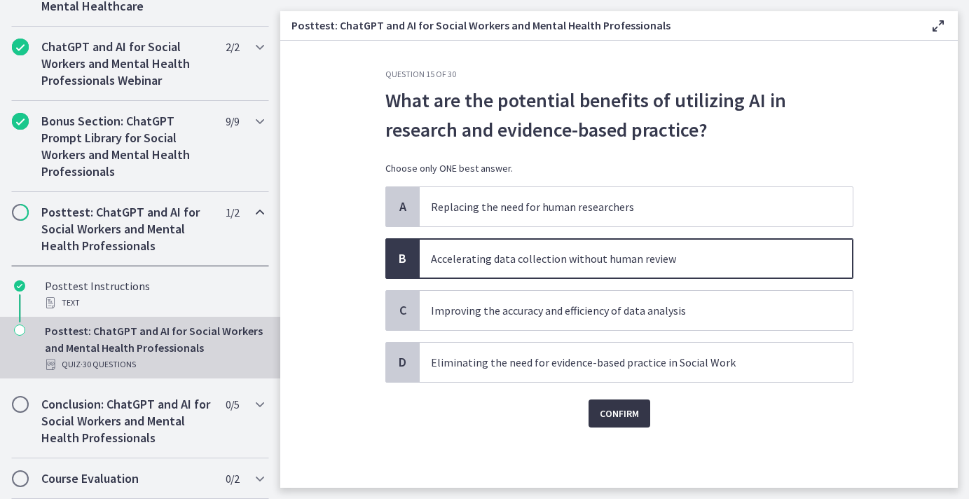
click at [617, 415] on span "Confirm" at bounding box center [619, 413] width 39 height 17
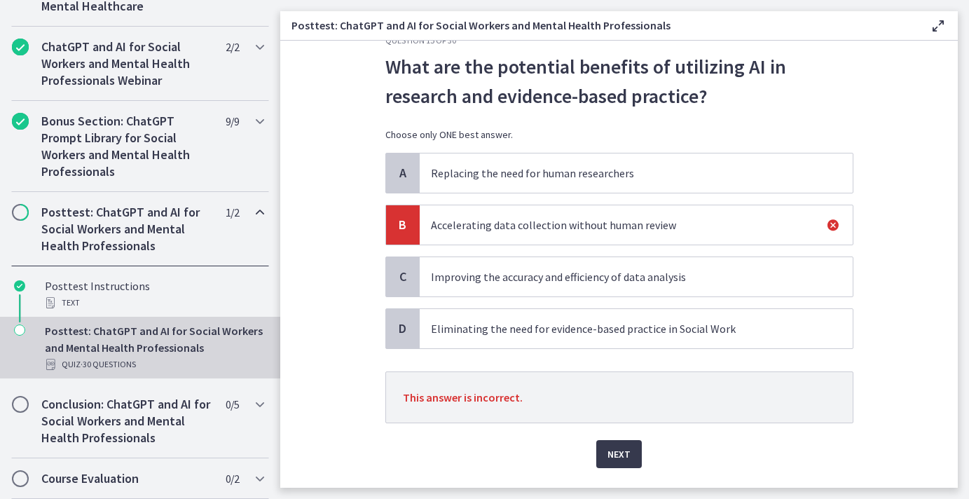
scroll to position [34, 0]
click at [610, 451] on span "Next" at bounding box center [618, 453] width 23 height 17
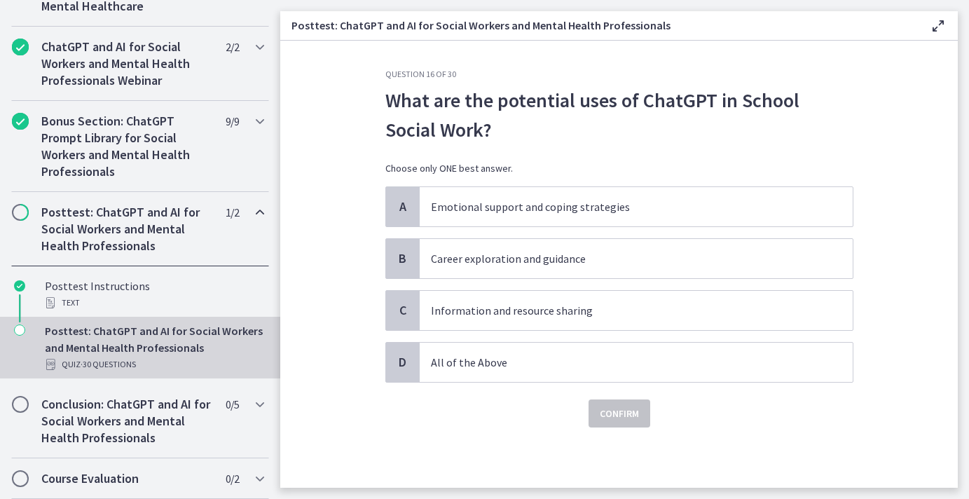
scroll to position [0, 0]
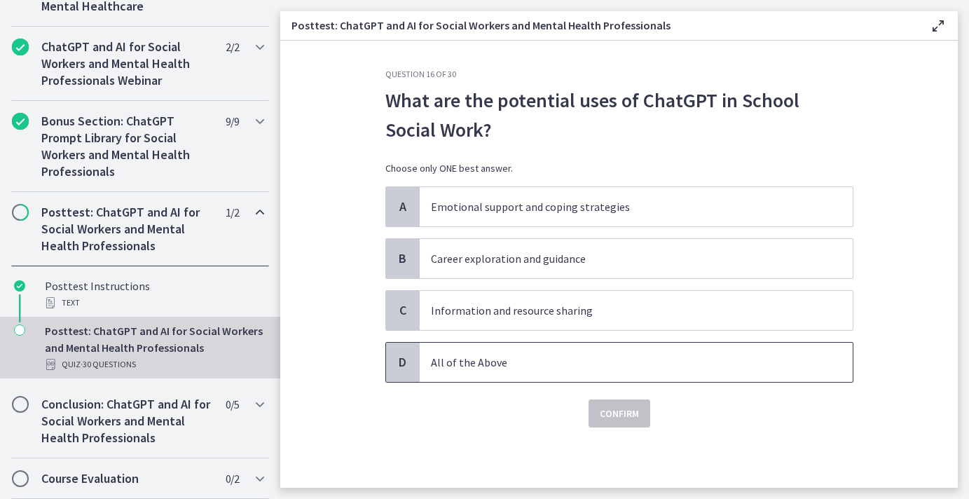
click at [515, 359] on p "All of the Above" at bounding box center [622, 362] width 382 height 17
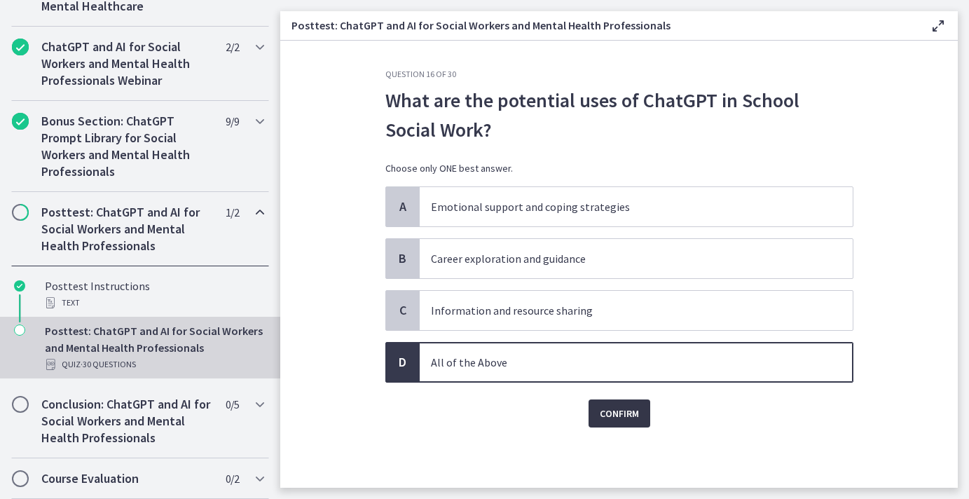
click at [623, 415] on span "Confirm" at bounding box center [619, 413] width 39 height 17
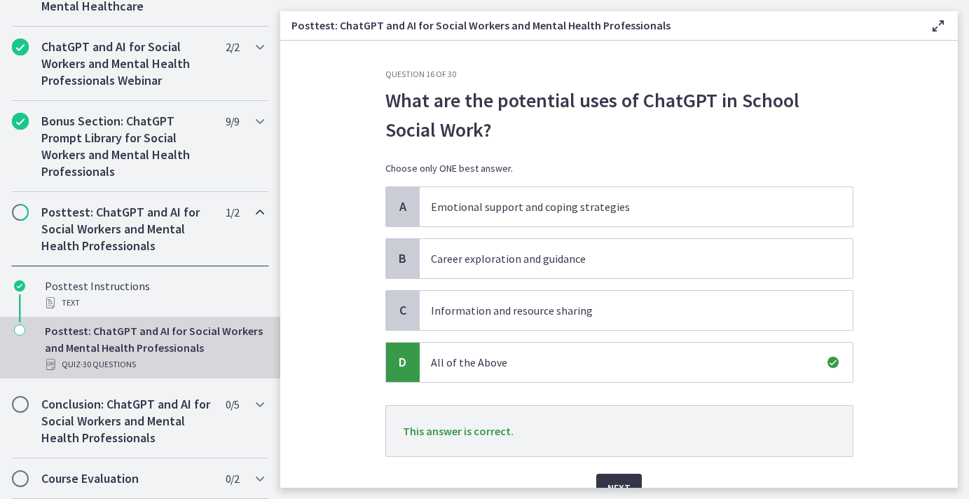
click at [630, 480] on button "Next" at bounding box center [619, 487] width 46 height 28
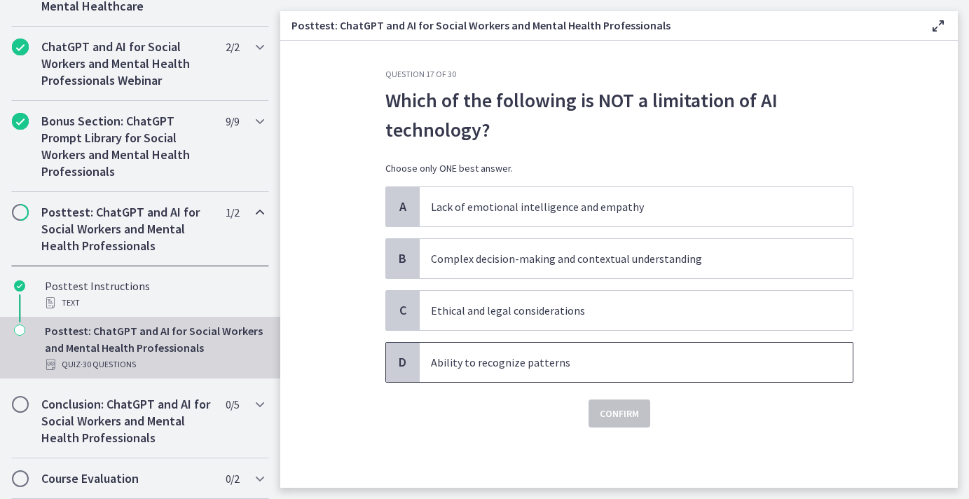
click at [588, 371] on span "Ability to recognize patterns" at bounding box center [636, 361] width 433 height 39
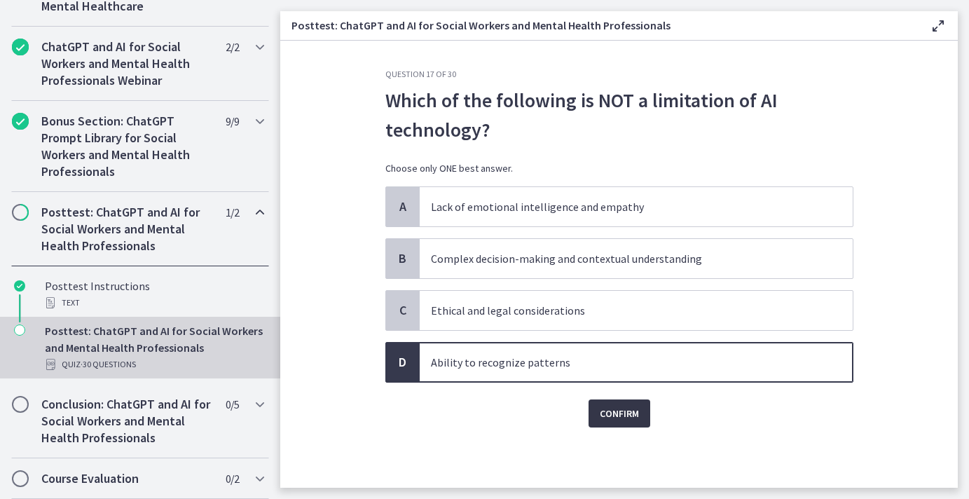
click at [616, 403] on button "Confirm" at bounding box center [619, 413] width 62 height 28
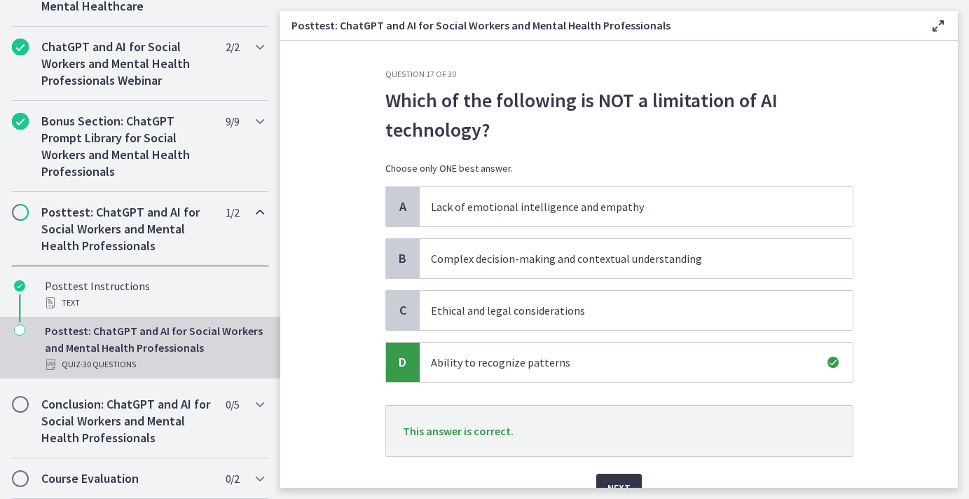
click at [632, 480] on button "Next" at bounding box center [619, 487] width 46 height 28
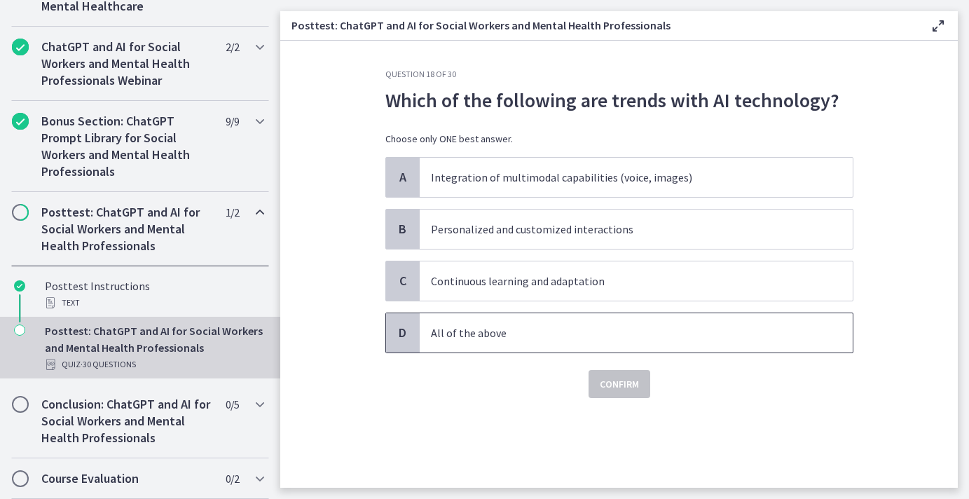
click at [602, 335] on p "All of the above" at bounding box center [622, 332] width 382 height 17
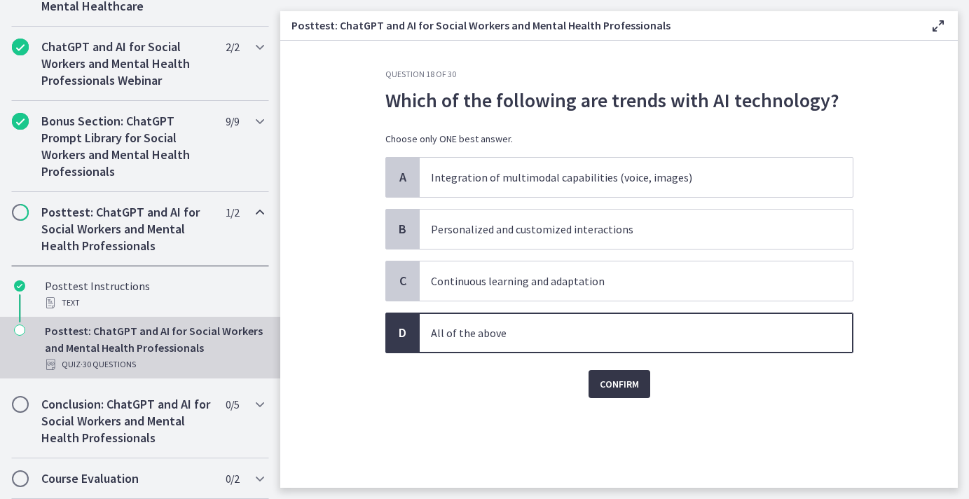
click at [608, 378] on span "Confirm" at bounding box center [619, 383] width 39 height 17
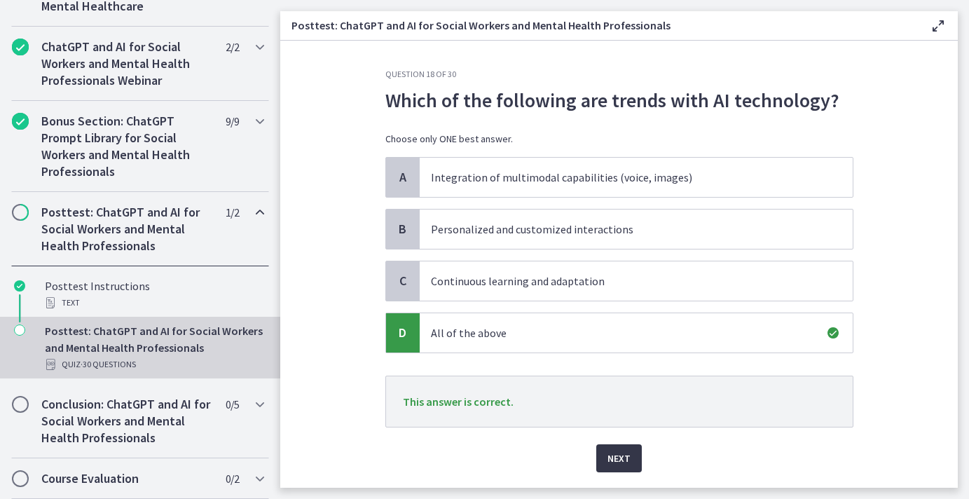
click at [625, 457] on span "Next" at bounding box center [618, 458] width 23 height 17
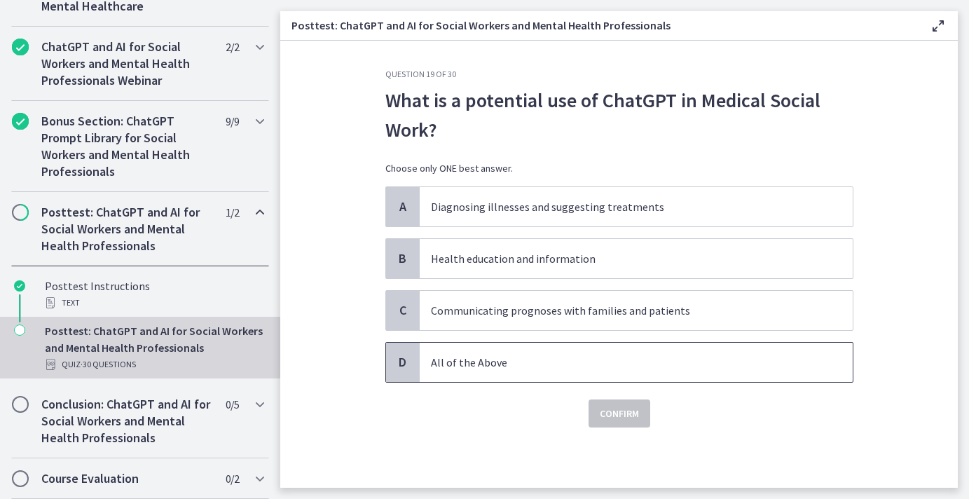
click at [560, 351] on span "All of the Above" at bounding box center [636, 361] width 433 height 39
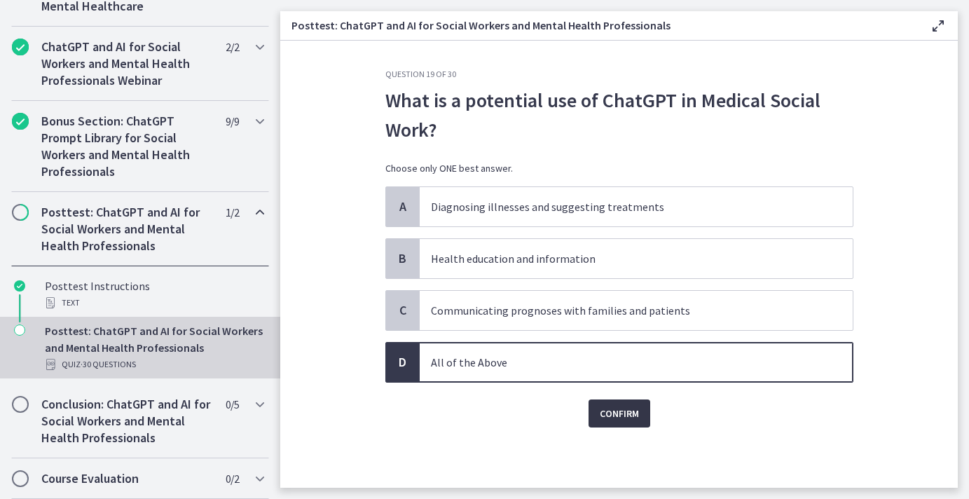
click at [616, 422] on button "Confirm" at bounding box center [619, 413] width 62 height 28
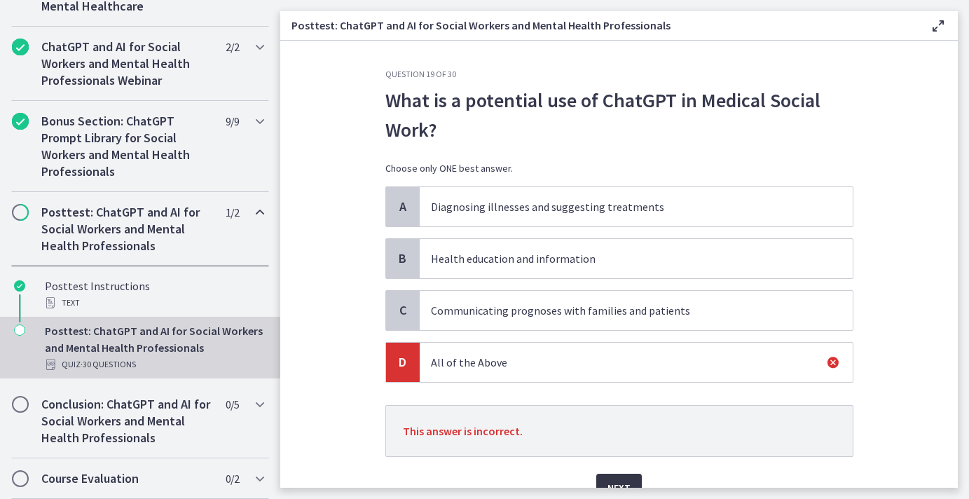
click at [625, 476] on button "Next" at bounding box center [619, 487] width 46 height 28
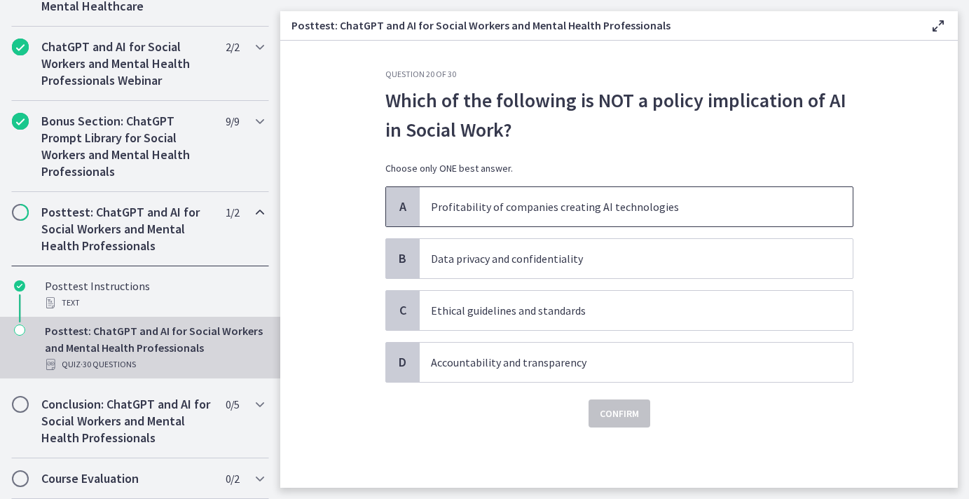
click at [500, 199] on p "Profitability of companies creating AI technologies" at bounding box center [622, 206] width 382 height 17
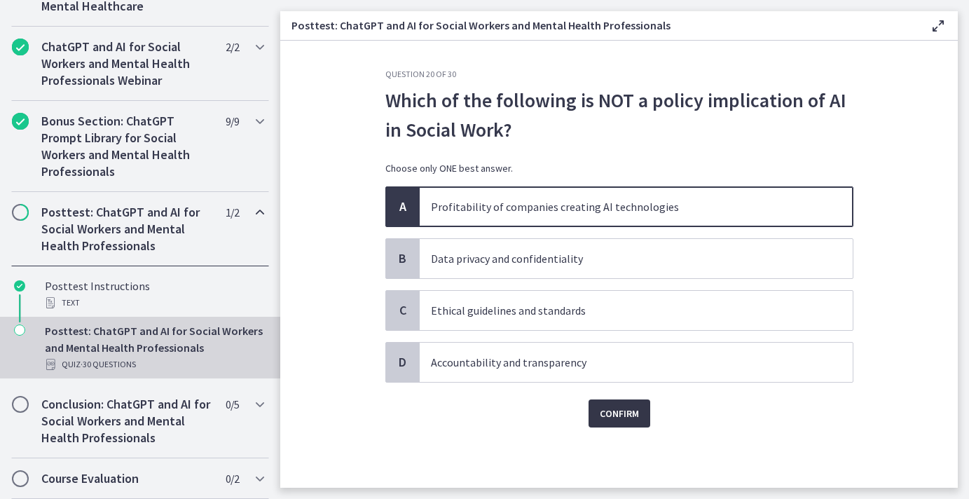
click at [616, 420] on span "Confirm" at bounding box center [619, 413] width 39 height 17
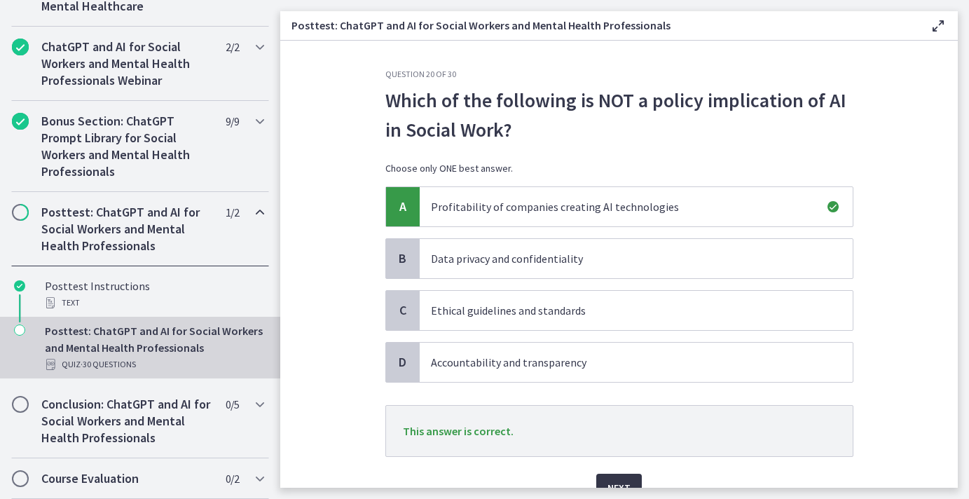
click at [627, 480] on span "Next" at bounding box center [618, 487] width 23 height 17
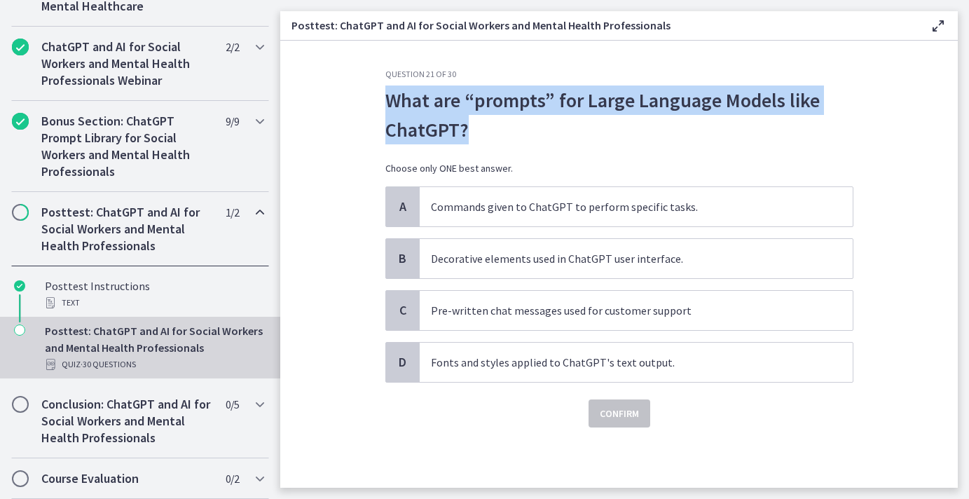
drag, startPoint x: 473, startPoint y: 127, endPoint x: 391, endPoint y: 102, distance: 85.9
click at [391, 102] on p "What are “prompts” for Large Language Models like ChatGPT?" at bounding box center [619, 114] width 468 height 59
copy p "What are “prompts” for Large Language Models like ChatGPT?"
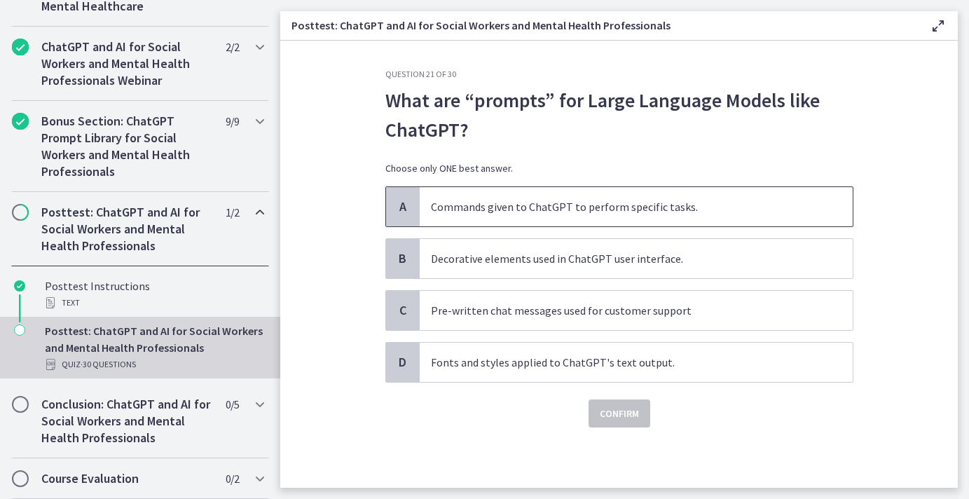
click at [526, 204] on p "Commands given to ChatGPT to perform specific tasks." at bounding box center [622, 206] width 382 height 17
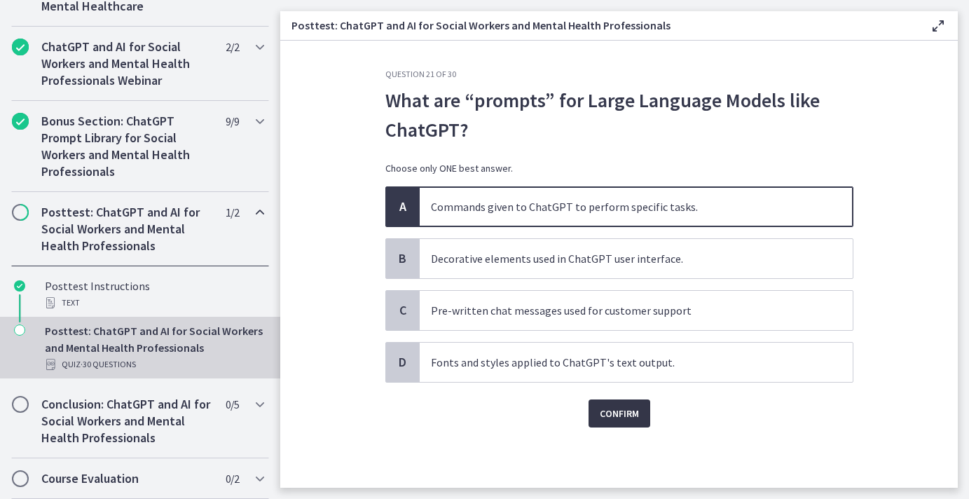
click at [605, 413] on span "Confirm" at bounding box center [619, 413] width 39 height 17
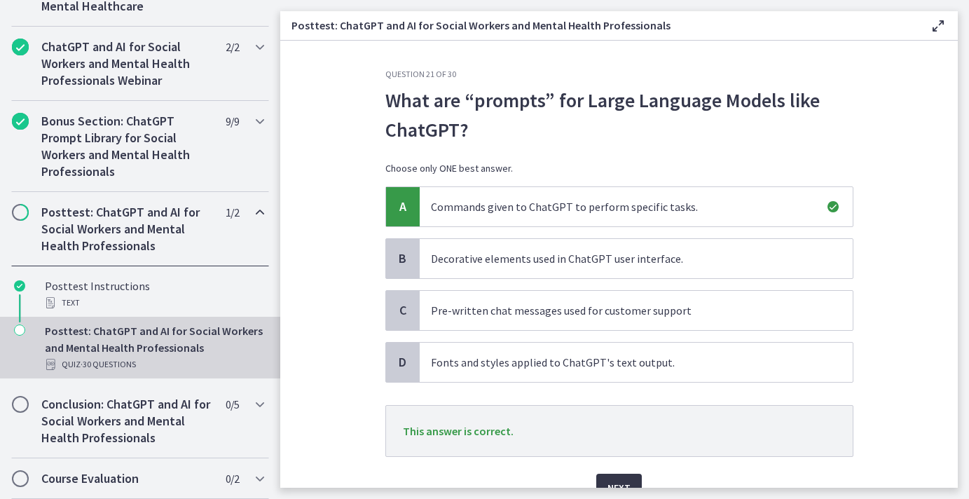
click at [603, 478] on button "Next" at bounding box center [619, 487] width 46 height 28
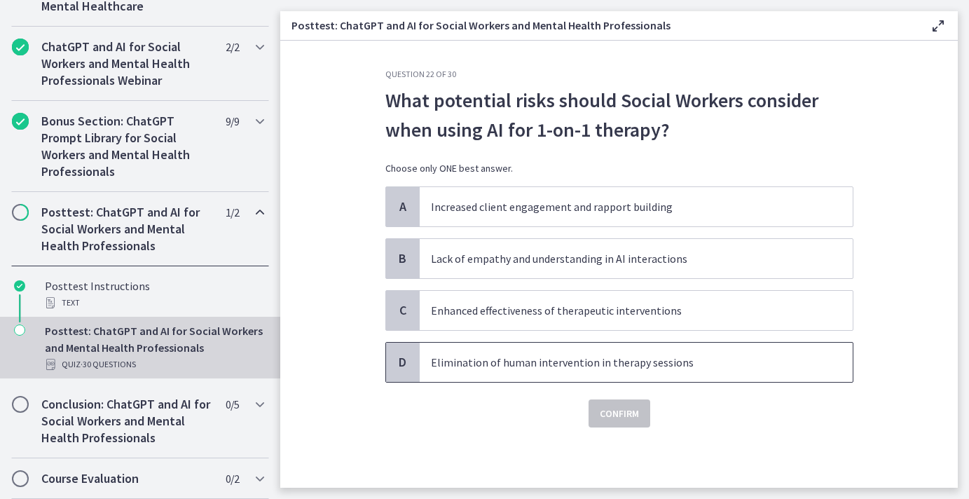
click at [500, 366] on p "Elimination of human intervention in therapy sessions" at bounding box center [622, 362] width 382 height 17
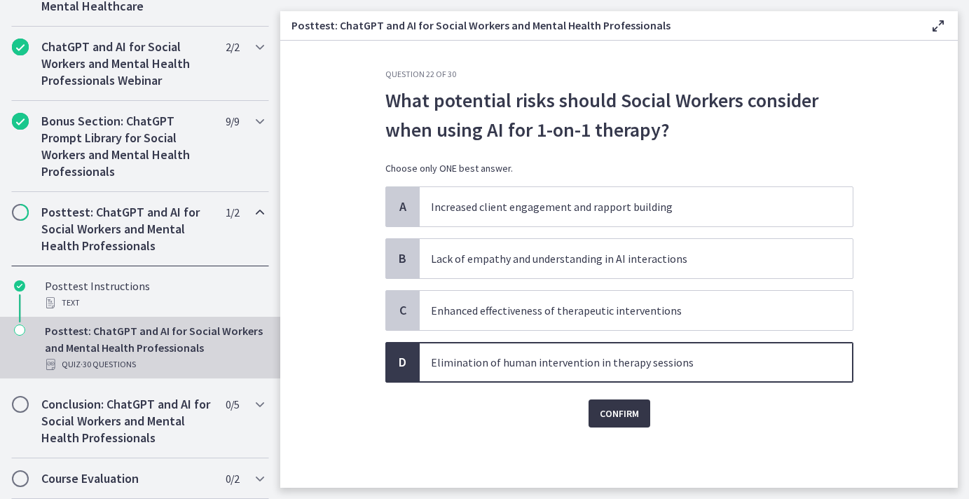
click at [598, 418] on button "Confirm" at bounding box center [619, 413] width 62 height 28
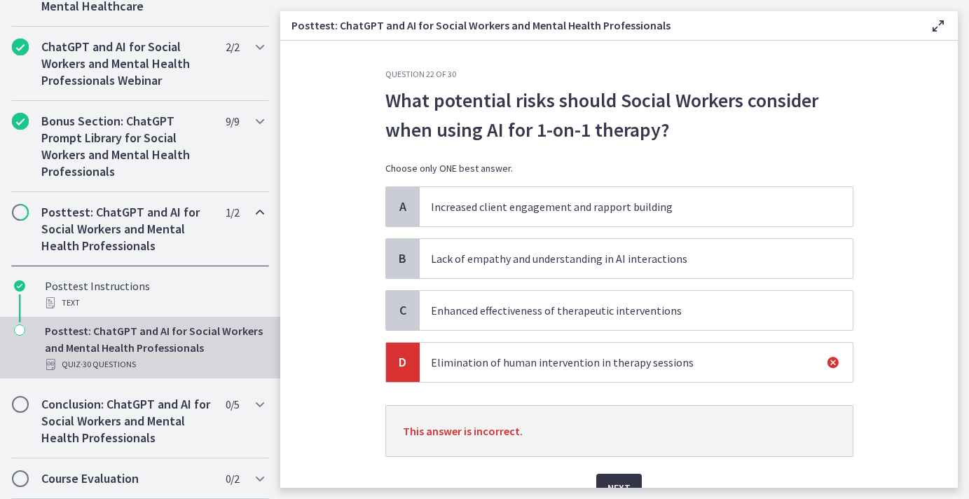
click at [613, 475] on button "Next" at bounding box center [619, 487] width 46 height 28
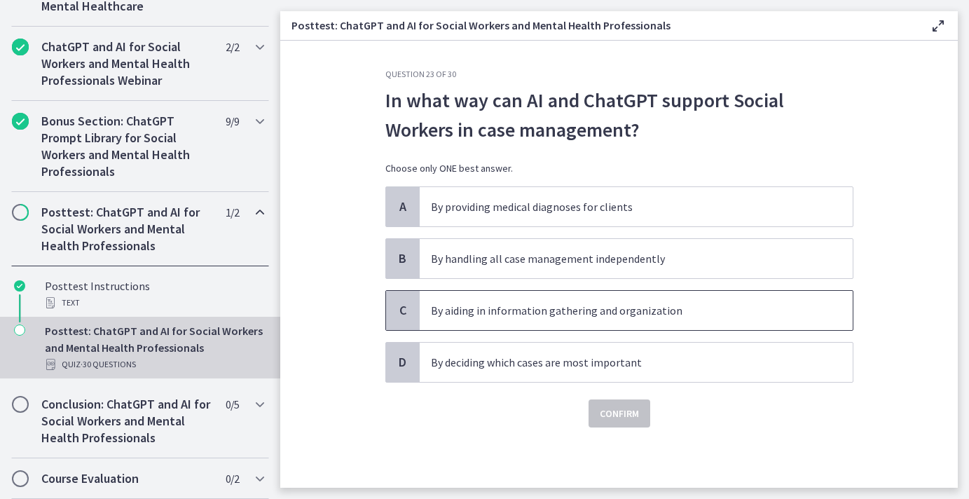
click at [431, 312] on p "By aiding in information gathering and organization" at bounding box center [622, 310] width 382 height 17
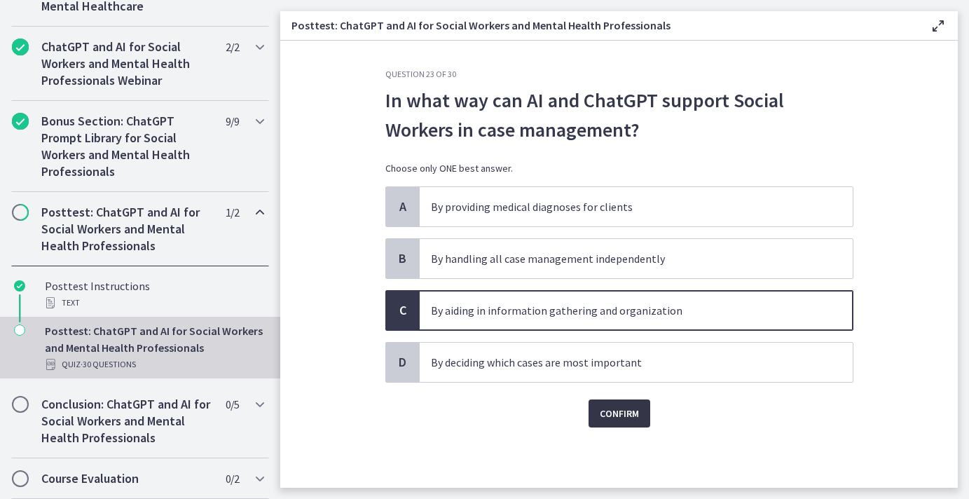
click at [619, 415] on span "Confirm" at bounding box center [619, 413] width 39 height 17
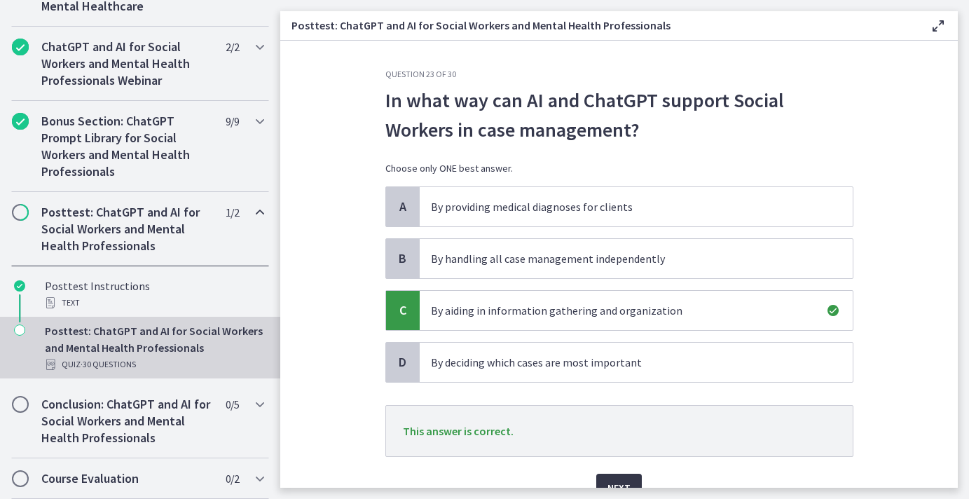
click at [614, 476] on button "Next" at bounding box center [619, 487] width 46 height 28
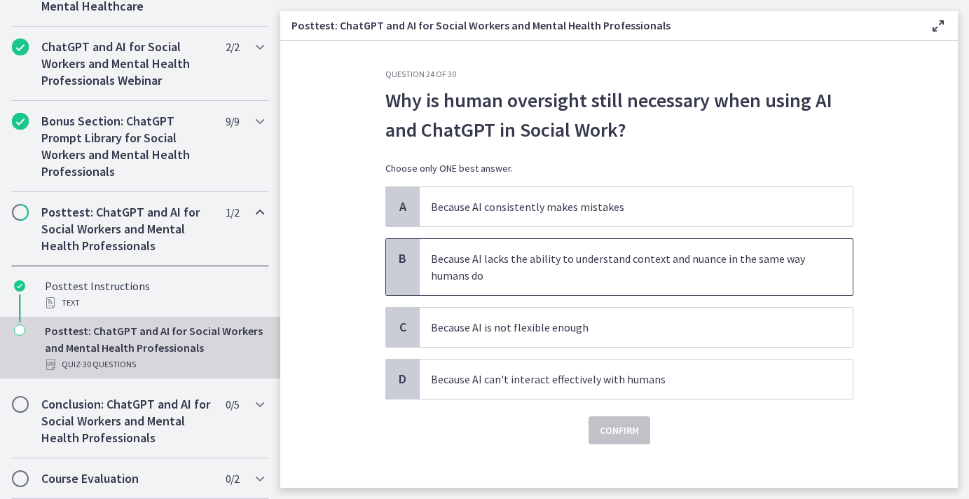
click at [427, 266] on span "Because AI lacks the ability to understand context and nuance in the same way h…" at bounding box center [636, 267] width 433 height 56
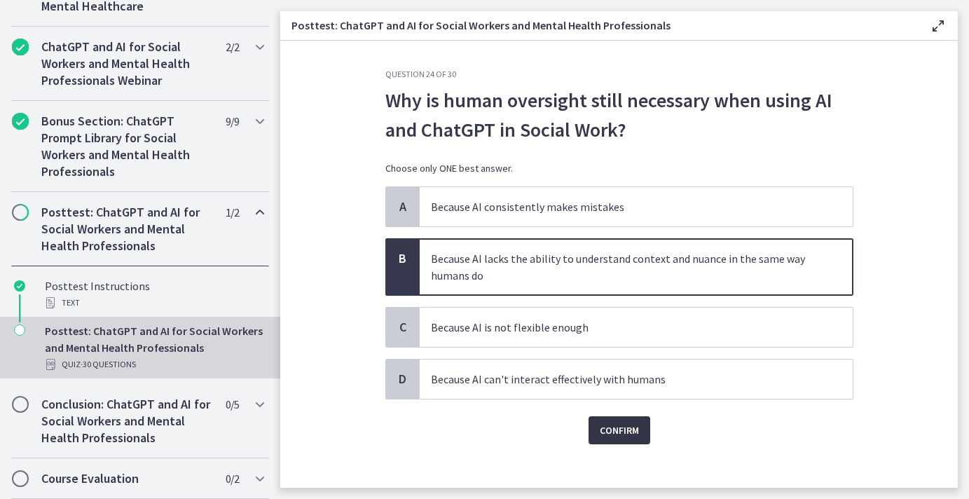
click at [611, 436] on span "Confirm" at bounding box center [619, 430] width 39 height 17
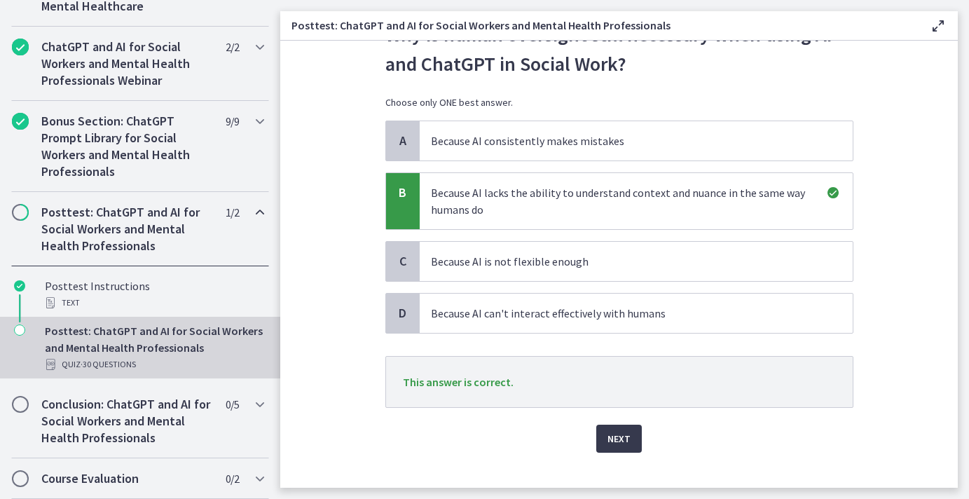
scroll to position [69, 0]
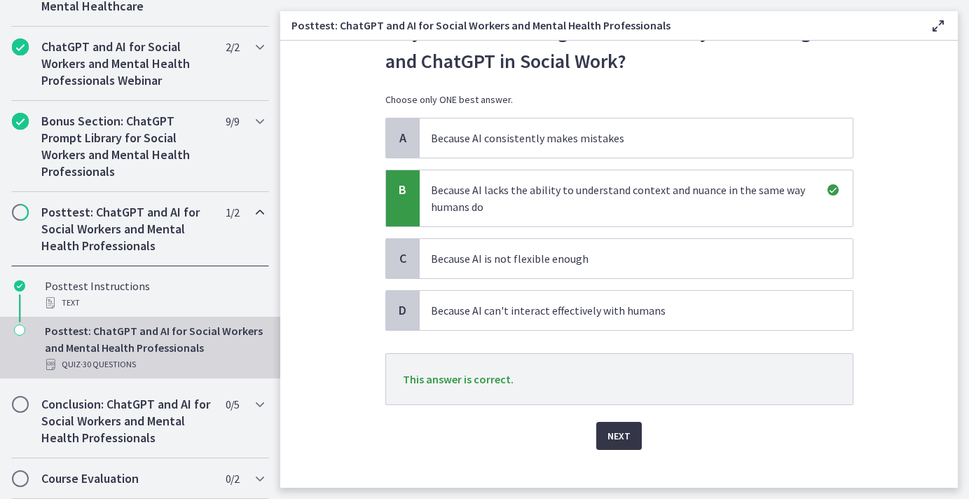
click at [606, 443] on button "Next" at bounding box center [619, 436] width 46 height 28
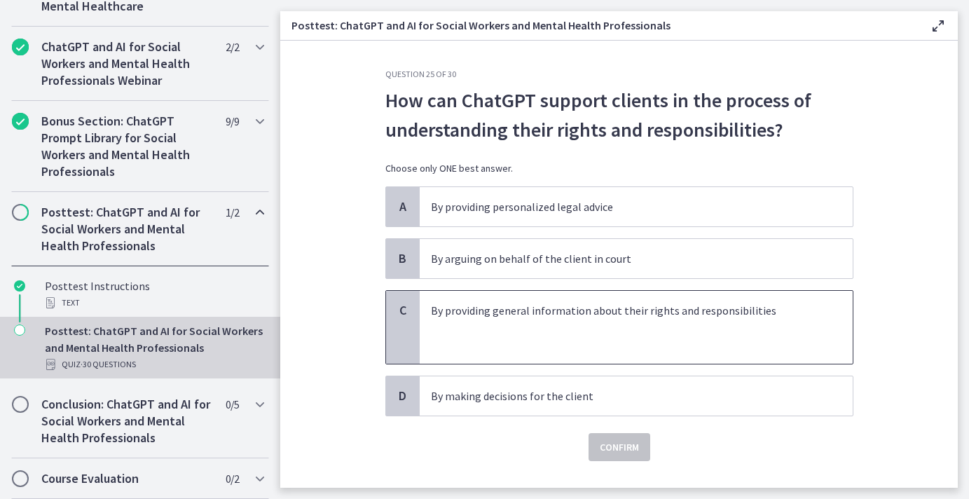
click at [459, 324] on p at bounding box center [622, 327] width 382 height 17
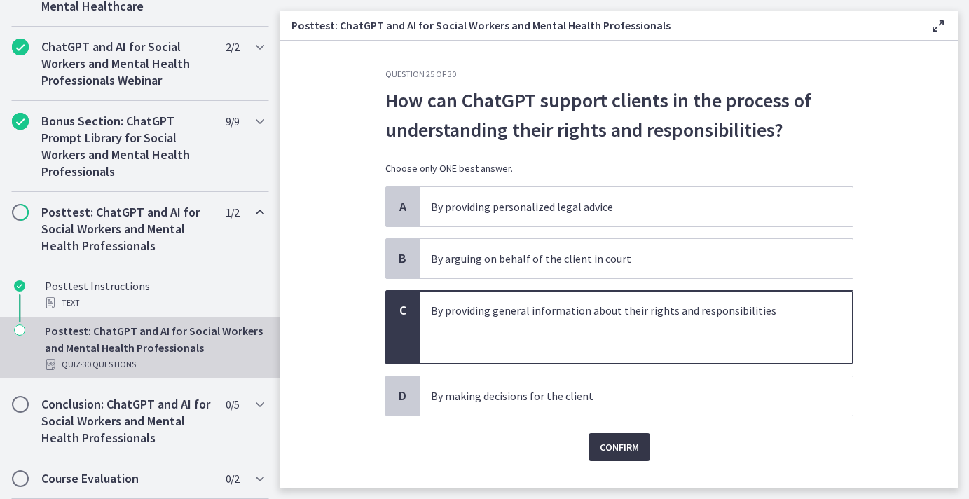
click at [612, 460] on button "Confirm" at bounding box center [619, 447] width 62 height 28
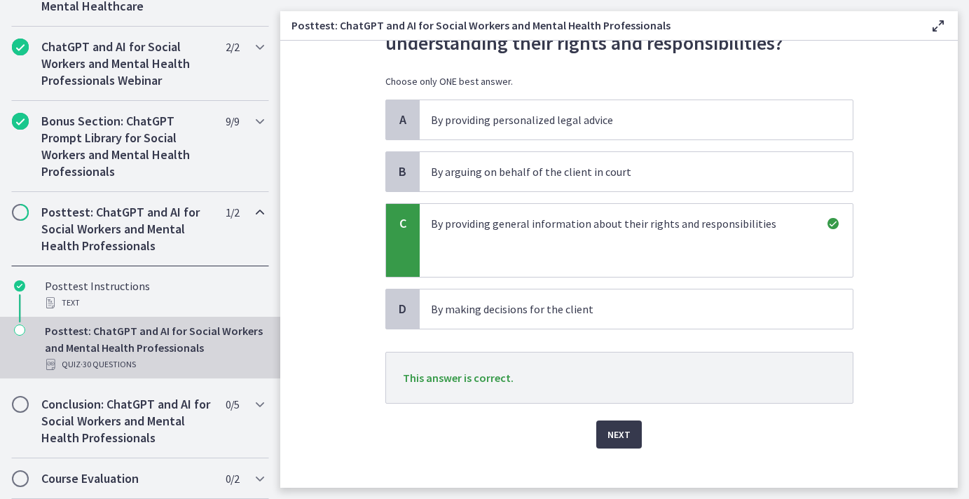
scroll to position [92, 0]
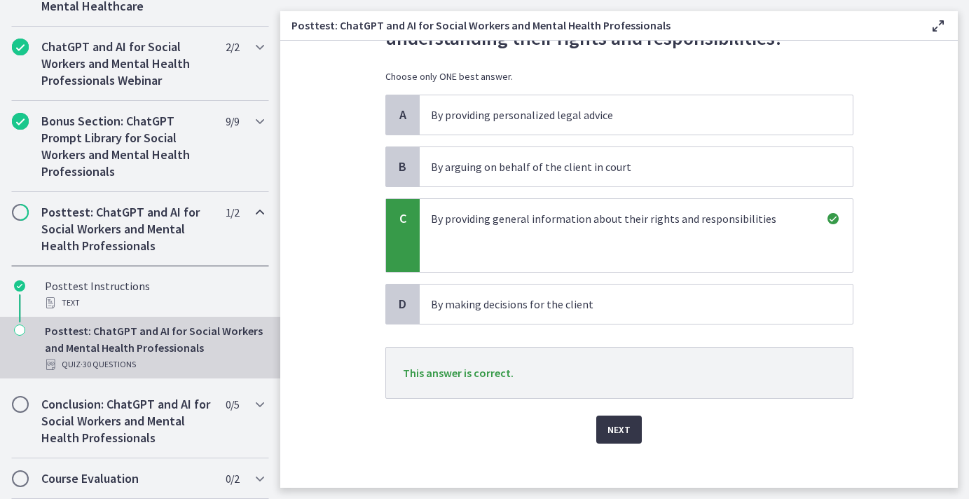
click at [626, 423] on span "Next" at bounding box center [618, 429] width 23 height 17
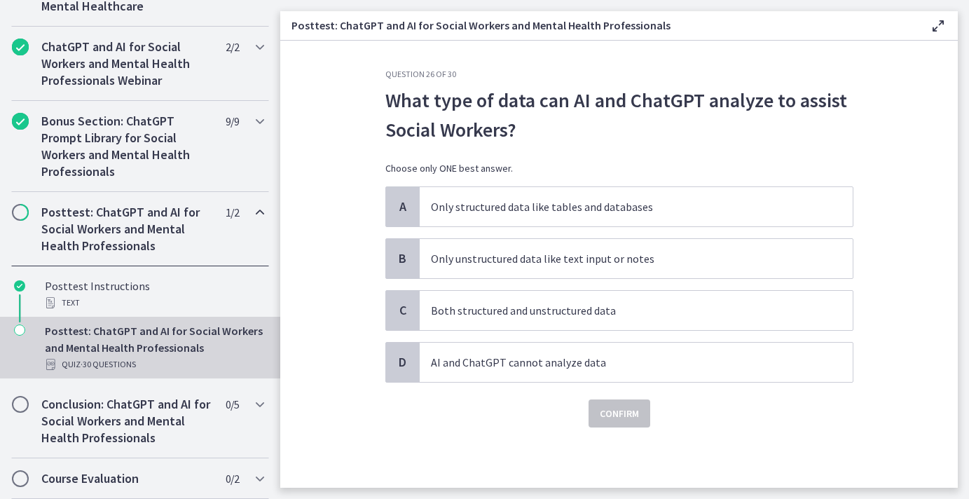
scroll to position [0, 0]
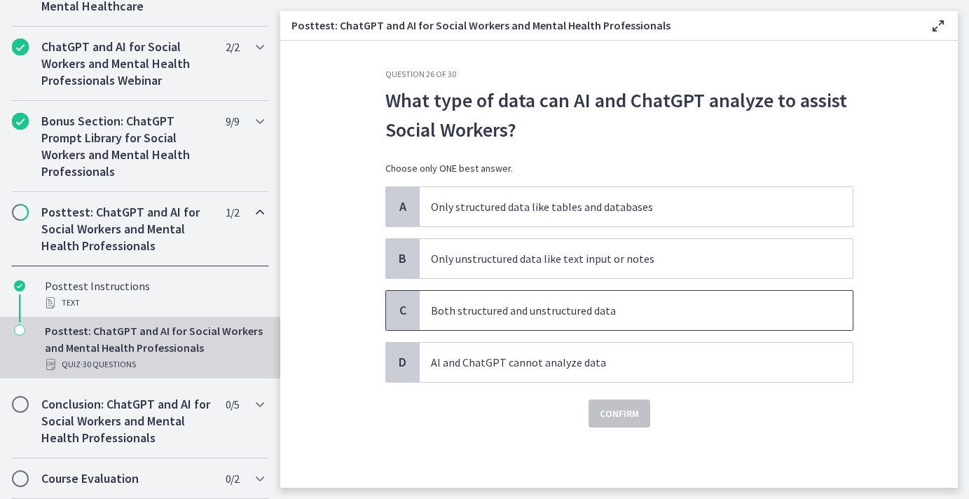
click at [408, 306] on span "C" at bounding box center [402, 310] width 17 height 17
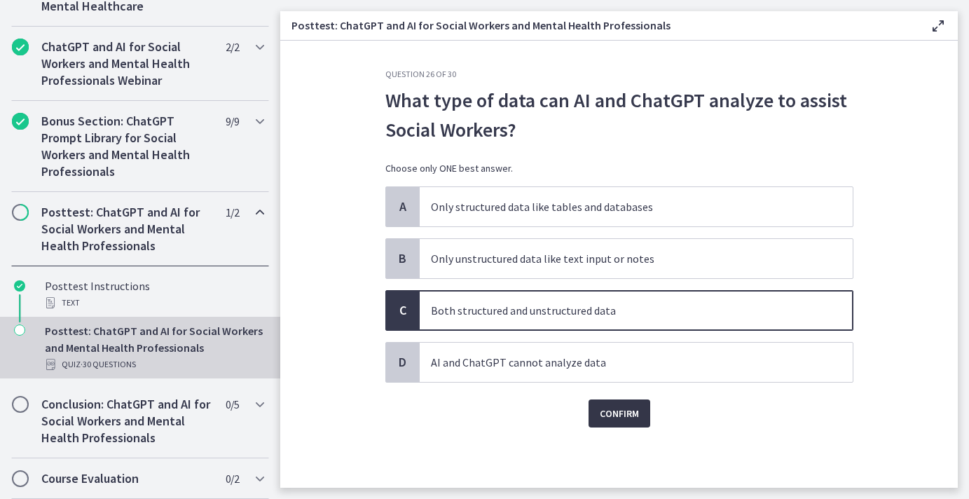
click at [621, 421] on span "Confirm" at bounding box center [619, 413] width 39 height 17
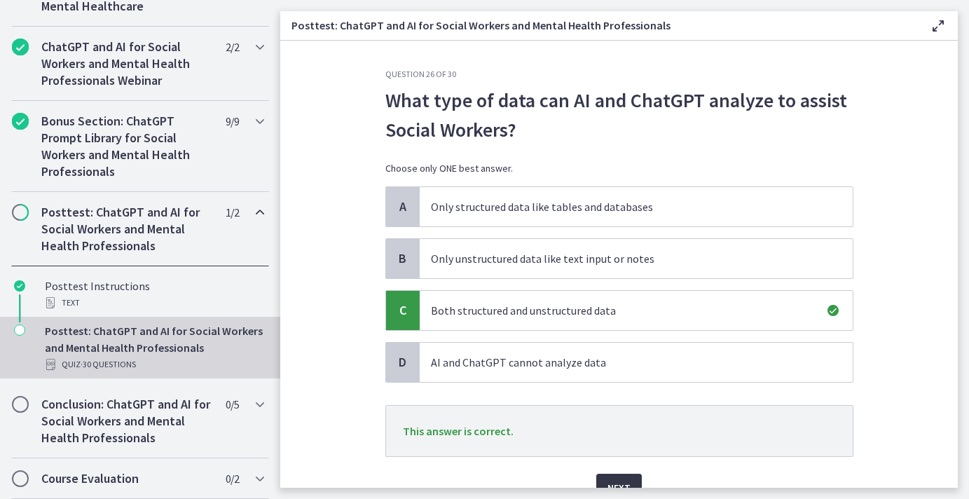
click at [614, 474] on button "Next" at bounding box center [619, 487] width 46 height 28
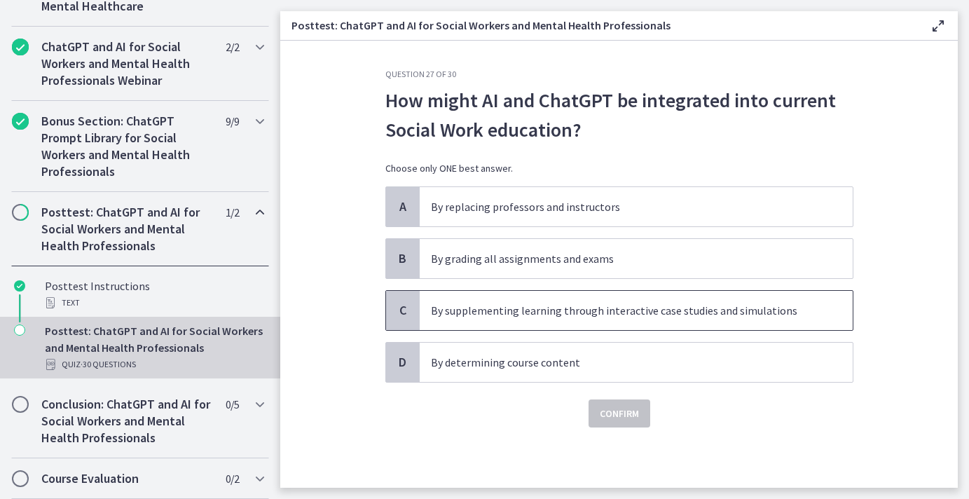
click at [462, 313] on p "By supplementing learning through interactive case studies and simulations" at bounding box center [622, 310] width 382 height 17
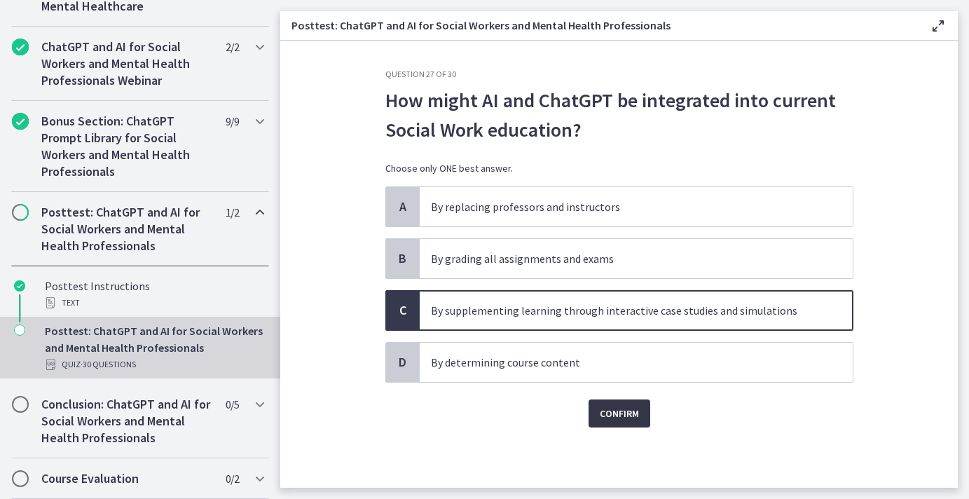
click at [628, 415] on span "Confirm" at bounding box center [619, 413] width 39 height 17
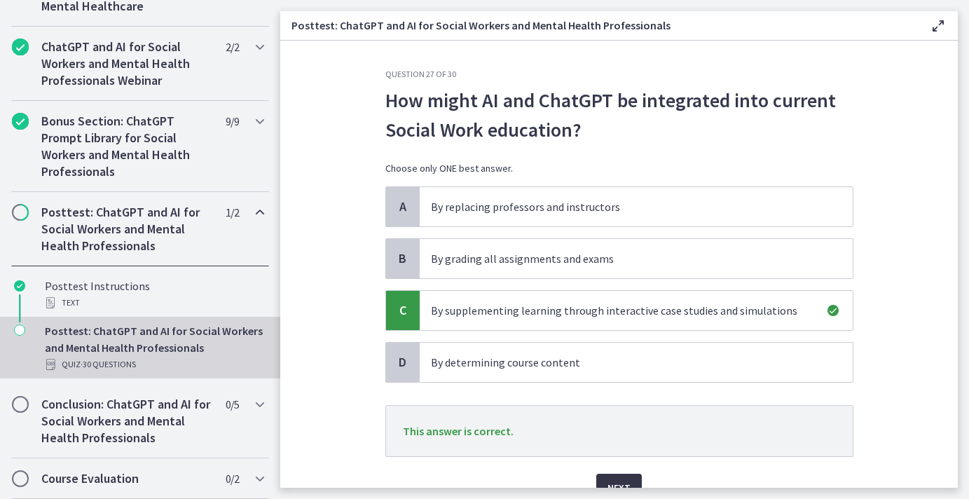
click at [602, 480] on button "Next" at bounding box center [619, 487] width 46 height 28
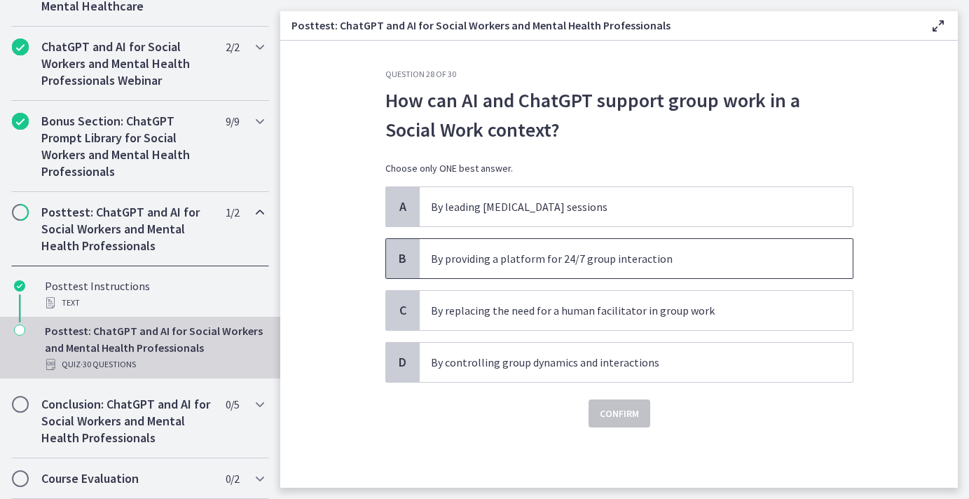
click at [429, 272] on span "By providing a platform for 24/7 group interaction" at bounding box center [636, 258] width 433 height 39
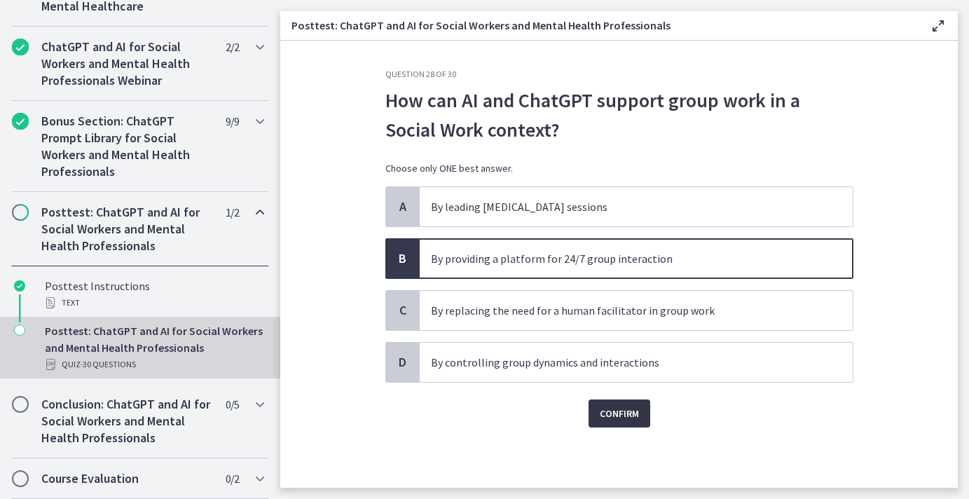
click at [597, 419] on button "Confirm" at bounding box center [619, 413] width 62 height 28
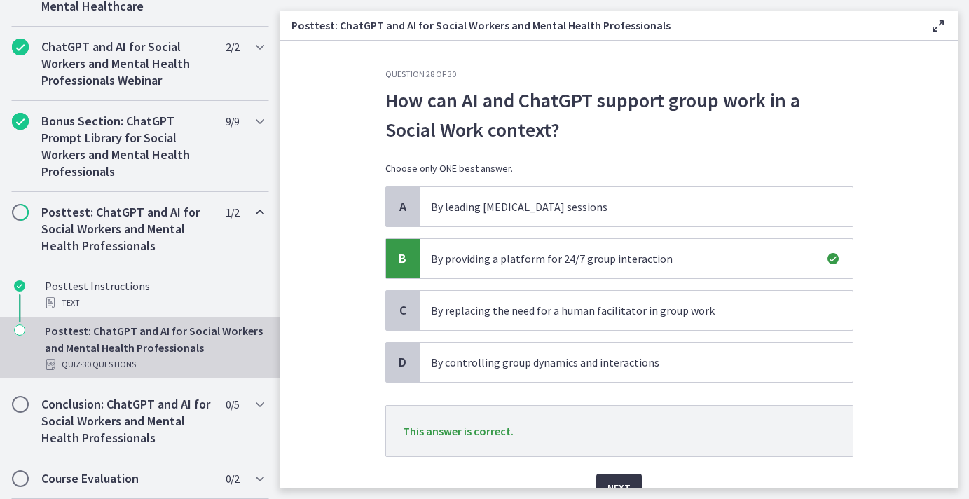
click at [616, 476] on button "Next" at bounding box center [619, 487] width 46 height 28
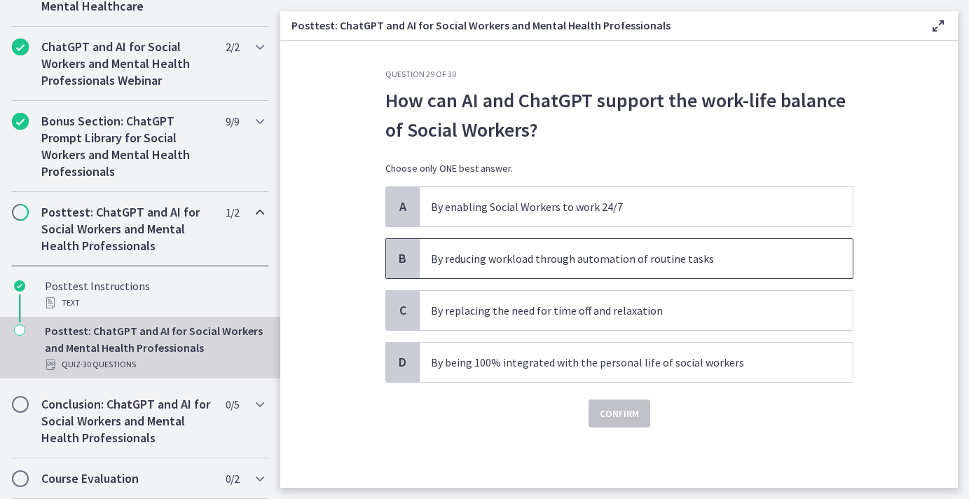
click at [399, 269] on div "B" at bounding box center [403, 258] width 34 height 39
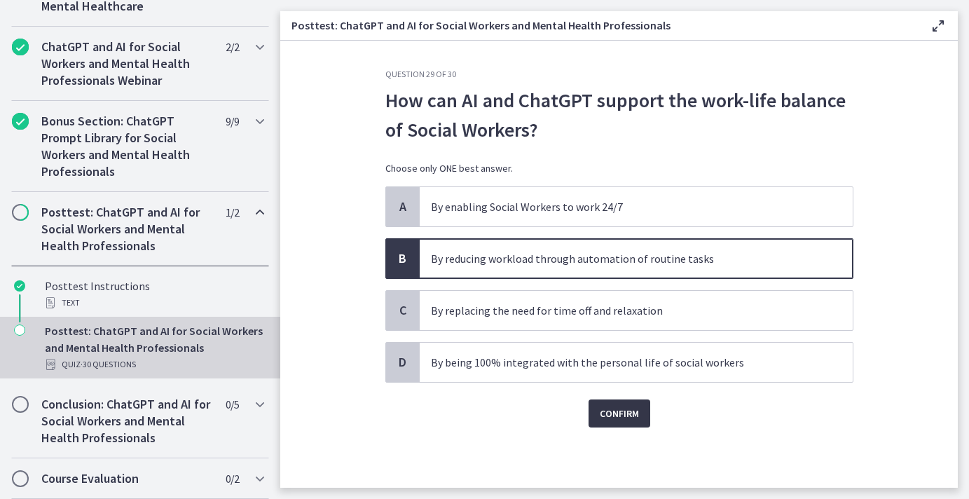
click at [597, 409] on button "Confirm" at bounding box center [619, 413] width 62 height 28
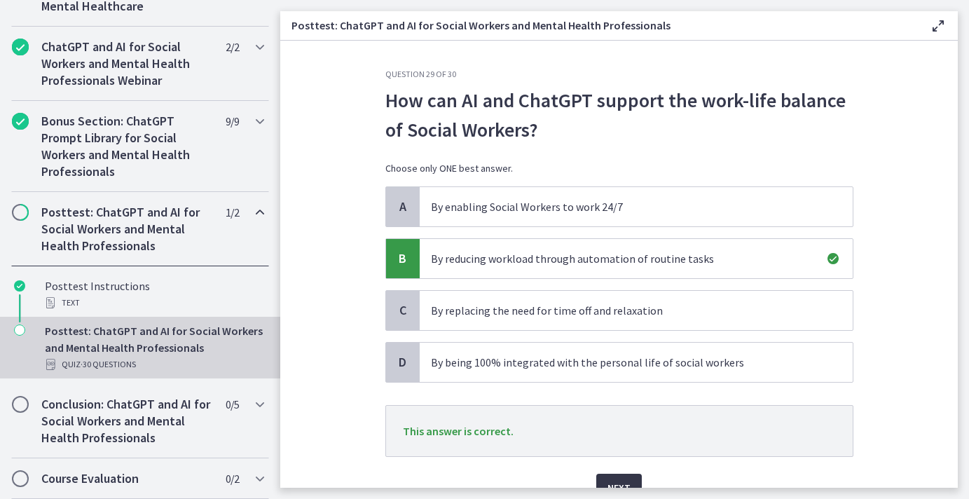
click at [618, 474] on button "Next" at bounding box center [619, 487] width 46 height 28
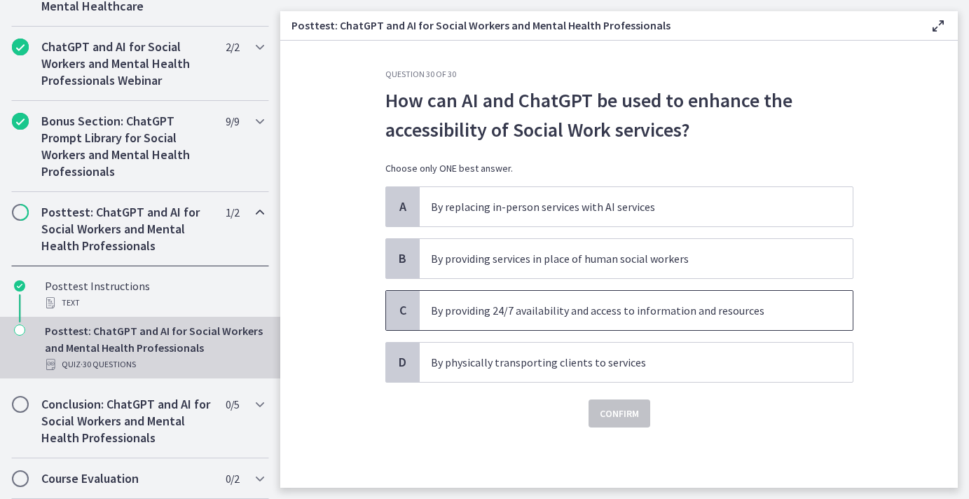
click at [446, 308] on p "By providing 24/7 availability and access to information and resources" at bounding box center [622, 310] width 382 height 17
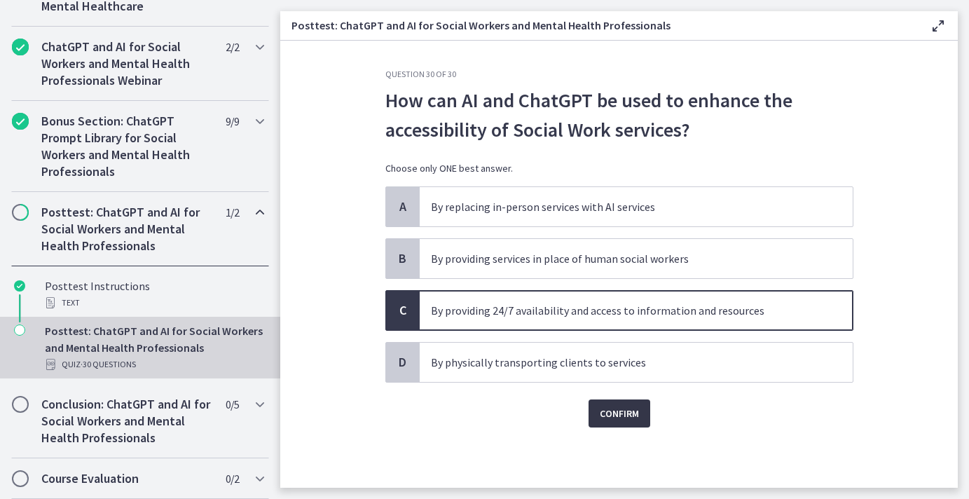
click at [618, 411] on span "Confirm" at bounding box center [619, 413] width 39 height 17
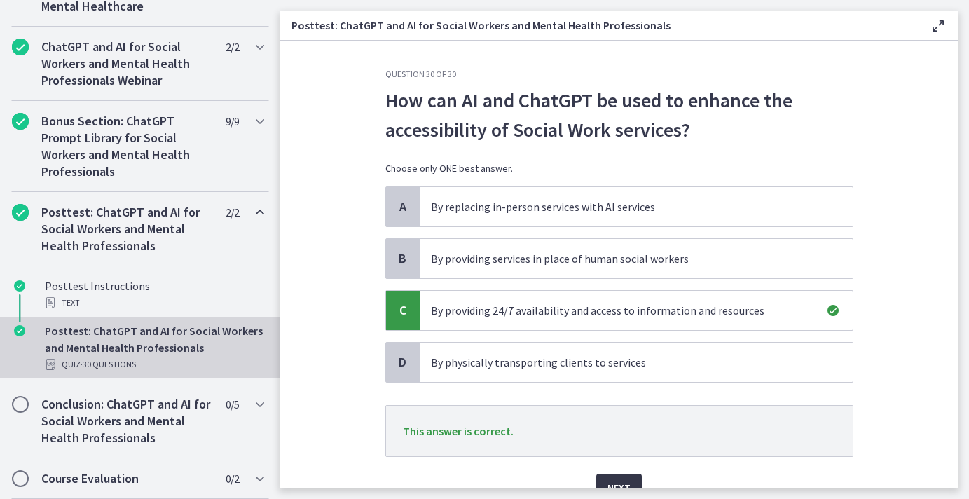
click at [618, 485] on span "Next" at bounding box center [618, 487] width 23 height 17
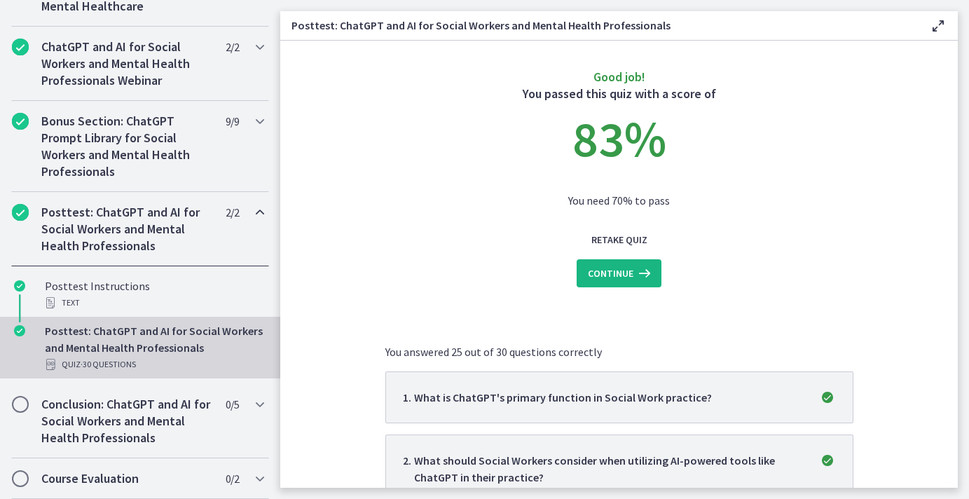
click at [636, 274] on icon at bounding box center [643, 273] width 20 height 17
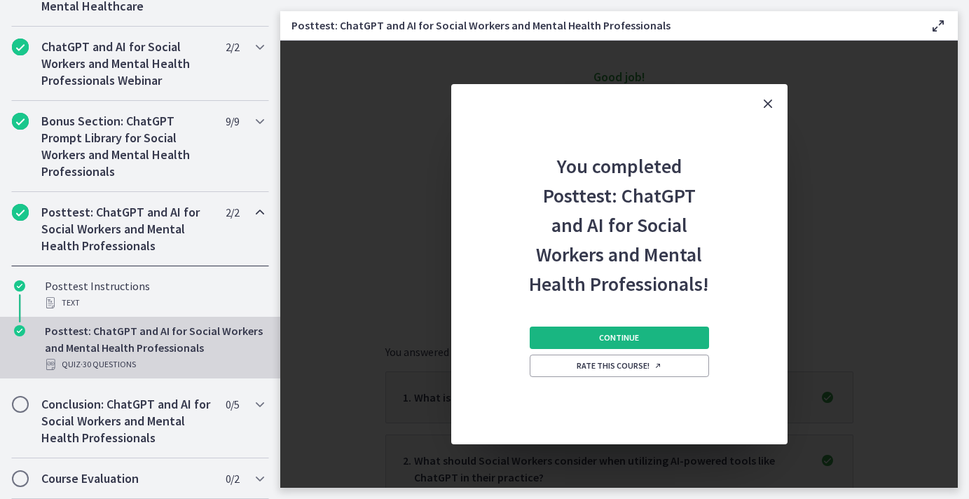
click at [616, 340] on span "Continue" at bounding box center [619, 337] width 40 height 11
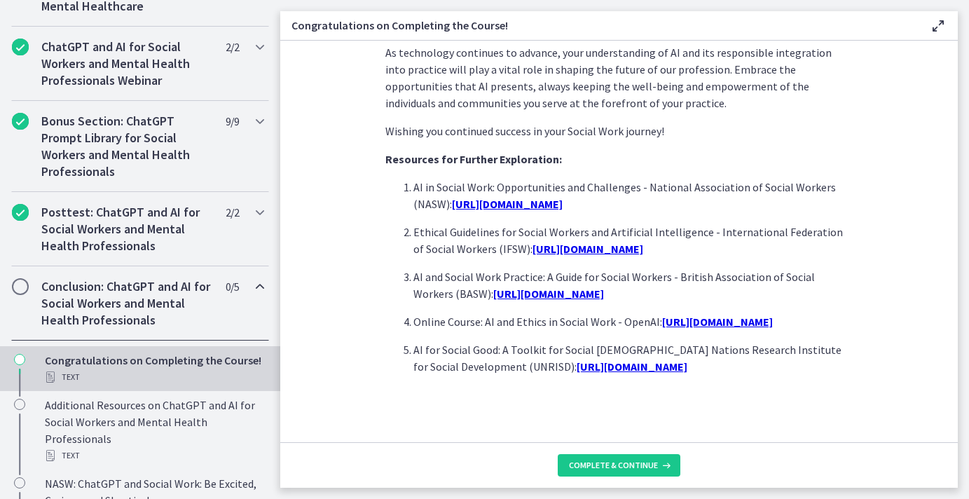
scroll to position [1232, 0]
click at [611, 461] on span "Complete & continue" at bounding box center [613, 464] width 89 height 11
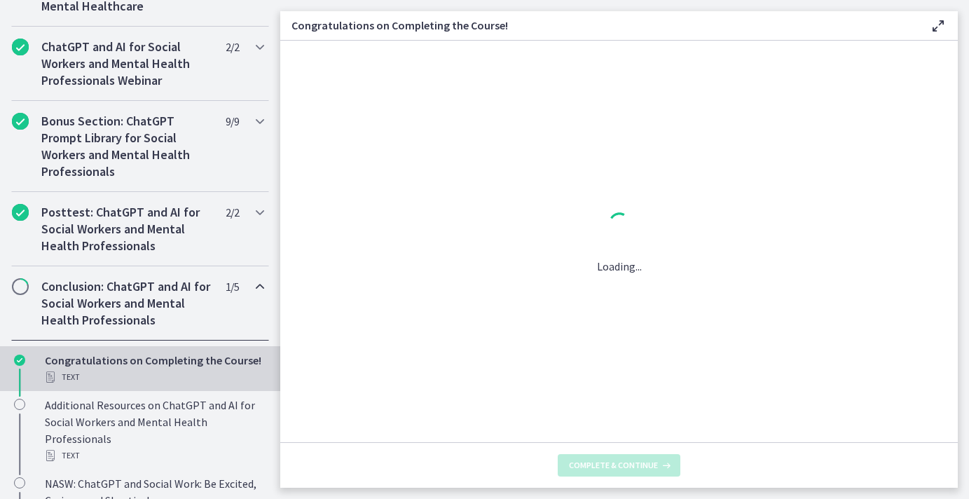
scroll to position [0, 0]
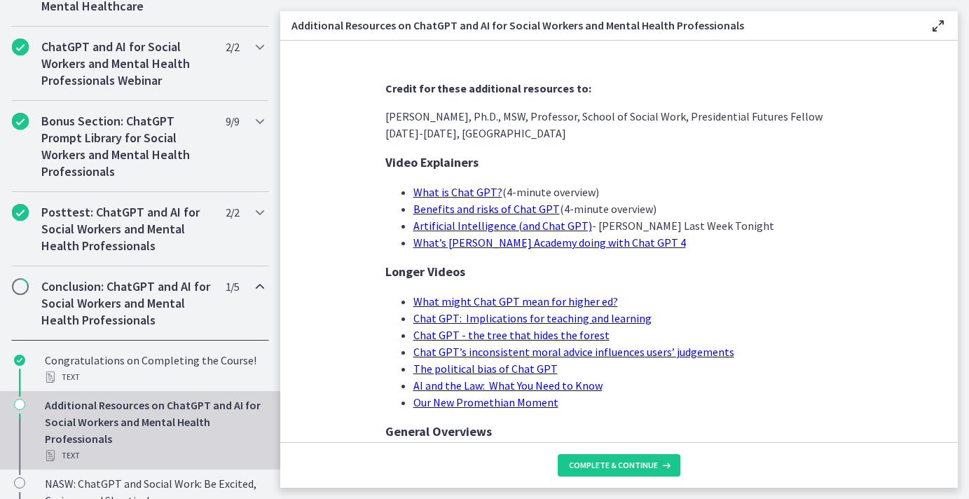
click at [611, 461] on span "Complete & continue" at bounding box center [613, 464] width 89 height 11
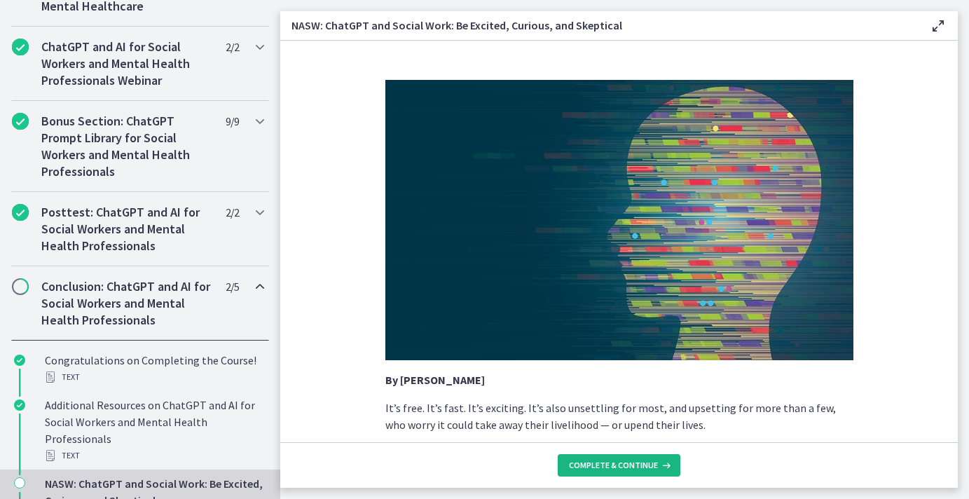
click at [616, 464] on span "Complete & continue" at bounding box center [613, 464] width 89 height 11
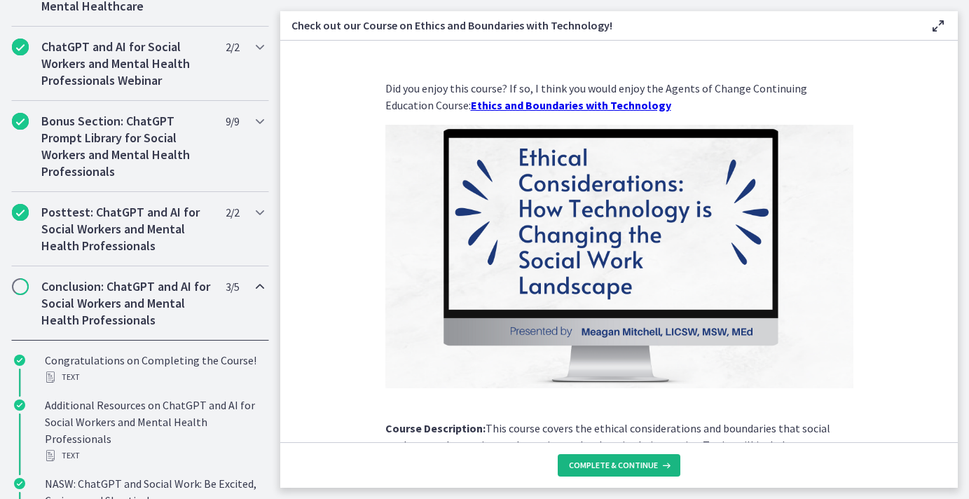
click at [616, 464] on span "Complete & continue" at bounding box center [613, 464] width 89 height 11
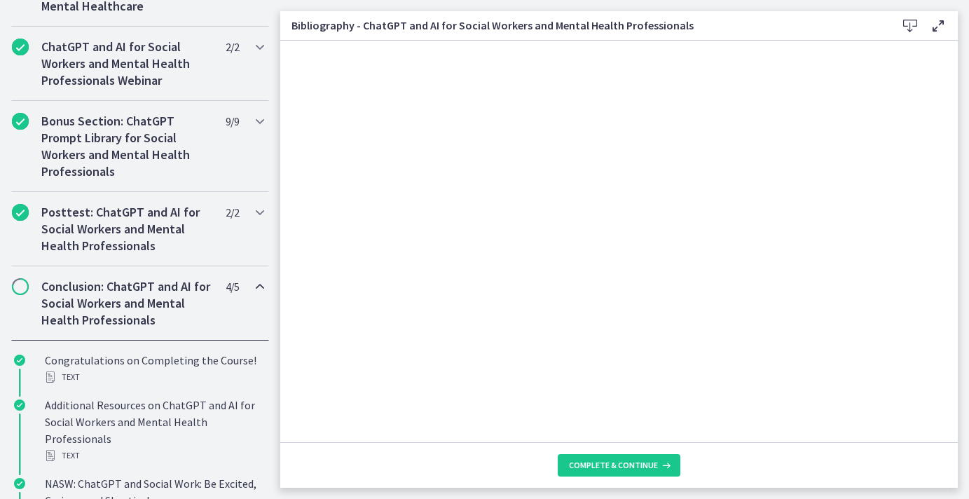
click at [616, 464] on span "Complete & continue" at bounding box center [613, 464] width 89 height 11
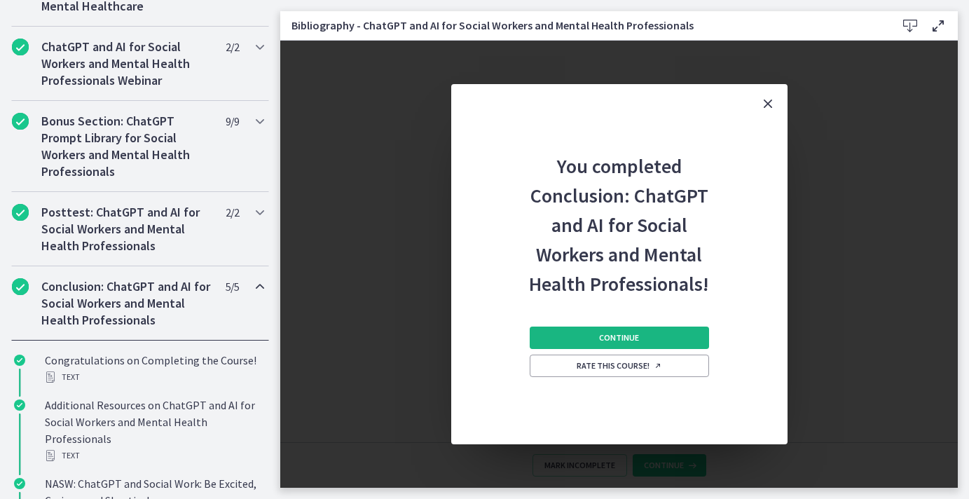
click at [592, 341] on button "Continue" at bounding box center [618, 337] width 179 height 22
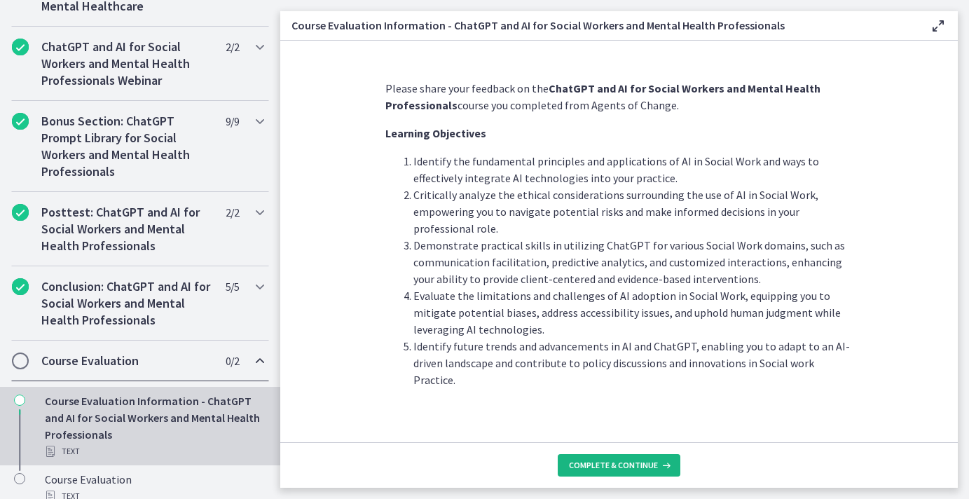
click at [622, 464] on span "Complete & continue" at bounding box center [613, 464] width 89 height 11
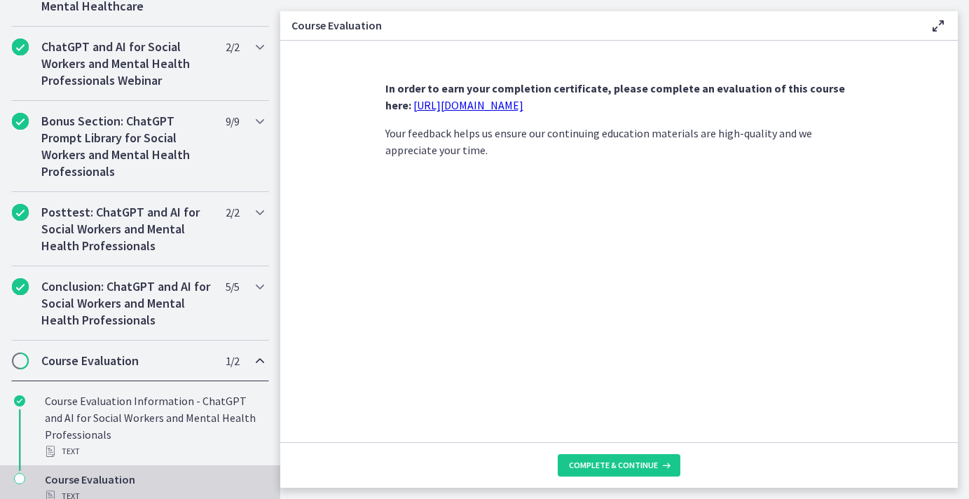
click at [523, 106] on link "https://forms.gle/jm1zbfhChZ2exBv78" at bounding box center [468, 105] width 110 height 14
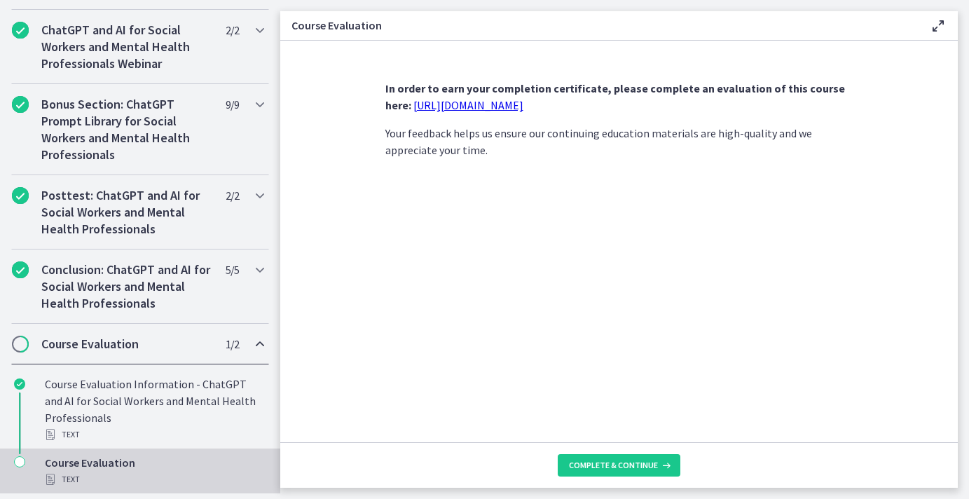
scroll to position [698, 0]
click at [609, 472] on button "Complete & continue" at bounding box center [619, 465] width 123 height 22
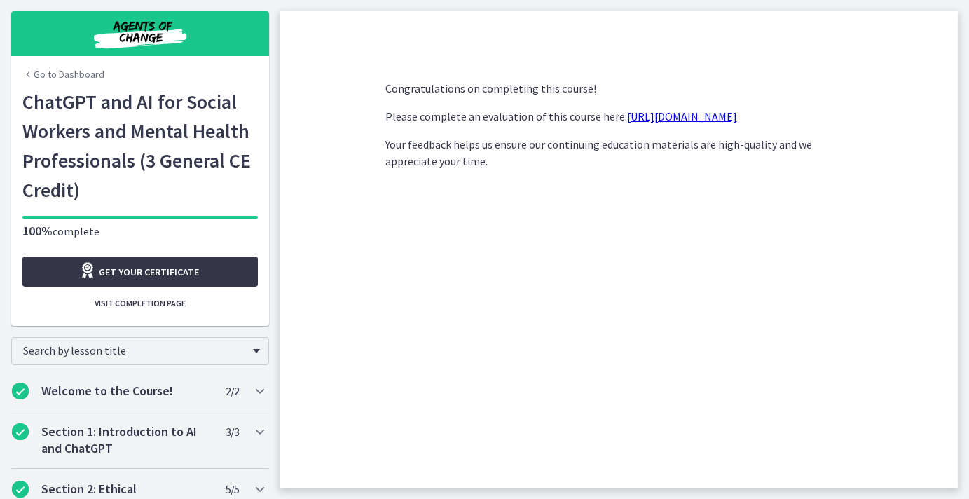
click at [174, 273] on span "Get your certificate" at bounding box center [149, 271] width 100 height 17
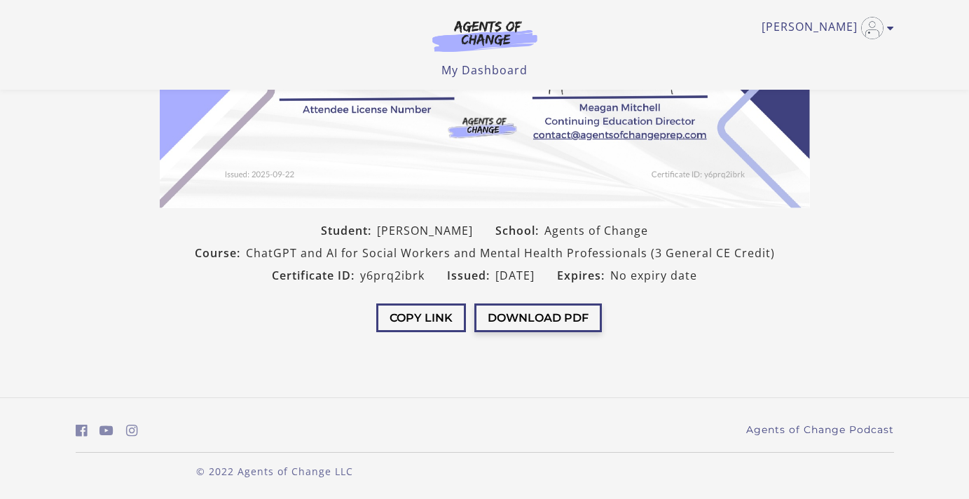
click at [516, 316] on button "Download PDF" at bounding box center [537, 317] width 127 height 29
